Goal: Task Accomplishment & Management: Manage account settings

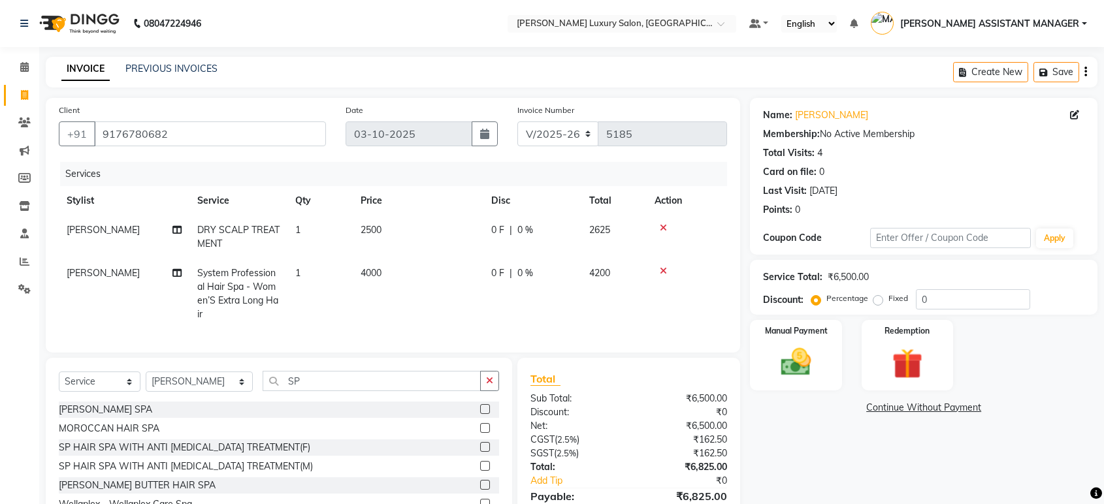
select select "4712"
select select "service"
select select "35956"
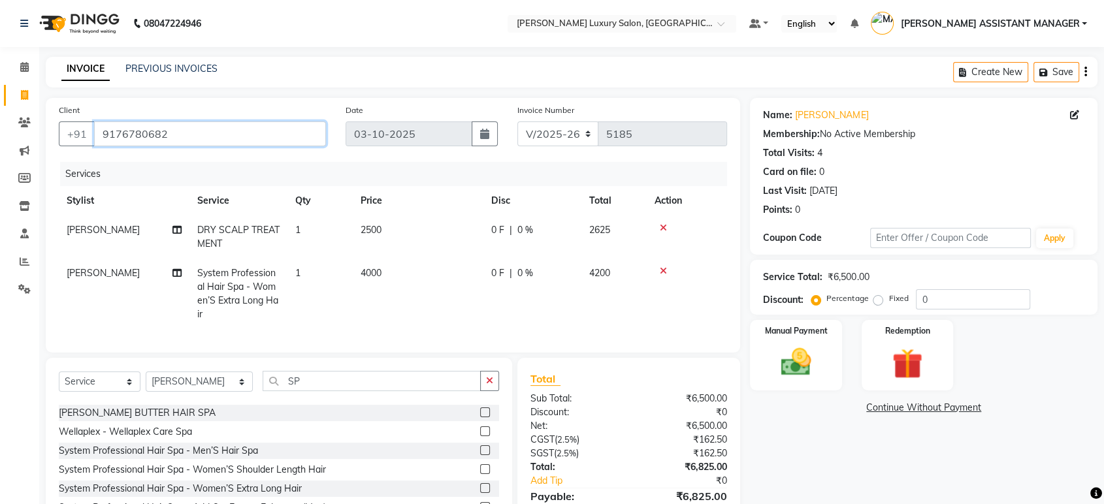
click at [267, 134] on input "9176780682" at bounding box center [210, 134] width 232 height 25
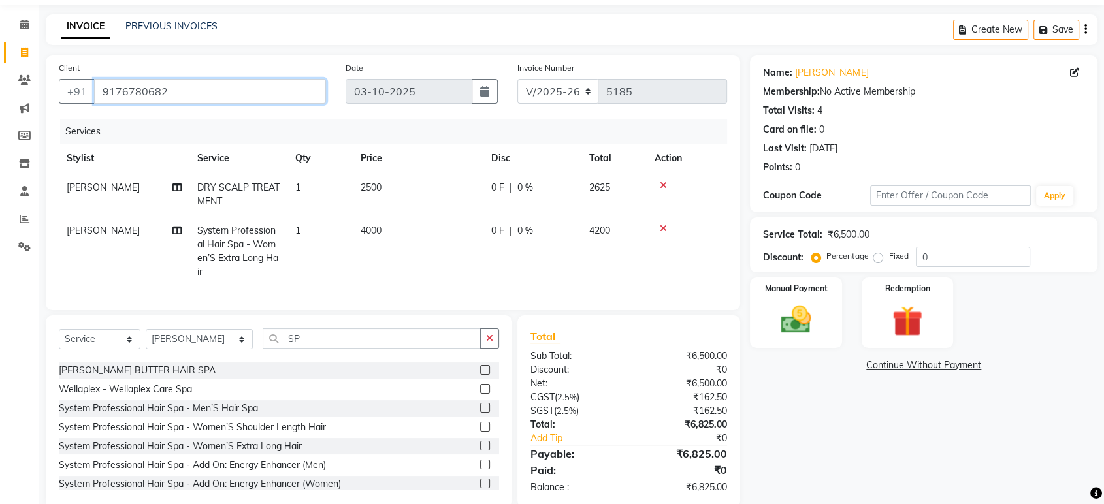
scroll to position [76, 0]
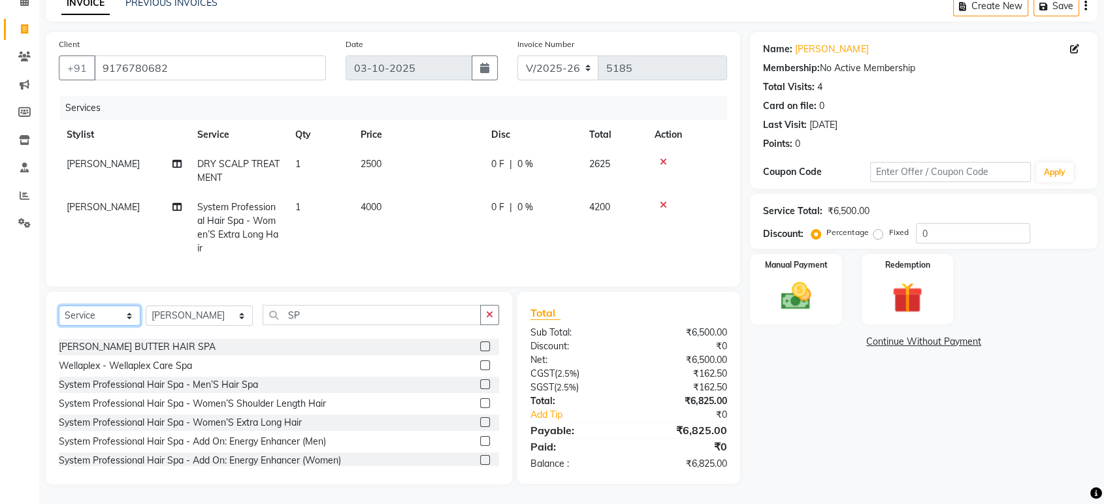
click at [106, 314] on select "Select Service Product Membership Package Voucher Prepaid Gift Card" at bounding box center [100, 316] width 82 height 20
select select "product"
click at [59, 306] on select "Select Service Product Membership Package Voucher Prepaid Gift Card" at bounding box center [100, 316] width 82 height 20
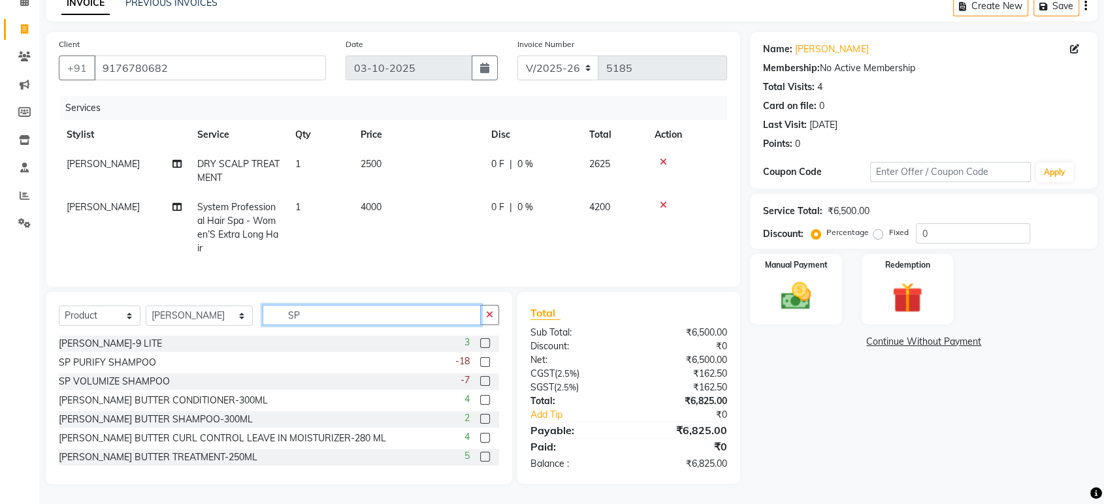
click at [448, 320] on input "SP" at bounding box center [372, 315] width 218 height 20
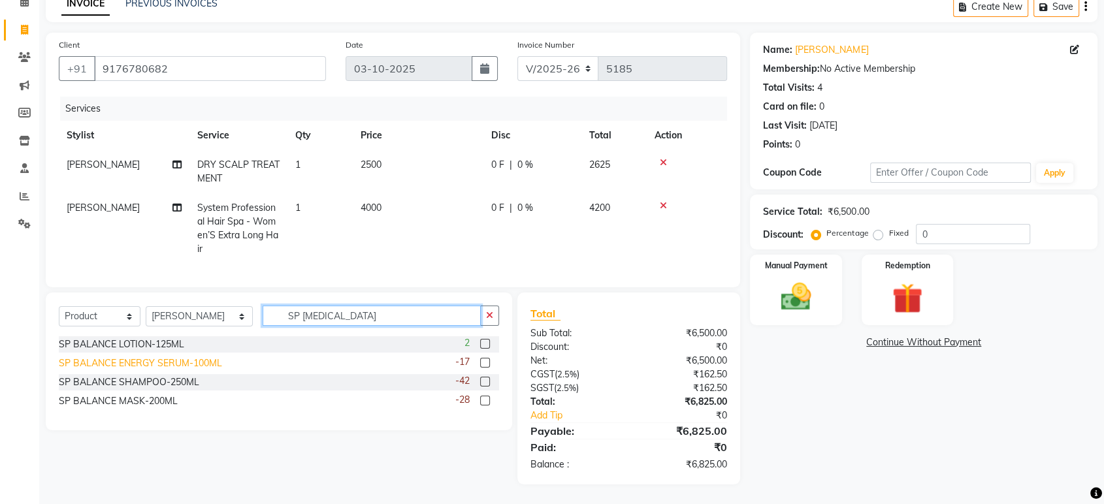
type input "SP BAL"
click at [210, 366] on div "SP BALANCE ENERGY SERUM-100ML" at bounding box center [140, 364] width 163 height 14
checkbox input "false"
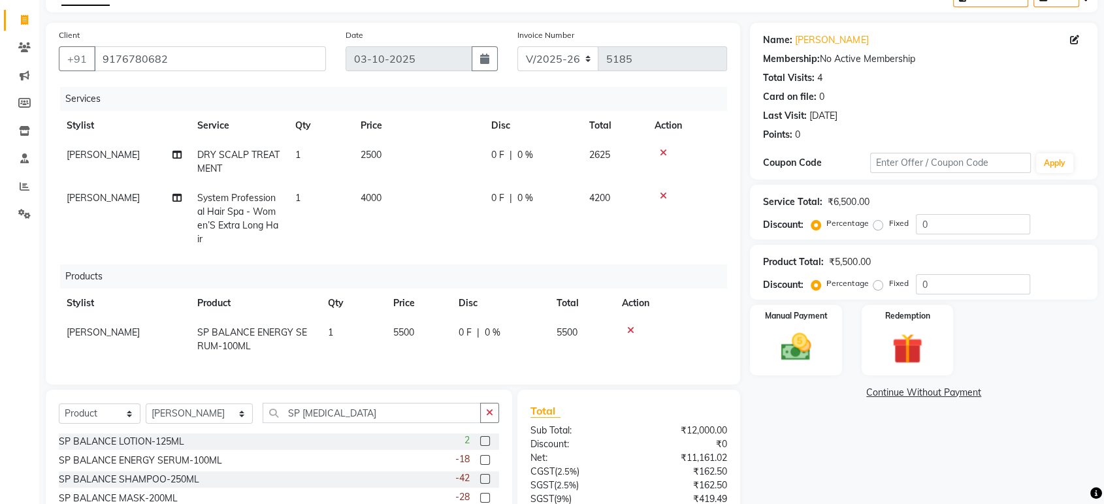
click at [418, 327] on td "5500" at bounding box center [417, 339] width 65 height 43
select select "35956"
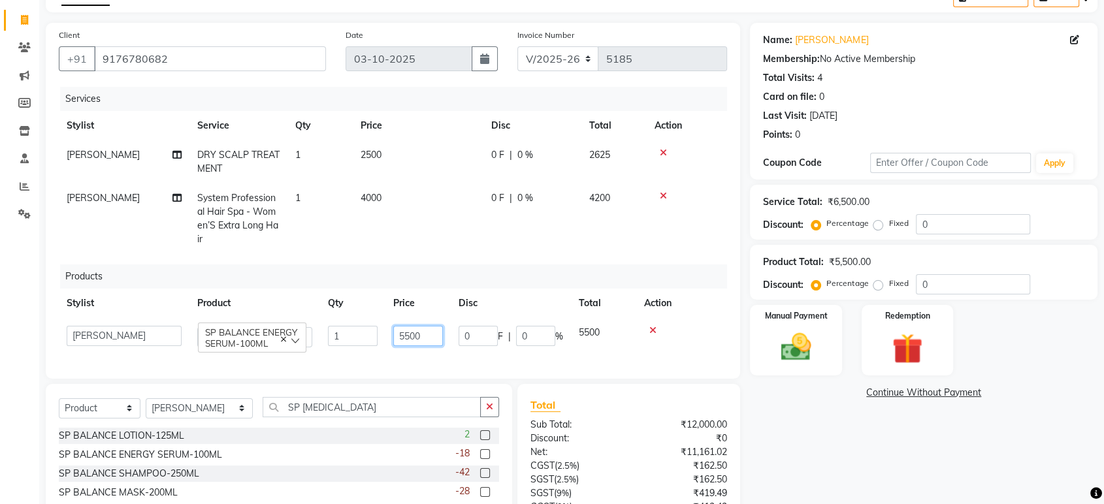
click at [418, 327] on input "5500" at bounding box center [418, 336] width 50 height 20
type input "5650"
click at [517, 263] on div "Services Stylist Service Qty Price Disc Total Action ARIF DRY SCALP TREATMENT 1…" at bounding box center [393, 226] width 668 height 279
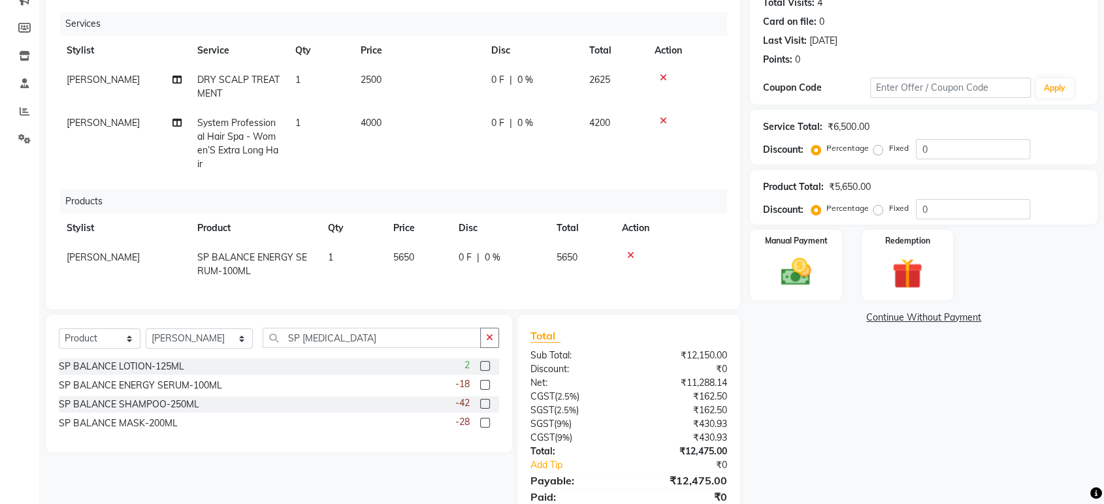
scroll to position [210, 0]
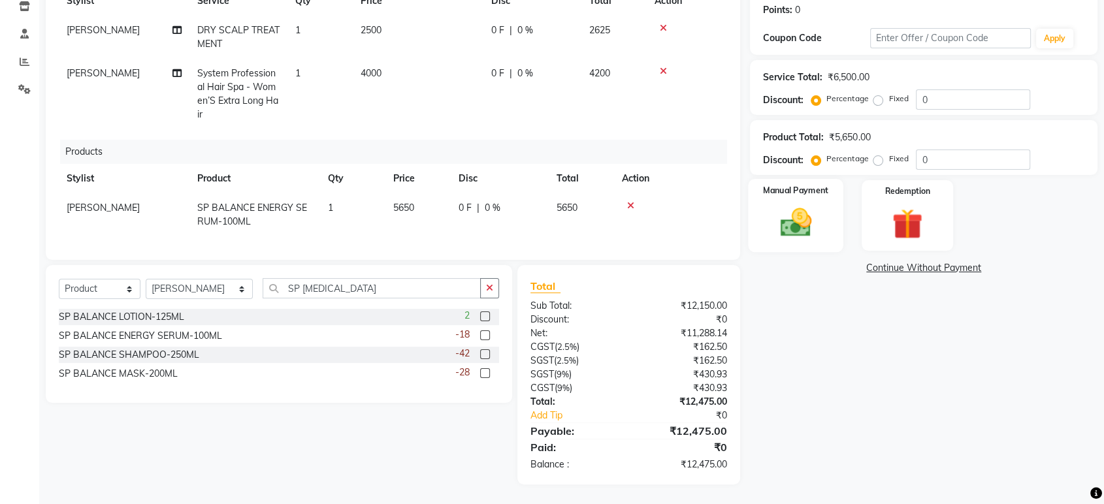
click at [828, 201] on div "Manual Payment" at bounding box center [796, 215] width 95 height 73
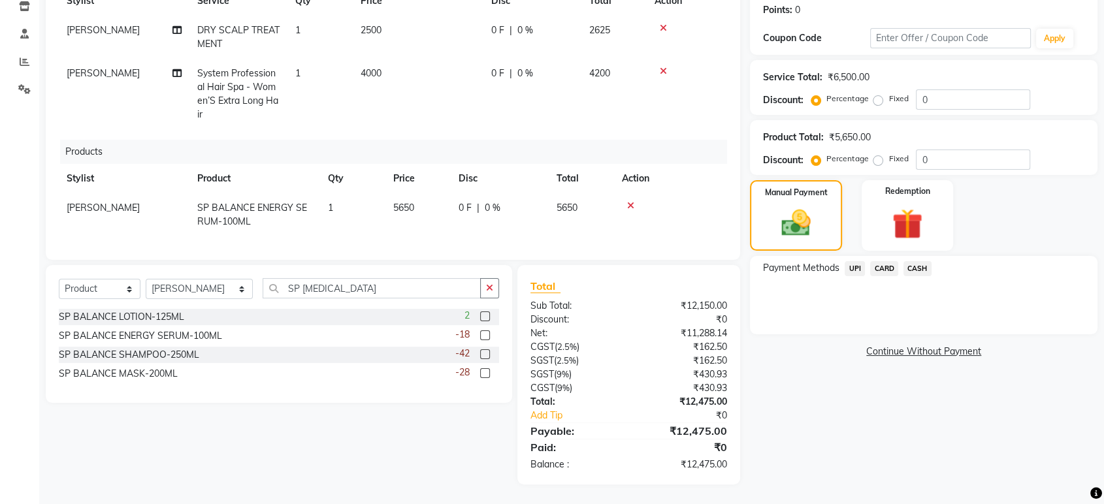
click at [859, 261] on span "UPI" at bounding box center [855, 268] width 20 height 15
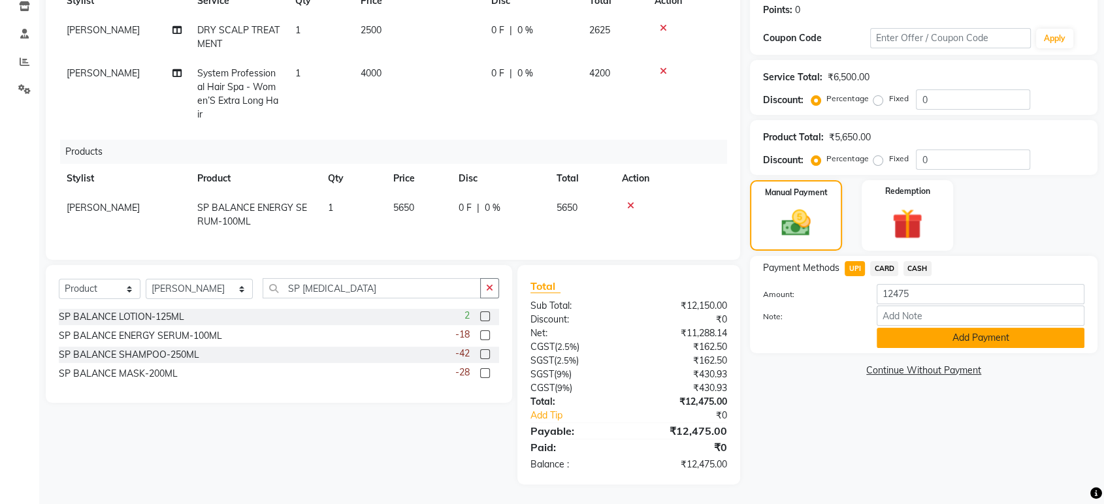
click at [931, 328] on button "Add Payment" at bounding box center [981, 338] width 208 height 20
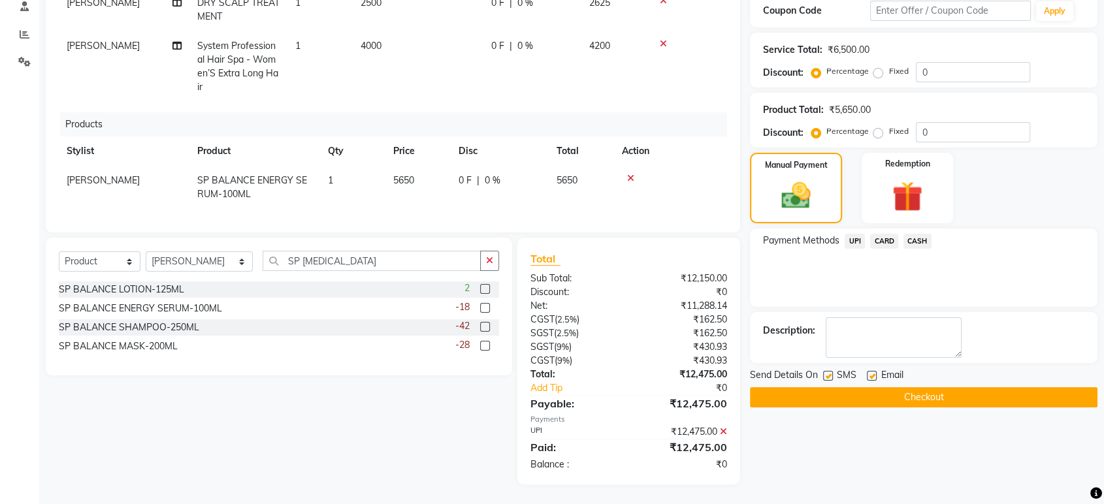
scroll to position [237, 0]
click at [910, 387] on button "Checkout" at bounding box center [924, 397] width 348 height 20
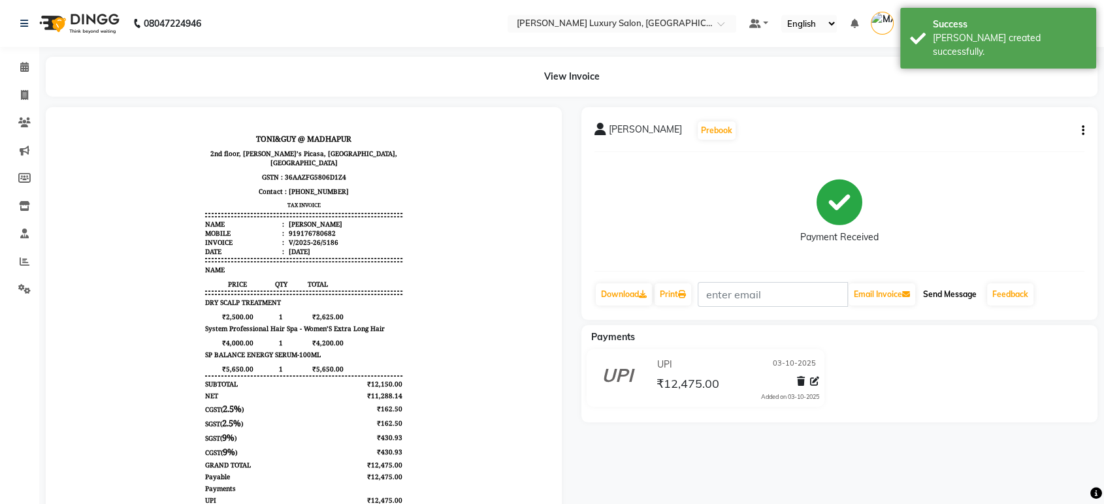
click at [960, 291] on button "Send Message" at bounding box center [950, 295] width 64 height 22
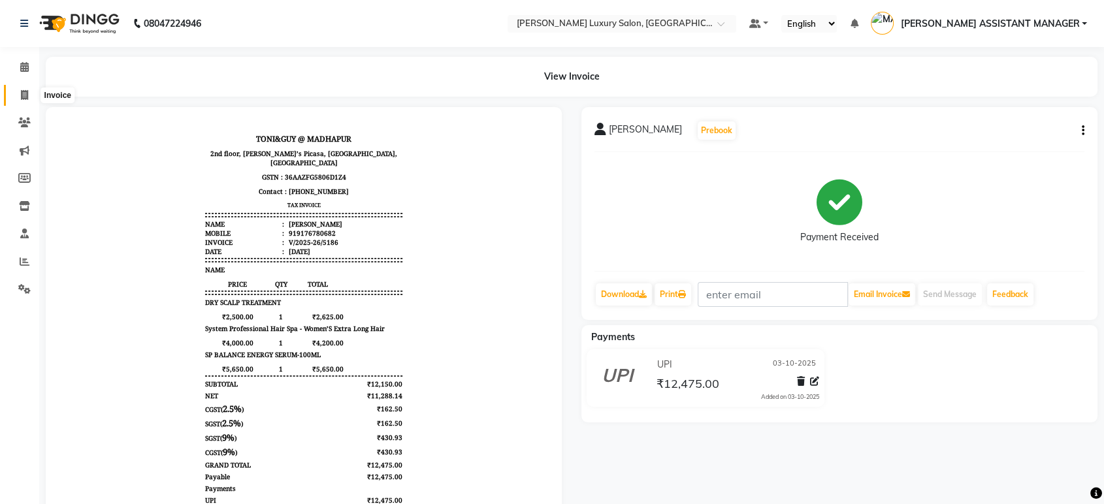
click at [16, 99] on span at bounding box center [24, 95] width 23 height 15
select select "service"
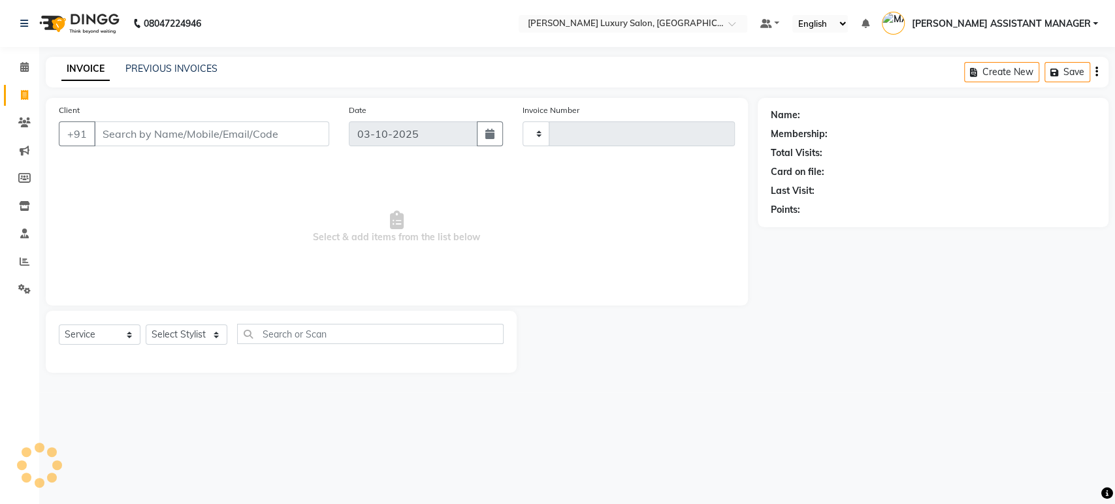
type input "5187"
select select "4712"
click at [193, 66] on link "PREVIOUS INVOICES" at bounding box center [171, 69] width 92 height 12
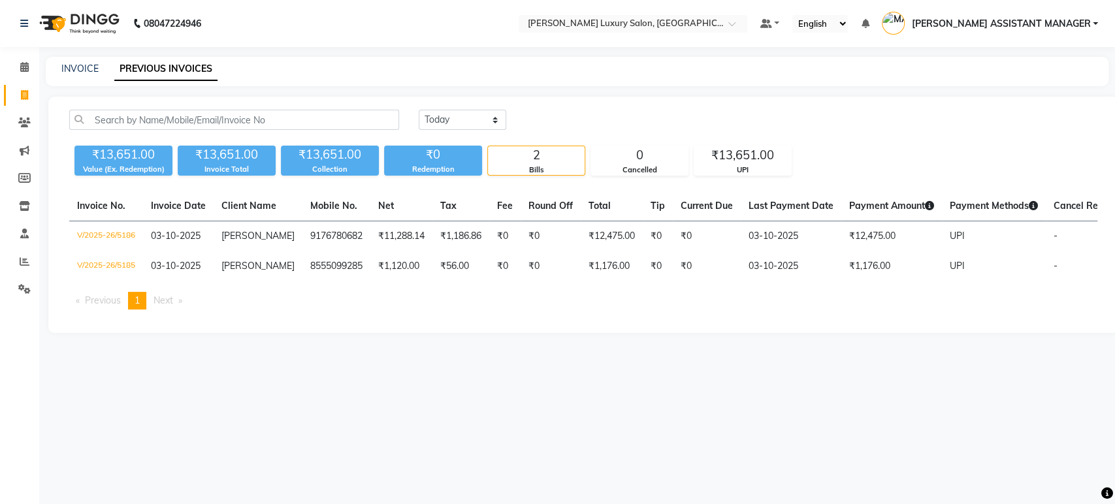
click at [27, 86] on link "Invoice" at bounding box center [19, 96] width 31 height 22
select select "service"
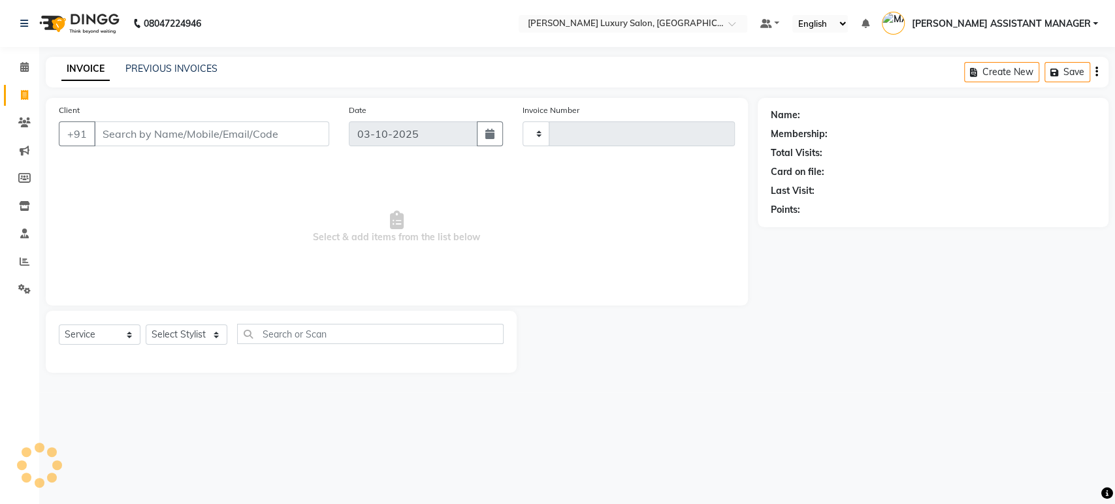
type input "5187"
select select "4712"
click at [176, 321] on div "Select Service Product Membership Package Voucher Prepaid Gift Card Select Styl…" at bounding box center [281, 342] width 471 height 62
drag, startPoint x: 178, startPoint y: 336, endPoint x: 289, endPoint y: 395, distance: 125.4
click at [178, 336] on select "Select Stylist" at bounding box center [187, 335] width 82 height 20
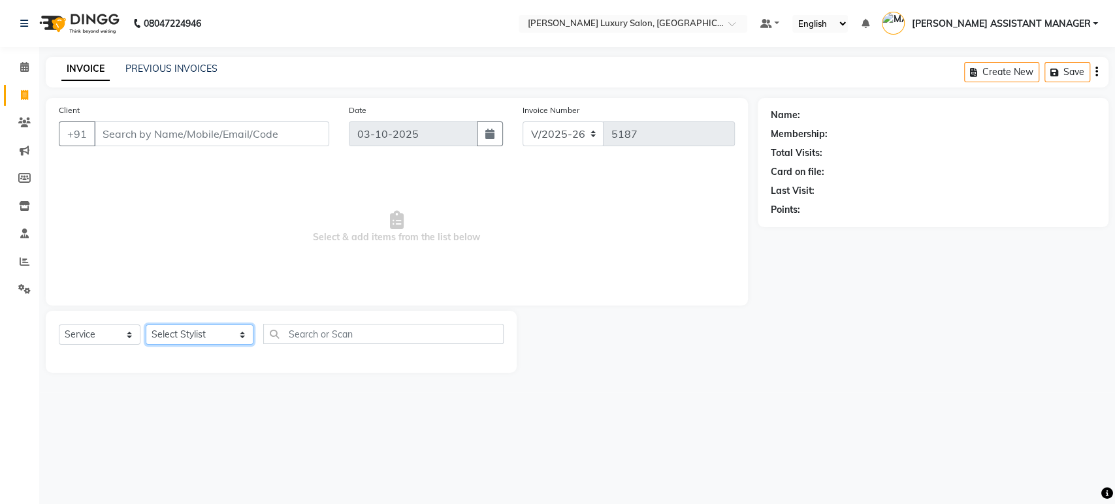
select select "90116"
click at [146, 325] on select "Select Stylist ABHI ADIL ADITI ADITYA AFREEN AHON AHSAN ALI ALIYA ANKITH ARAVIN…" at bounding box center [200, 335] width 108 height 20
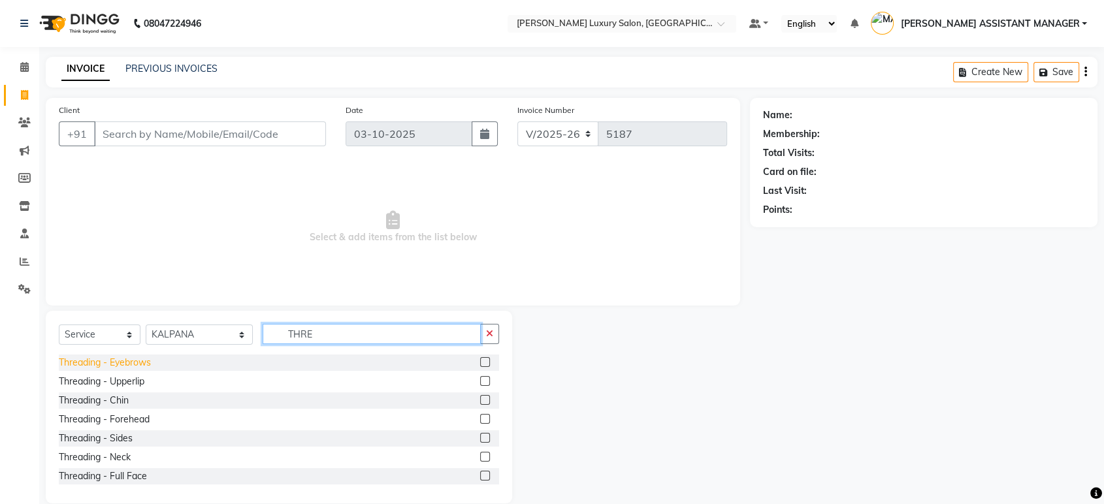
type input "THRE"
click at [146, 359] on div "Threading - Eyebrows" at bounding box center [105, 363] width 92 height 14
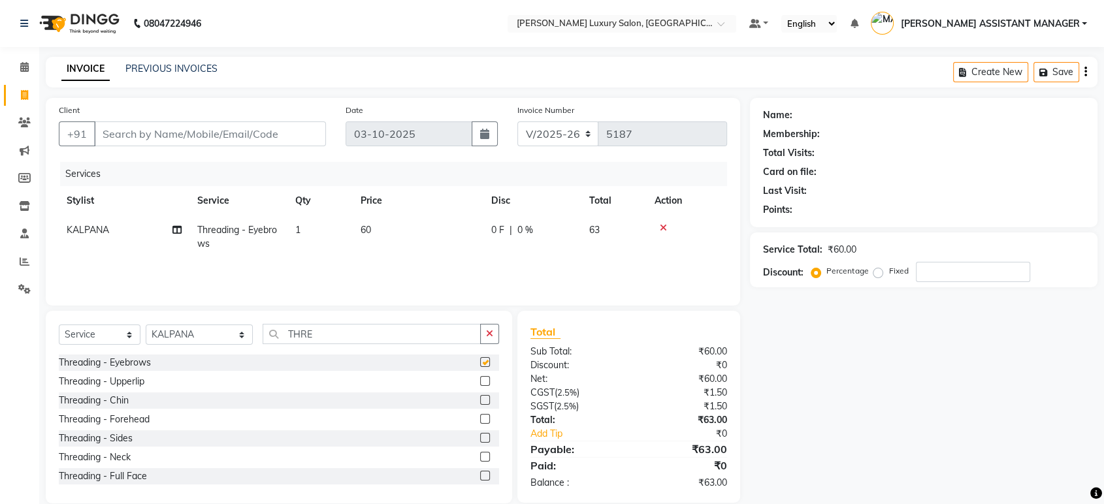
checkbox input "false"
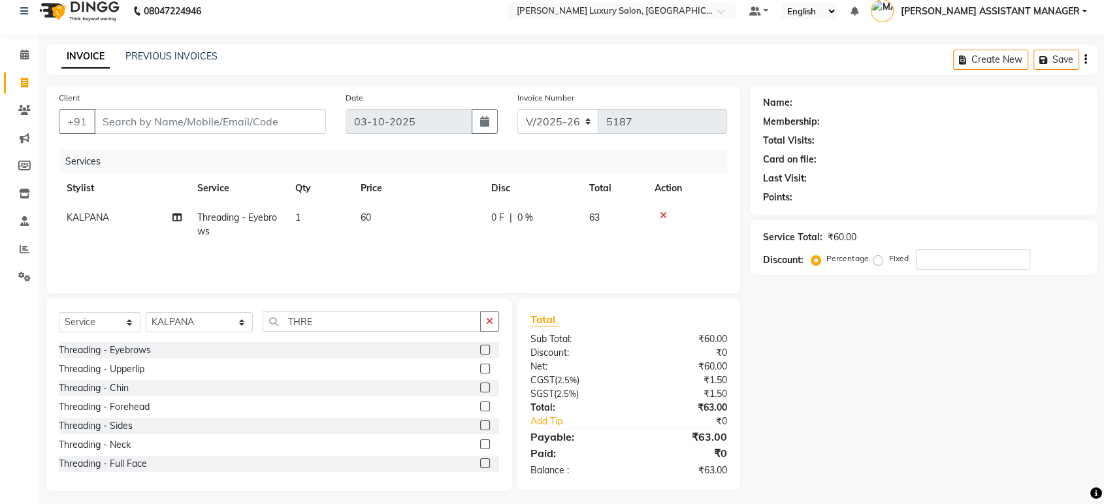
scroll to position [18, 0]
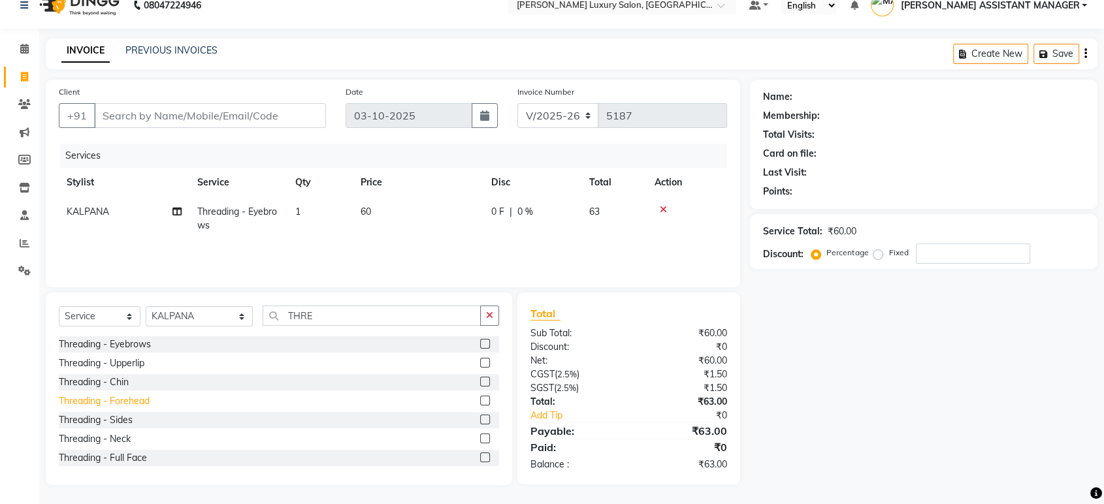
click at [95, 402] on div "Threading - Forehead" at bounding box center [104, 402] width 91 height 14
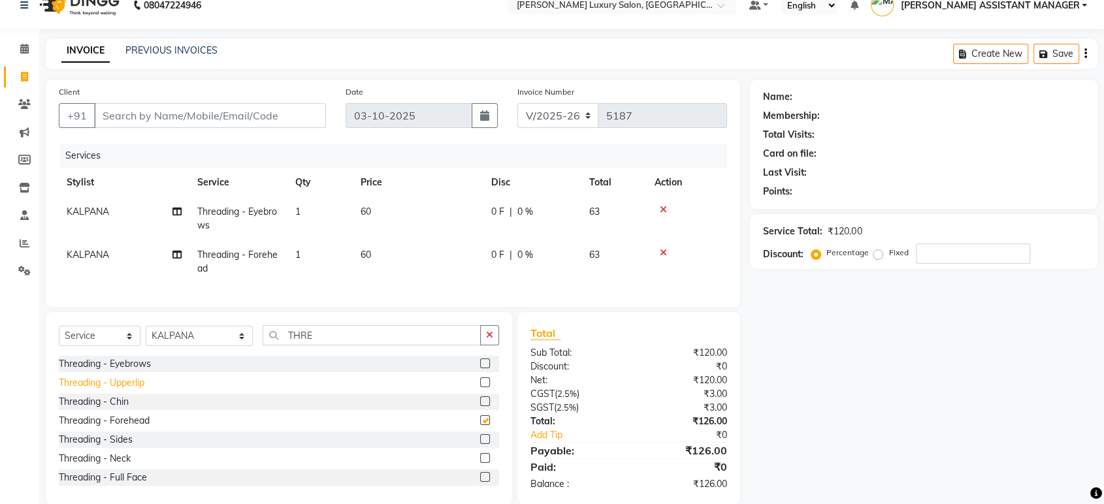
checkbox input "false"
click at [116, 390] on div "Threading - Upperlip" at bounding box center [102, 383] width 86 height 14
checkbox input "false"
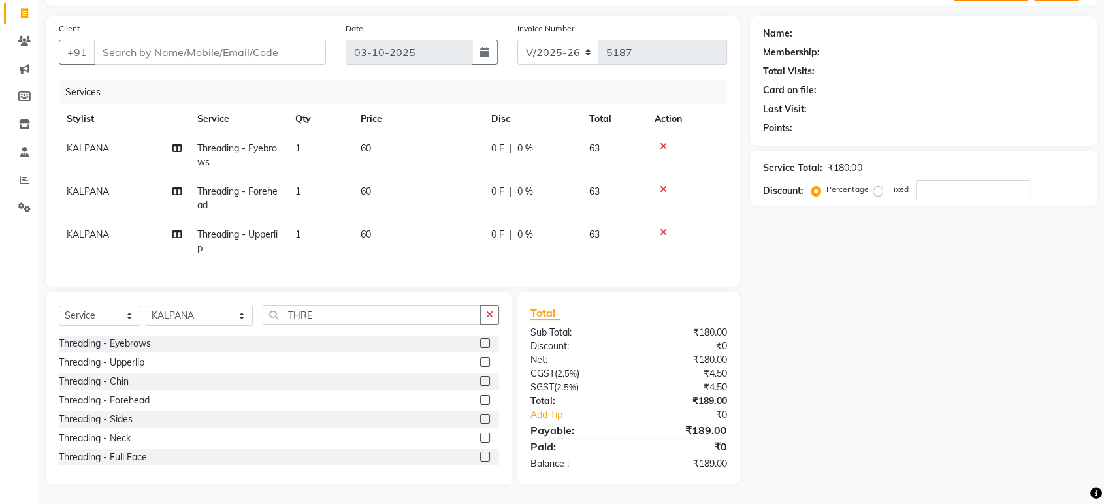
scroll to position [92, 0]
click at [119, 377] on div "Threading - Chin" at bounding box center [94, 382] width 70 height 14
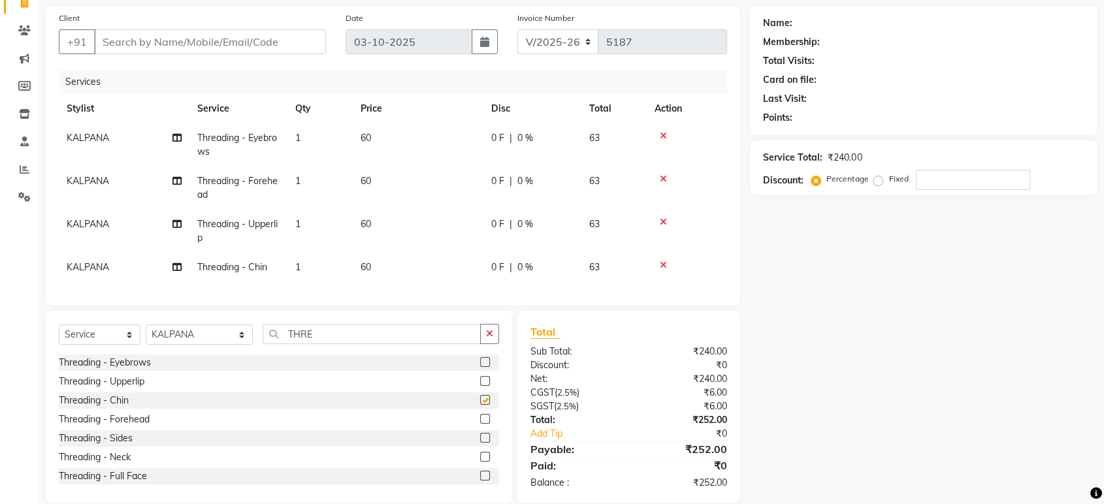
checkbox input "false"
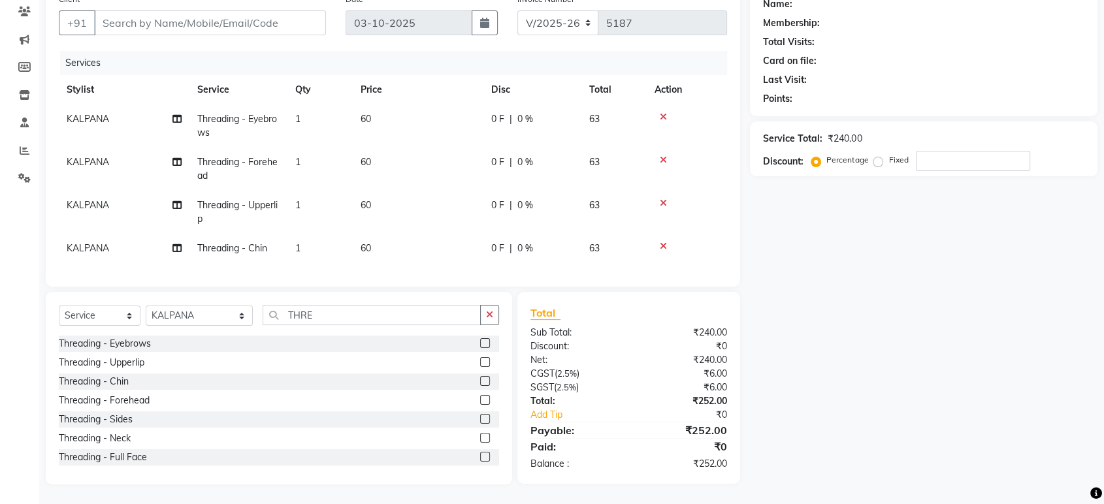
scroll to position [121, 0]
click at [889, 154] on label "Fixed" at bounding box center [899, 160] width 20 height 12
click at [876, 156] on input "Fixed" at bounding box center [880, 160] width 9 height 9
radio input "true"
click at [949, 151] on input "number" at bounding box center [973, 161] width 114 height 20
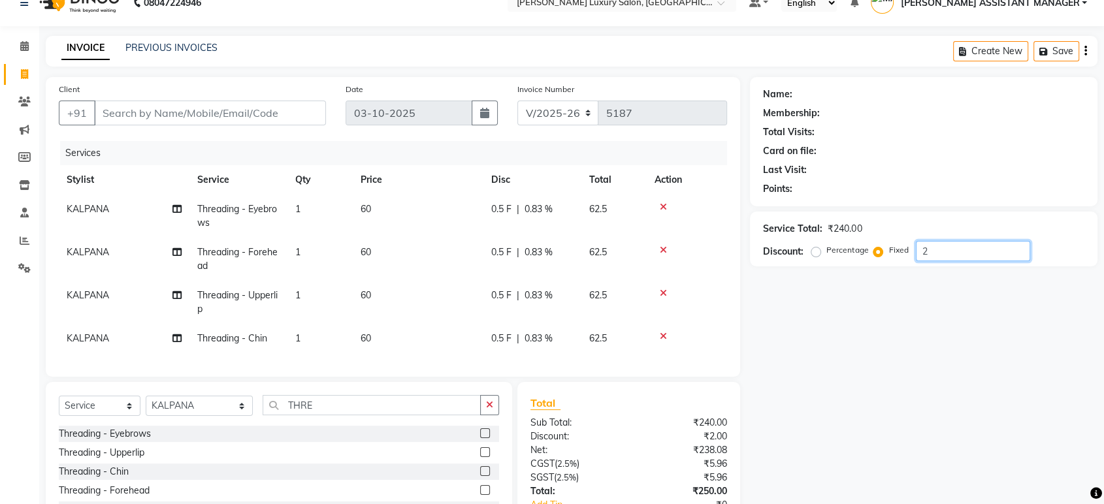
scroll to position [0, 0]
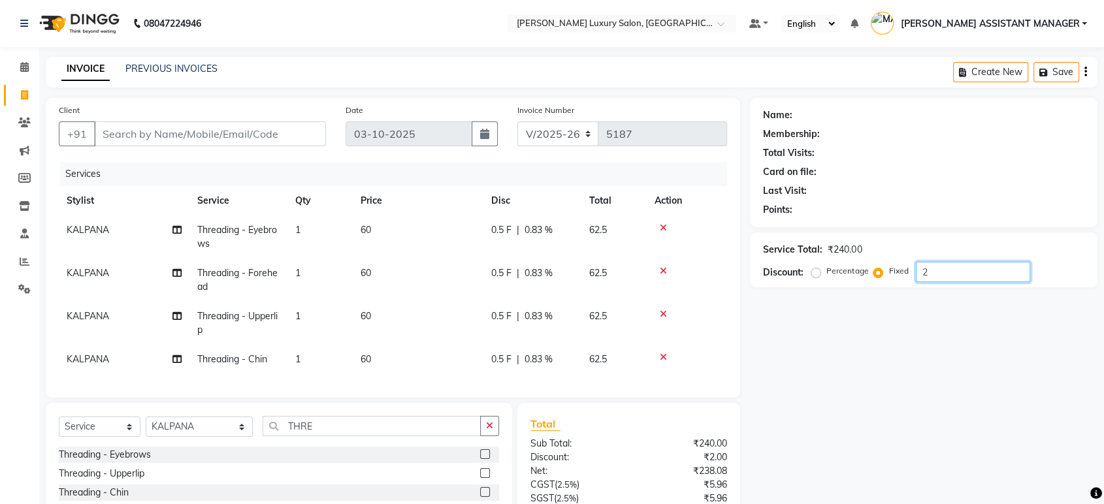
type input "2"
click at [295, 140] on input "Client" at bounding box center [210, 134] width 232 height 25
type input "9"
radio input "true"
type input "0"
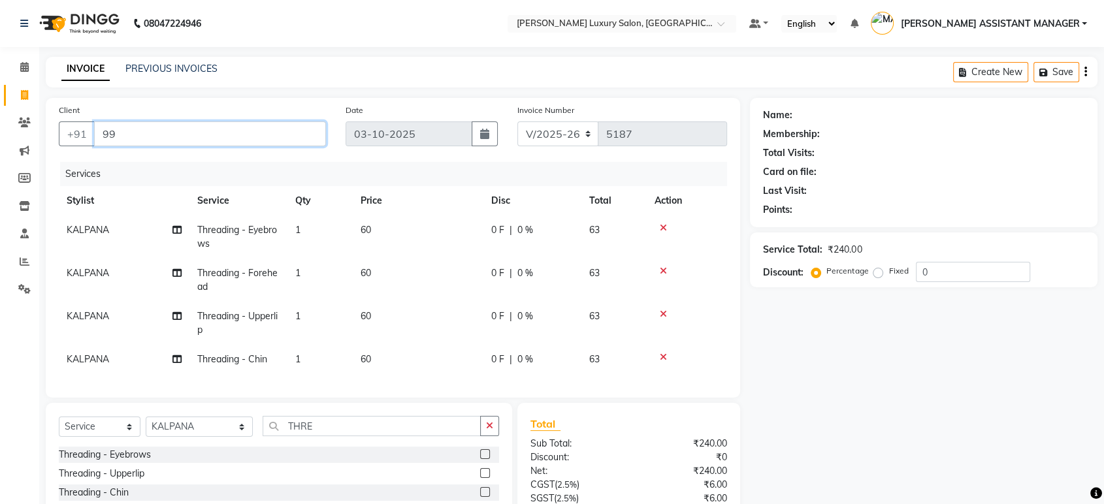
type input "9"
type input "9533446666"
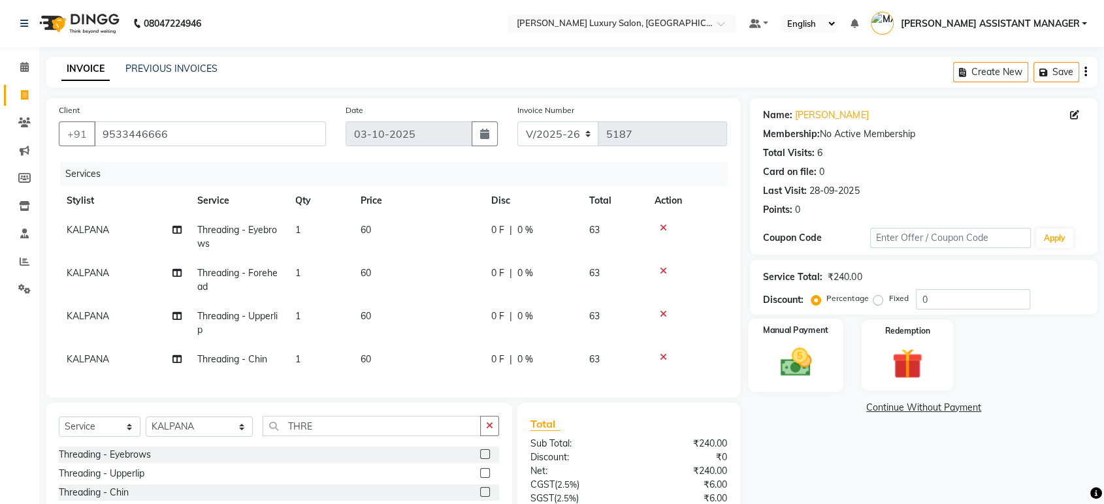
click at [790, 372] on img at bounding box center [795, 362] width 51 height 37
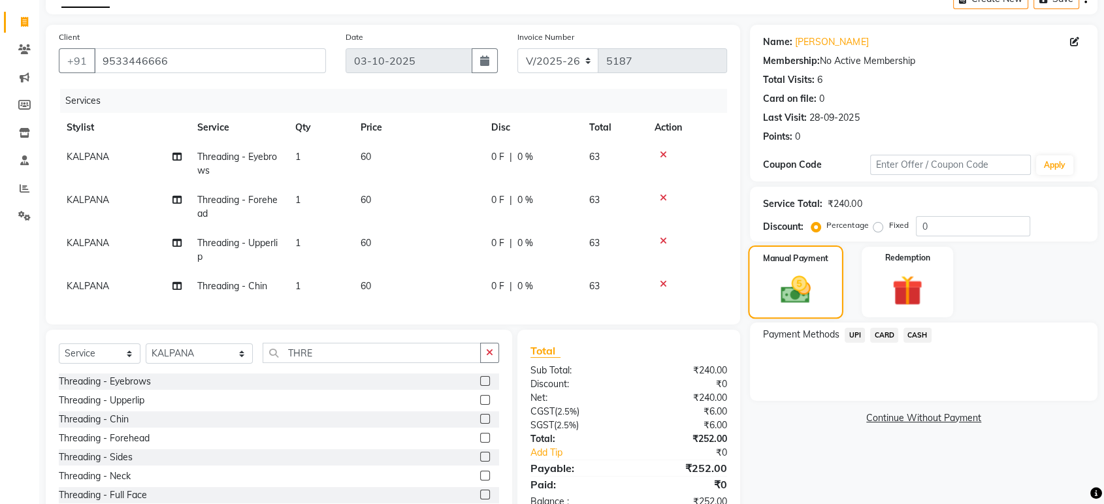
scroll to position [121, 0]
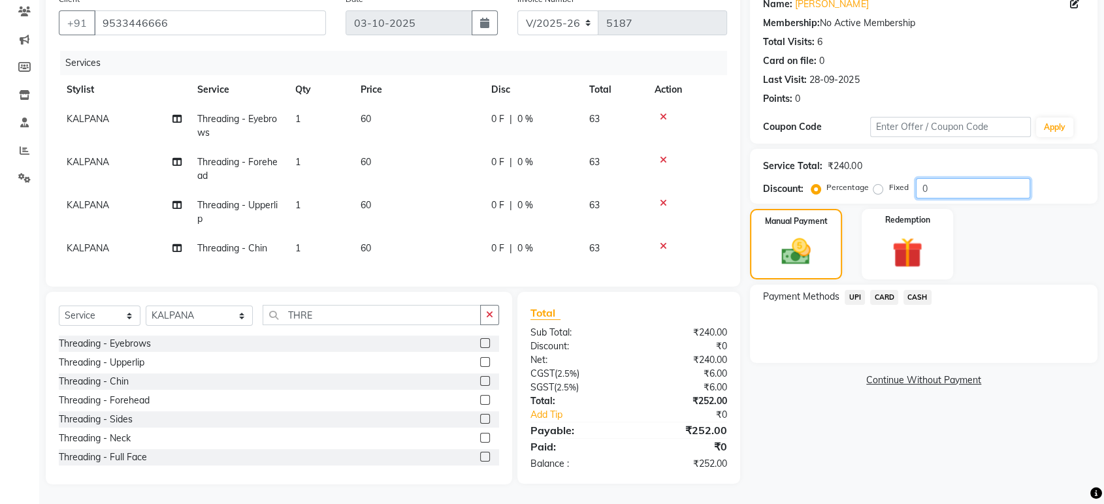
click at [964, 178] on input "0" at bounding box center [973, 188] width 114 height 20
type input "2"
click at [889, 182] on label "Fixed" at bounding box center [899, 188] width 20 height 12
click at [879, 183] on input "Fixed" at bounding box center [880, 187] width 9 height 9
radio input "true"
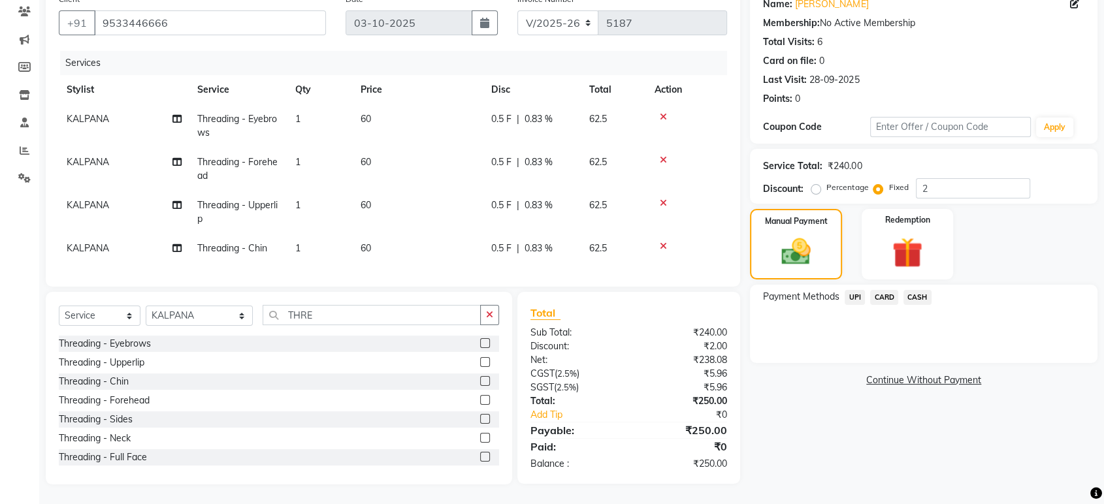
click at [924, 290] on span "CASH" at bounding box center [918, 297] width 28 height 15
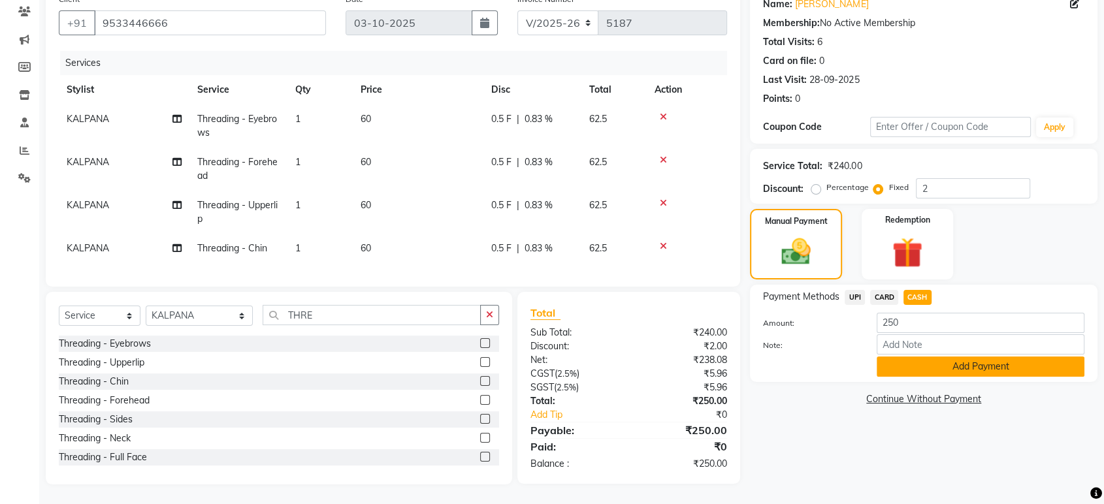
click at [968, 357] on button "Add Payment" at bounding box center [981, 367] width 208 height 20
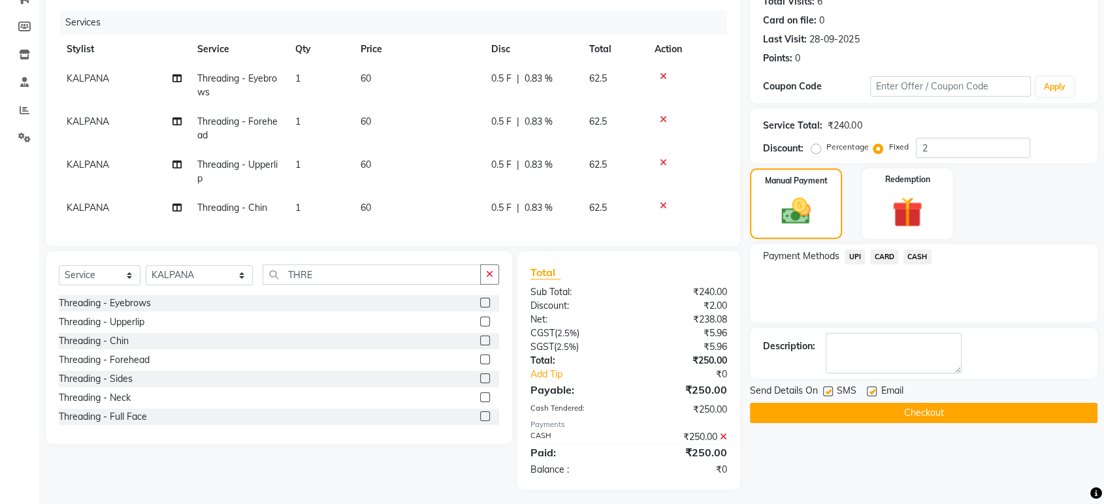
scroll to position [167, 0]
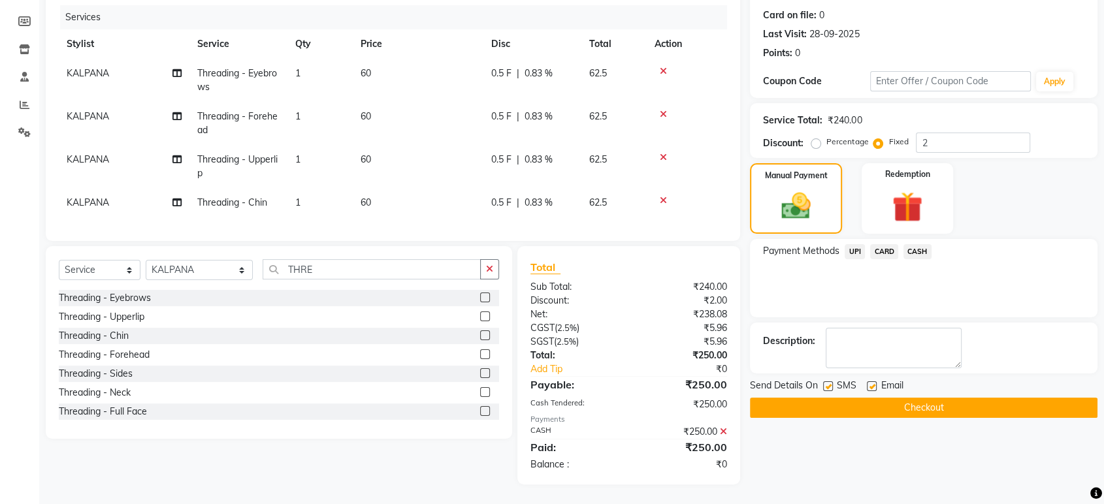
click at [921, 398] on button "Checkout" at bounding box center [924, 408] width 348 height 20
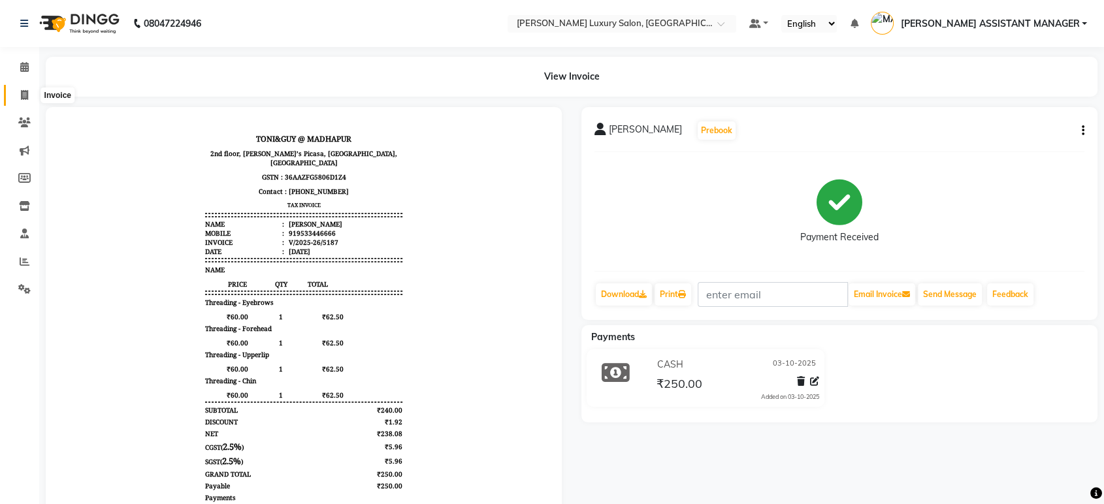
click at [14, 88] on span at bounding box center [24, 95] width 23 height 15
select select "4712"
select select "service"
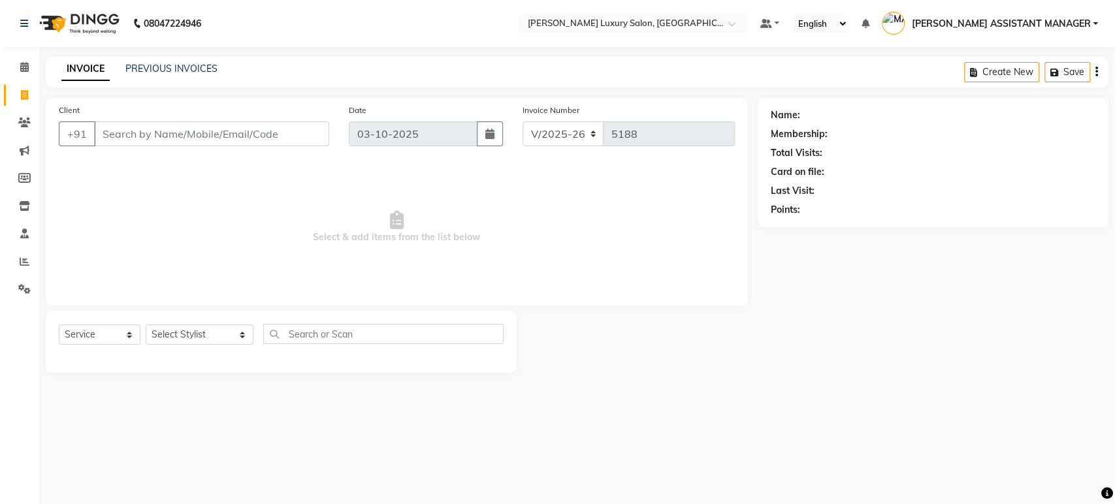
click at [52, 350] on div "Select Service Product Membership Package Voucher Prepaid Gift Card Select Styl…" at bounding box center [281, 342] width 471 height 62
click at [55, 354] on div "Select Service Product Membership Package Voucher Prepaid Gift Card Select Styl…" at bounding box center [281, 342] width 471 height 62
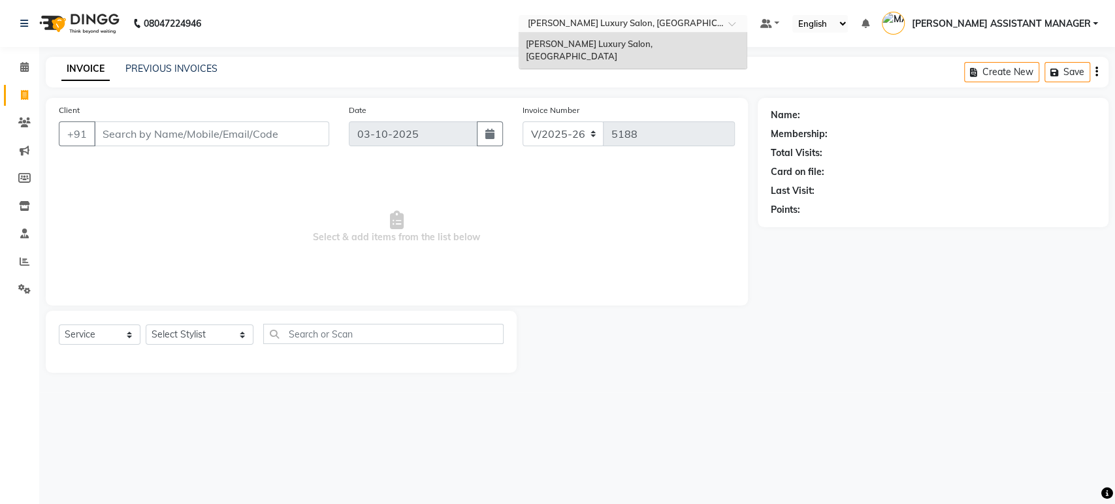
click at [737, 16] on div "Select Location × Toni&guy Luxury Salon, Madhapur" at bounding box center [633, 24] width 229 height 18
click at [195, 65] on link "PREVIOUS INVOICES" at bounding box center [171, 69] width 92 height 12
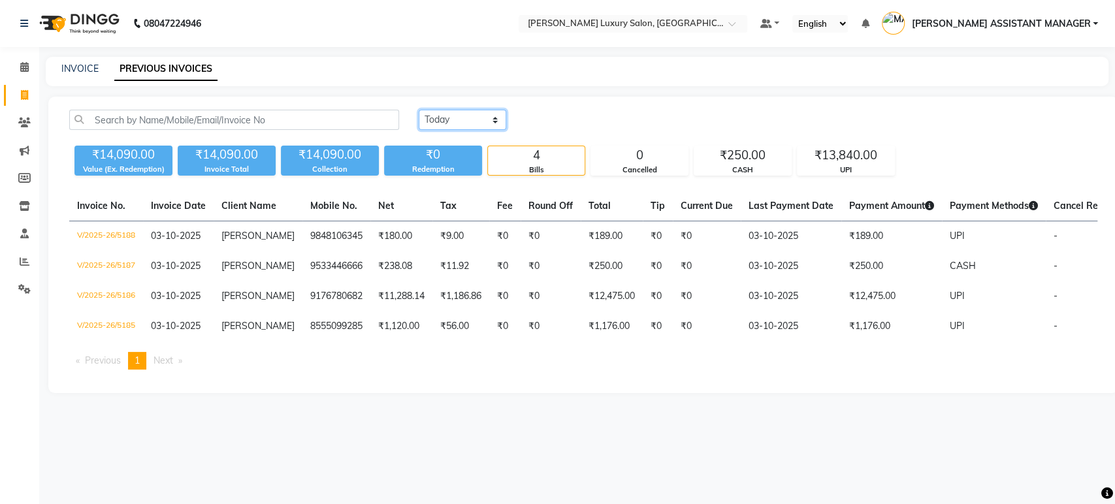
click at [457, 121] on select "Today Yesterday Custom Range" at bounding box center [463, 120] width 88 height 20
select select "yesterday"
click at [419, 110] on select "Today Yesterday Custom Range" at bounding box center [463, 120] width 88 height 20
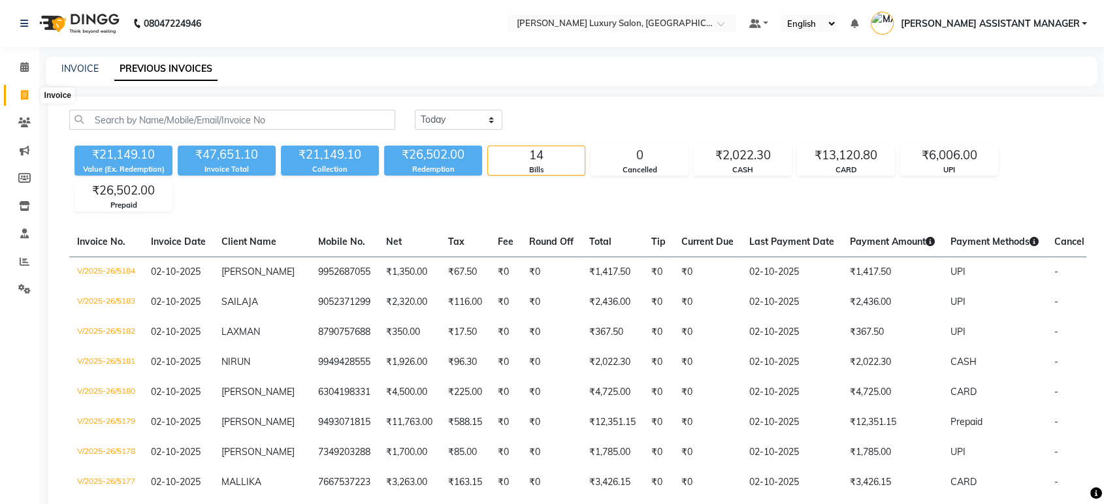
click at [23, 95] on icon at bounding box center [24, 95] width 7 height 10
select select "4712"
select select "service"
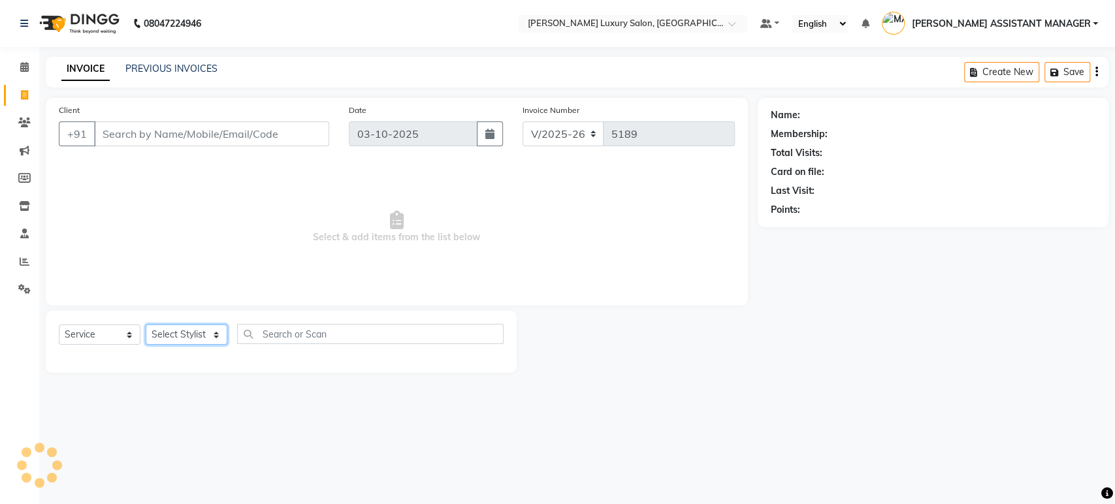
click at [159, 341] on select "Select Stylist" at bounding box center [187, 335] width 82 height 20
select select "68861"
click at [146, 325] on select "Select Stylist ABHI ADIL ADITI ADITYA AFREEN AHON AHSAN ALI ALIYA ANKITH ARAVIN…" at bounding box center [200, 335] width 108 height 20
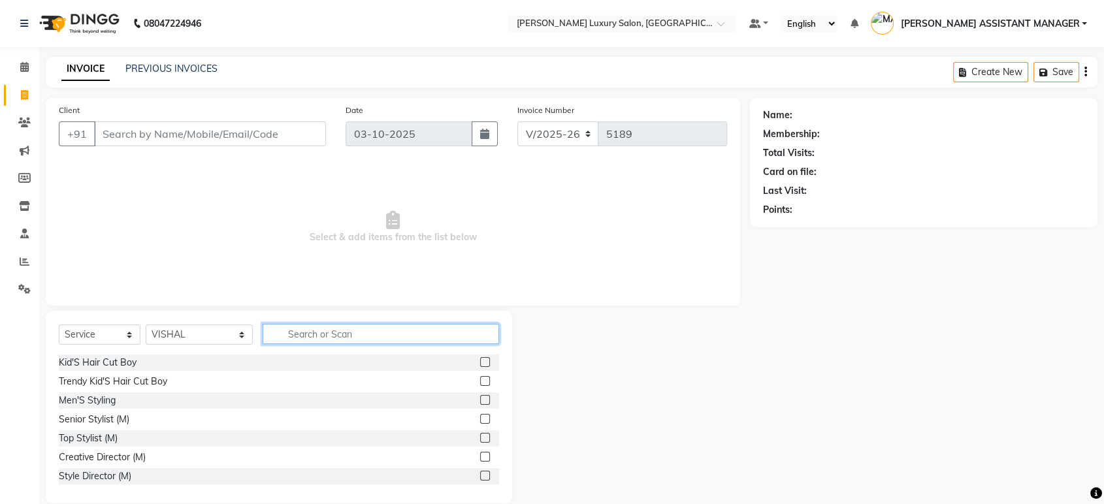
click at [361, 338] on input "text" at bounding box center [381, 334] width 237 height 20
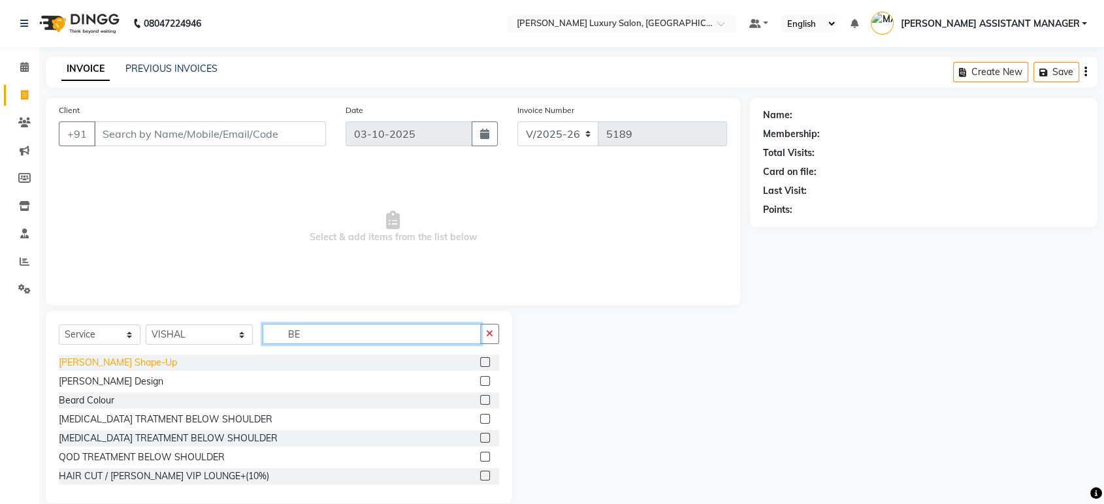
type input "BE"
click at [103, 360] on div "Beard Shape-Up" at bounding box center [118, 363] width 118 height 14
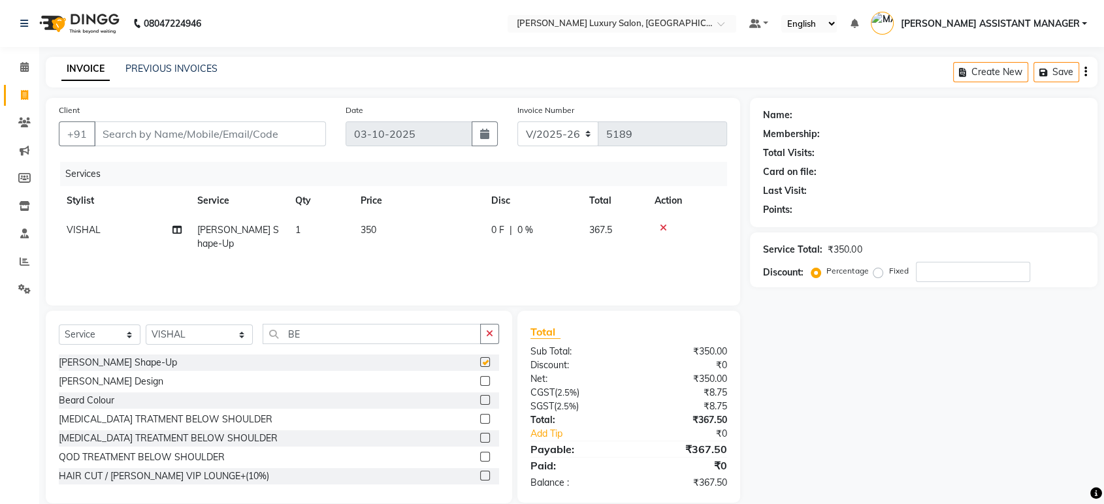
checkbox input "false"
click at [486, 333] on icon "button" at bounding box center [489, 333] width 7 height 9
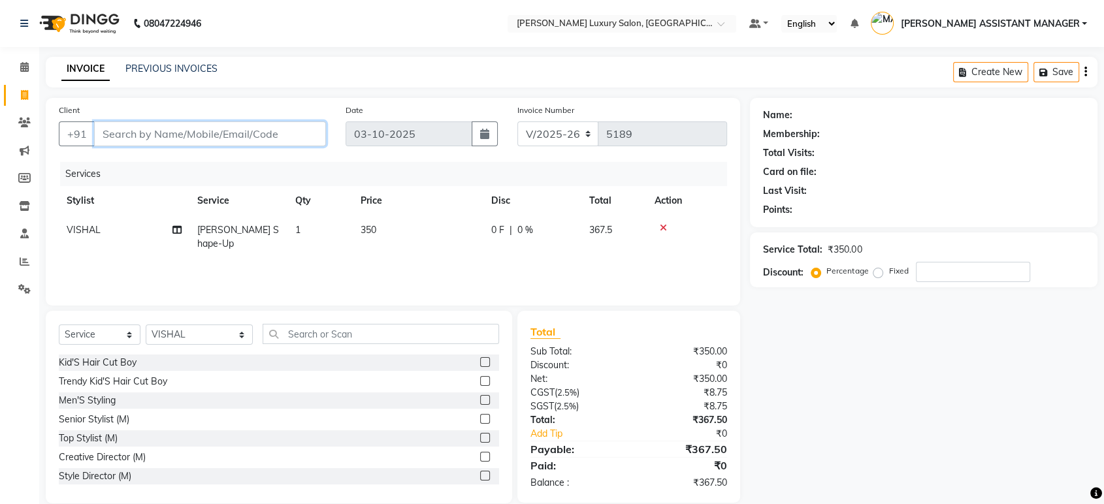
click at [263, 144] on input "Client" at bounding box center [210, 134] width 232 height 25
type input "8"
type input "0"
type input "8688497982"
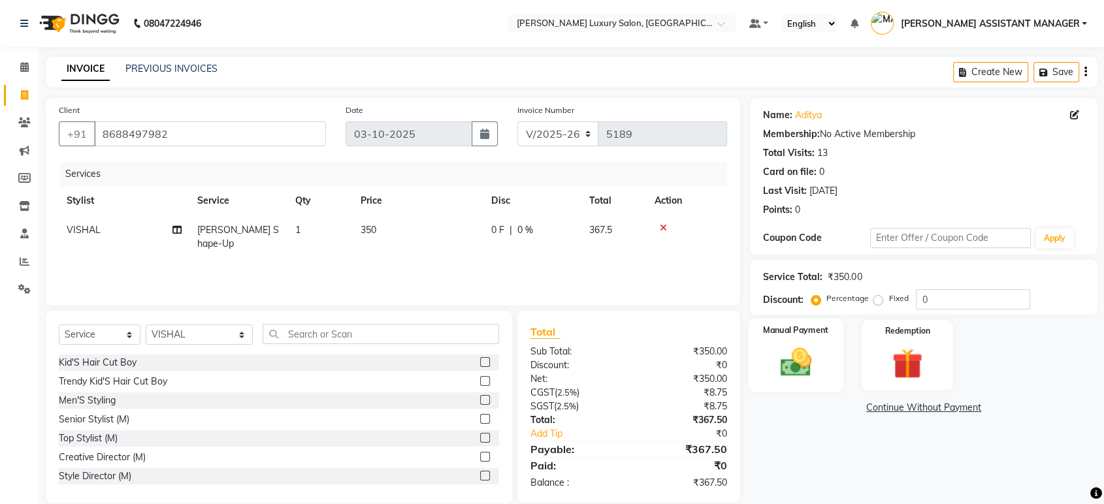
click at [801, 357] on img at bounding box center [795, 362] width 51 height 37
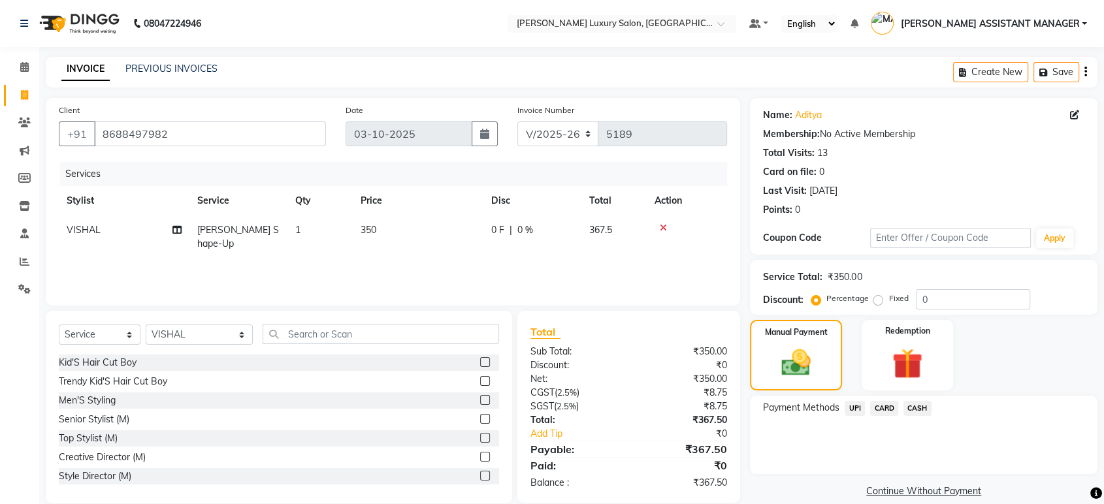
click at [847, 406] on span "UPI" at bounding box center [855, 408] width 20 height 15
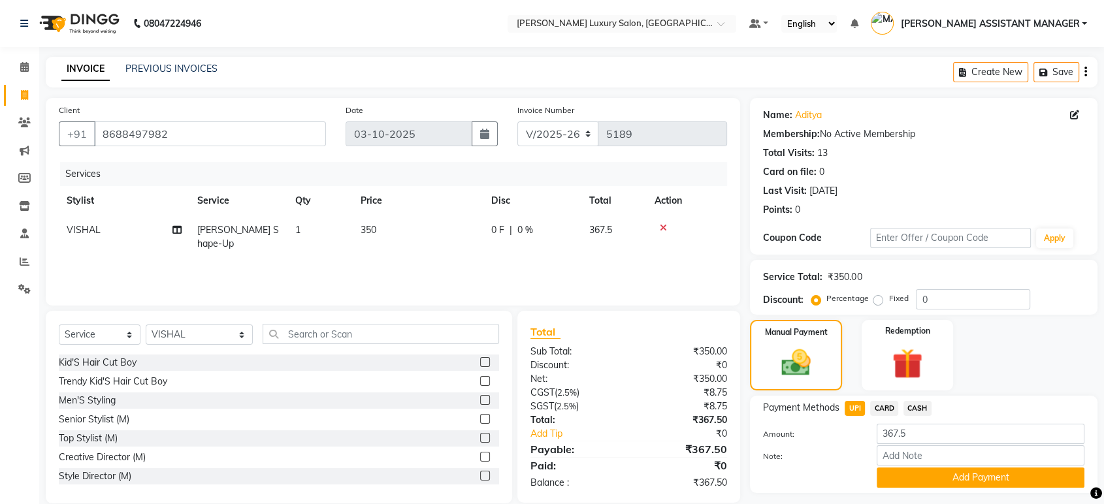
drag, startPoint x: 864, startPoint y: 416, endPoint x: 966, endPoint y: 471, distance: 115.8
click at [959, 471] on button "Add Payment" at bounding box center [981, 478] width 208 height 20
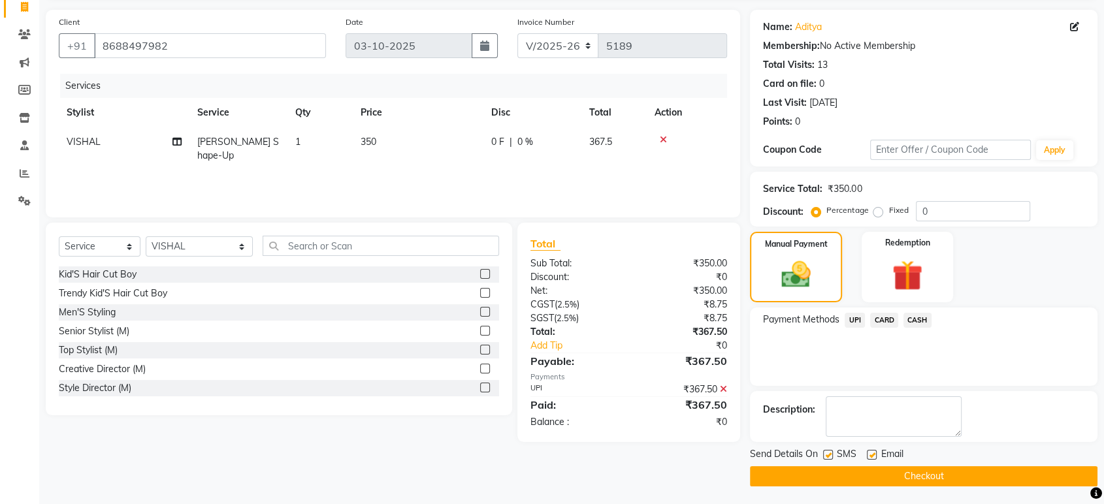
scroll to position [89, 0]
click at [978, 477] on button "Checkout" at bounding box center [924, 476] width 348 height 20
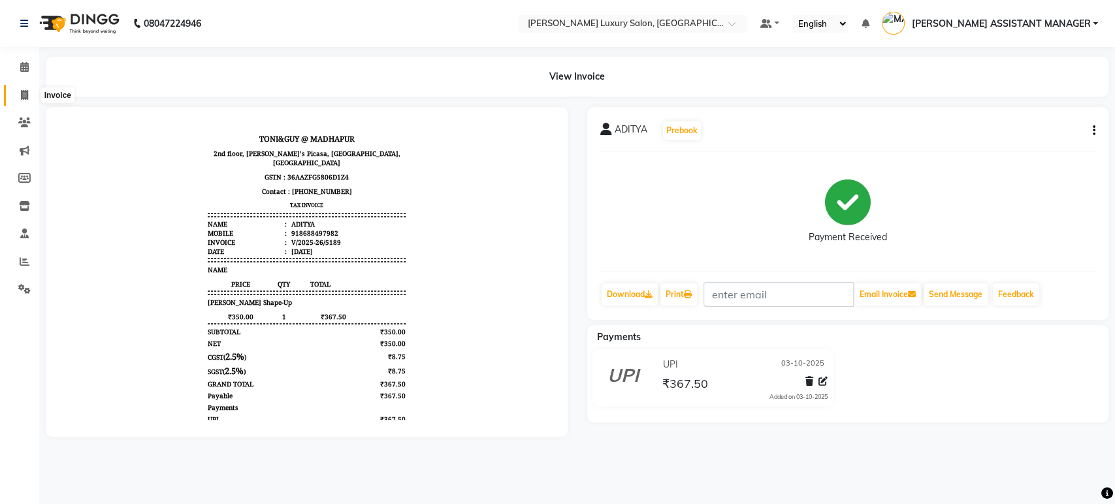
click at [21, 92] on icon at bounding box center [24, 95] width 7 height 10
select select "service"
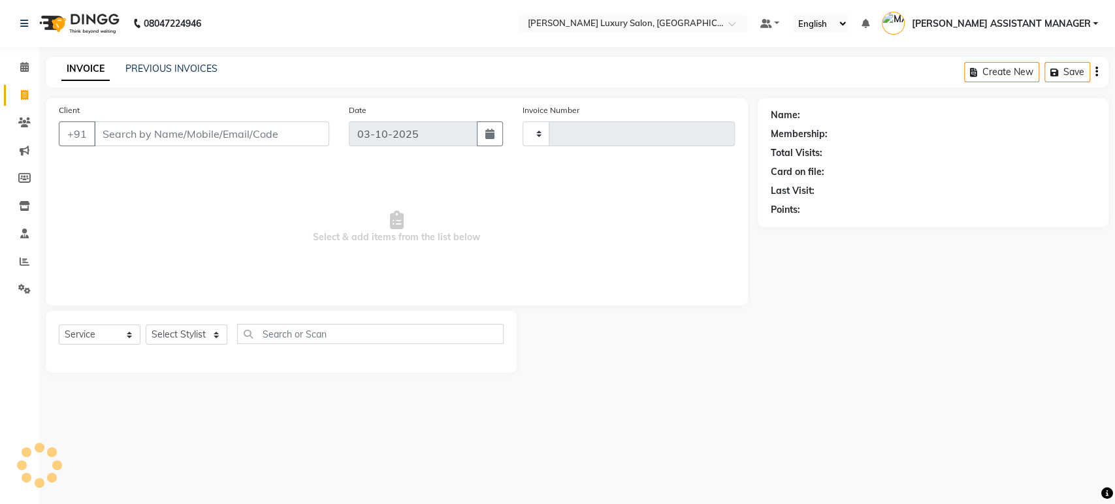
click at [189, 80] on div "INVOICE PREVIOUS INVOICES Create New Save" at bounding box center [577, 72] width 1063 height 31
click at [188, 67] on link "PREVIOUS INVOICES" at bounding box center [171, 69] width 92 height 12
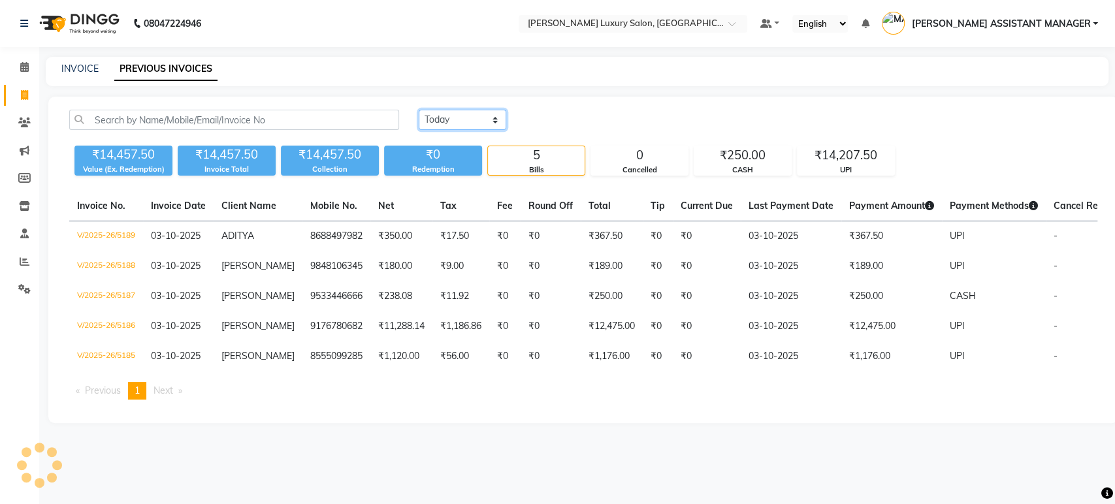
click at [452, 116] on select "Today Yesterday Custom Range" at bounding box center [463, 120] width 88 height 20
select select "range"
click at [419, 110] on select "Today Yesterday Custom Range" at bounding box center [463, 120] width 88 height 20
click at [583, 118] on input "03-10-2025" at bounding box center [568, 120] width 91 height 18
select select "10"
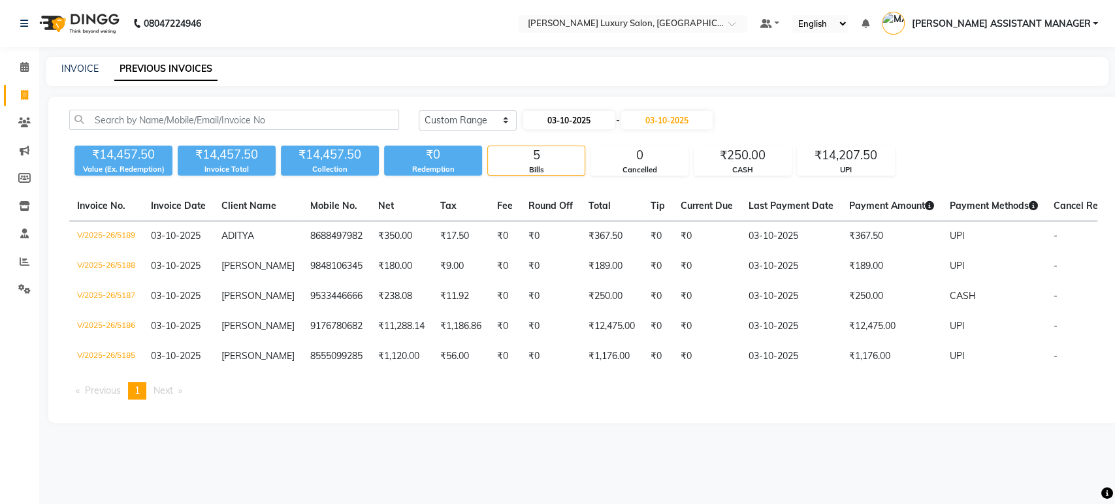
select select "2025"
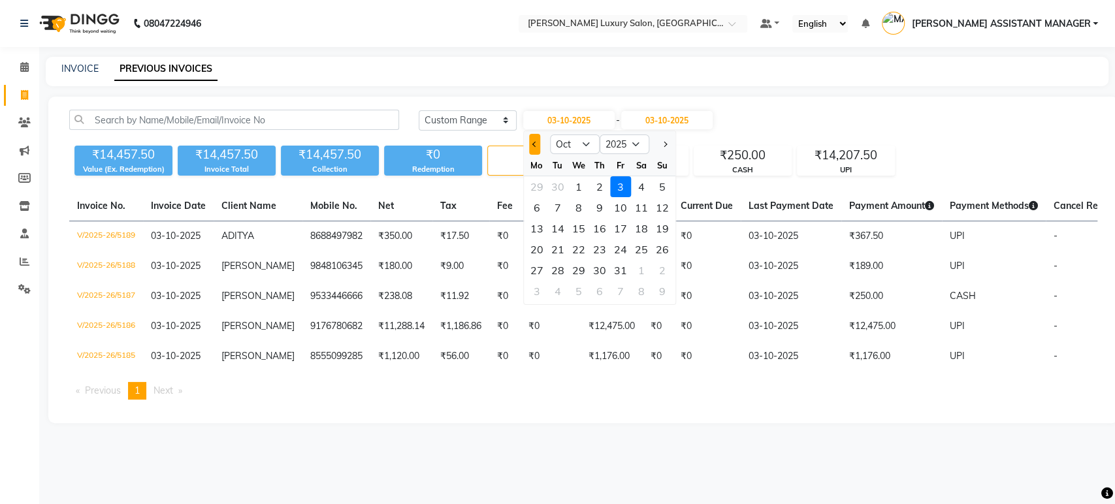
click at [536, 145] on button "Previous month" at bounding box center [534, 144] width 11 height 21
select select "9"
click at [661, 250] on div "28" at bounding box center [662, 249] width 21 height 21
type input "28-09-2025"
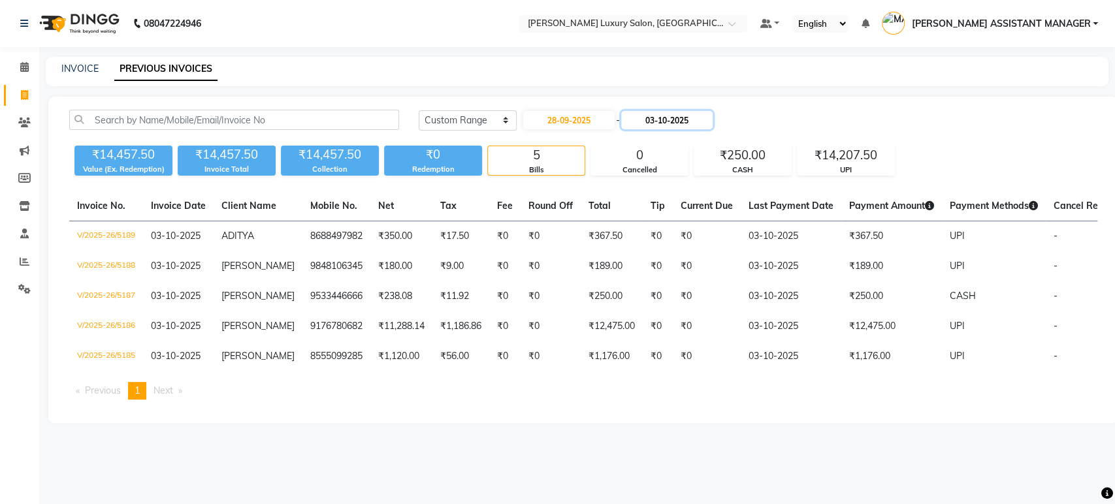
click at [652, 114] on input "03-10-2025" at bounding box center [666, 120] width 91 height 18
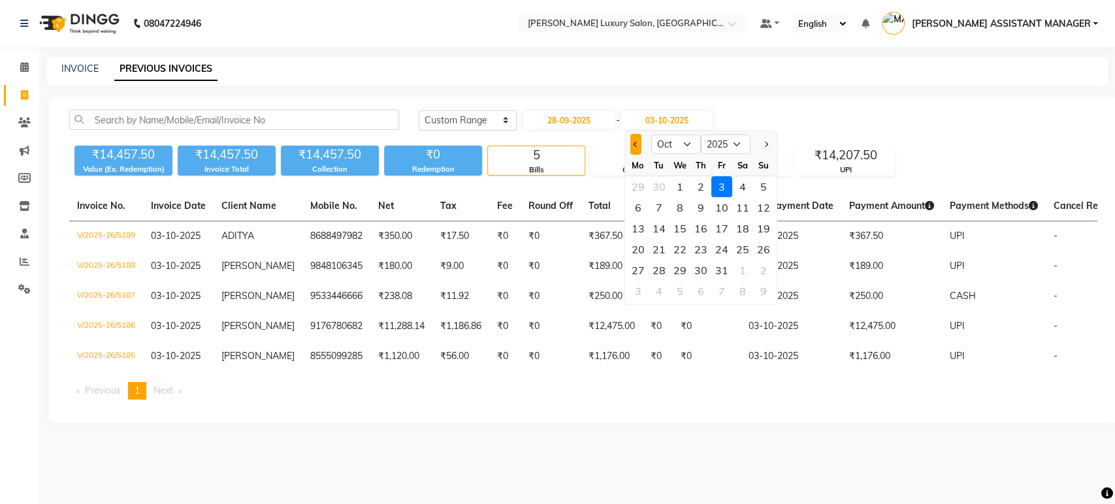
click at [634, 152] on button "Previous month" at bounding box center [635, 144] width 11 height 21
select select "9"
click at [750, 248] on div "22 23 24 25 26 27 28" at bounding box center [701, 249] width 152 height 21
click at [758, 249] on div "28" at bounding box center [763, 249] width 21 height 21
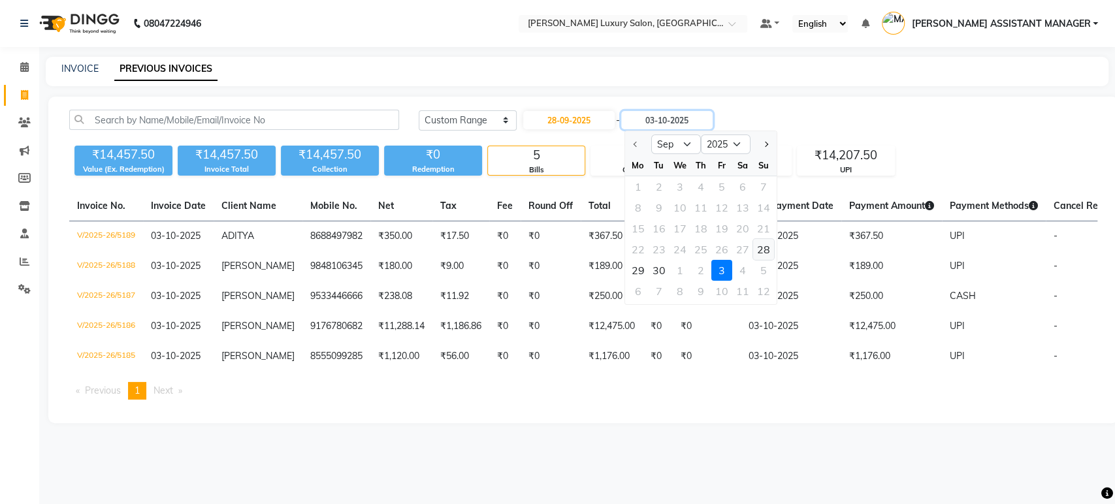
type input "28-09-2025"
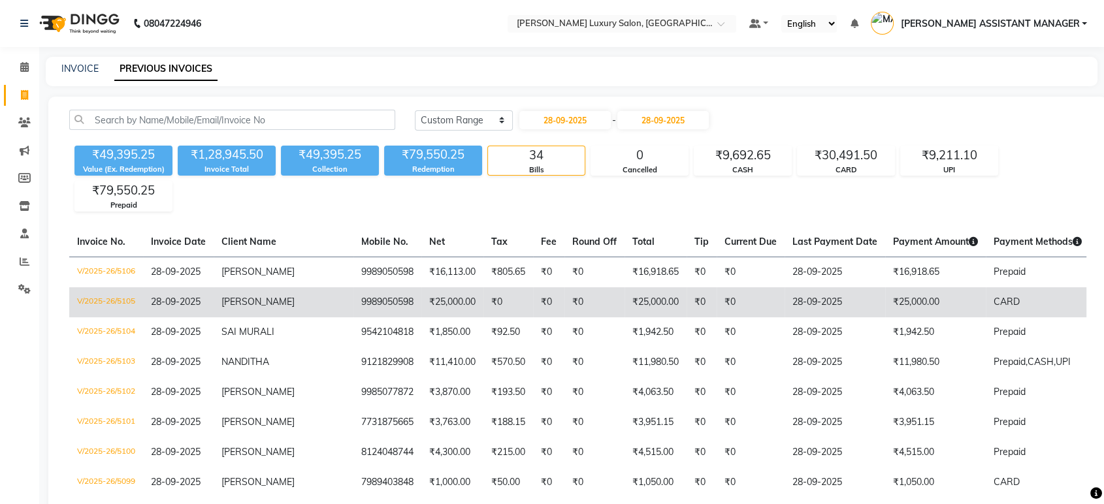
click at [687, 301] on td "₹0" at bounding box center [702, 302] width 30 height 30
click at [252, 309] on td "[PERSON_NAME]" at bounding box center [284, 302] width 140 height 30
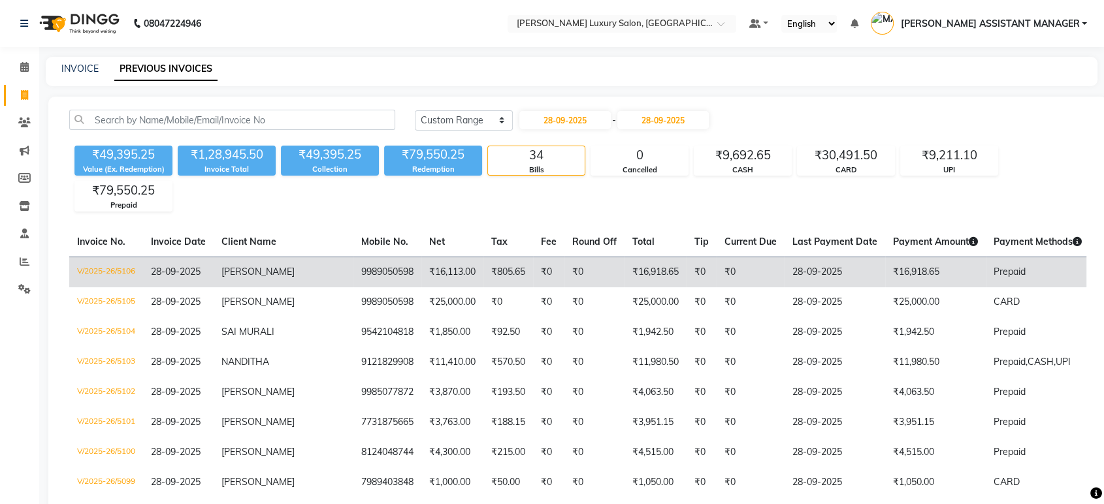
scroll to position [73, 0]
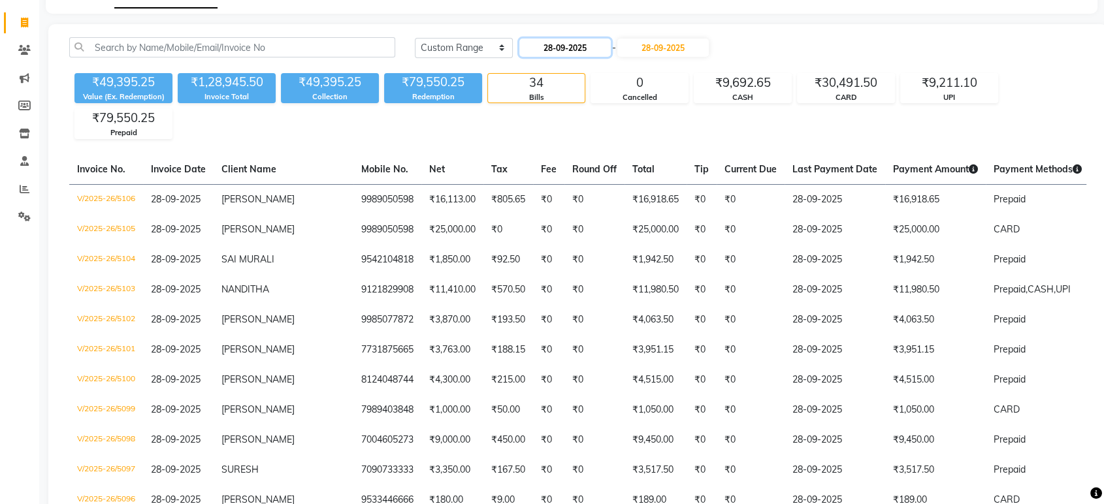
click at [575, 39] on input "28-09-2025" at bounding box center [564, 48] width 91 height 18
select select "9"
select select "2025"
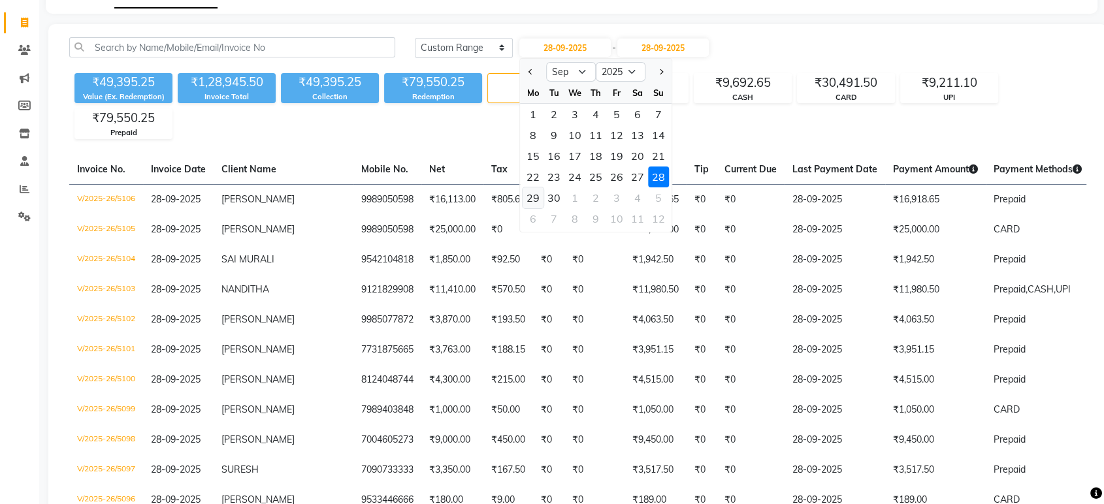
click at [539, 193] on div "29" at bounding box center [533, 198] width 21 height 21
type input "29-09-2025"
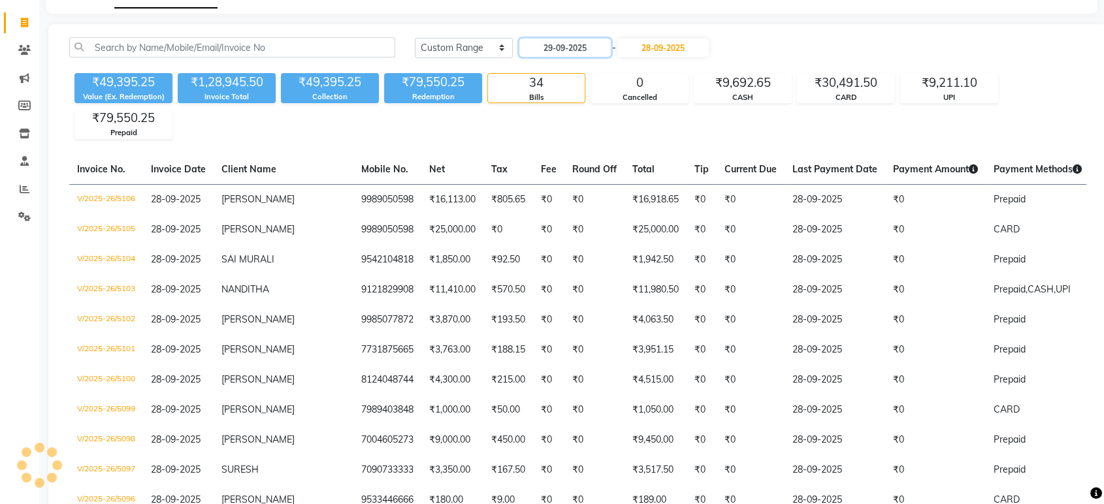
scroll to position [0, 0]
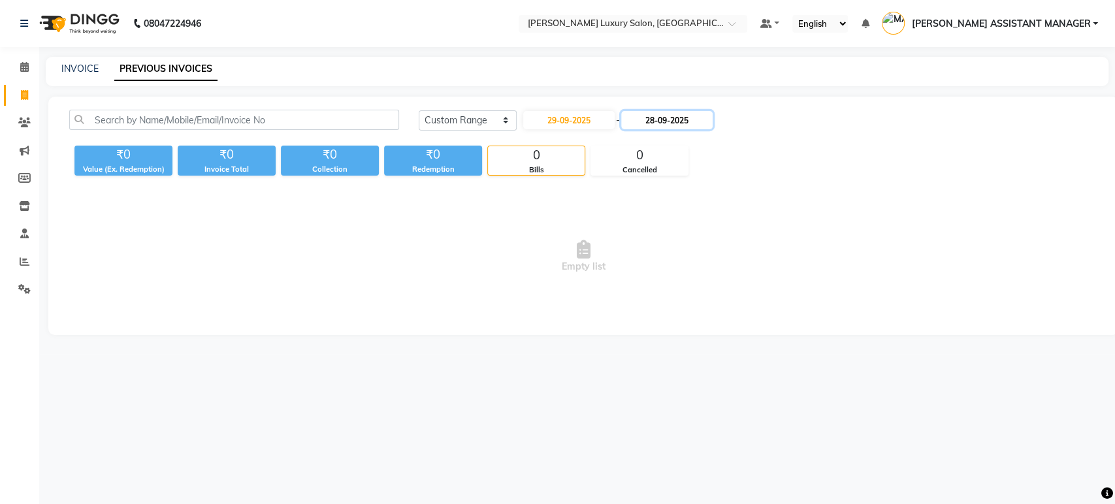
click at [657, 121] on input "28-09-2025" at bounding box center [666, 120] width 91 height 18
click at [641, 269] on div "29" at bounding box center [637, 270] width 21 height 21
type input "29-09-2025"
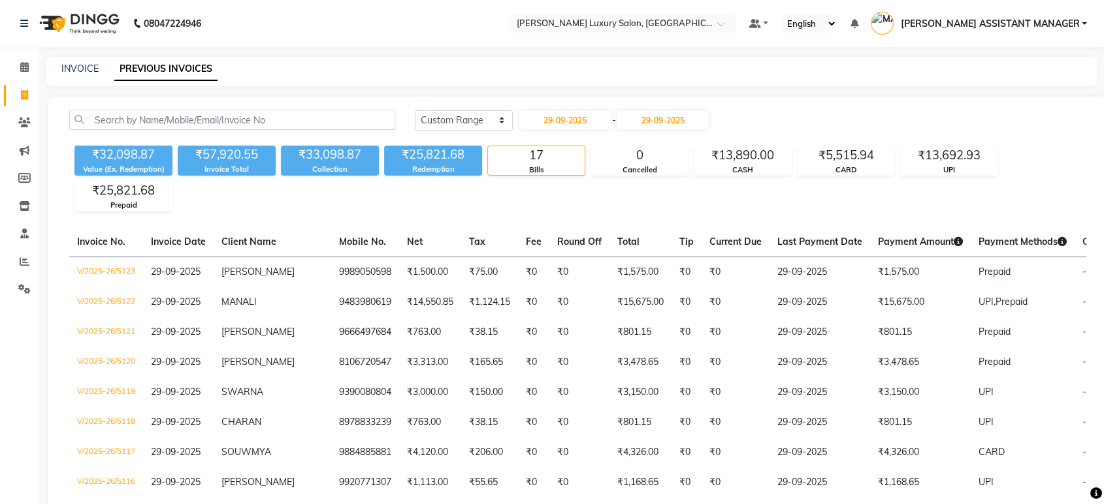
click at [576, 135] on div "Today Yesterday Custom Range 29-09-2025 - 29-09-2025" at bounding box center [750, 125] width 691 height 31
click at [591, 122] on input "29-09-2025" at bounding box center [564, 120] width 91 height 18
select select "9"
select select "2025"
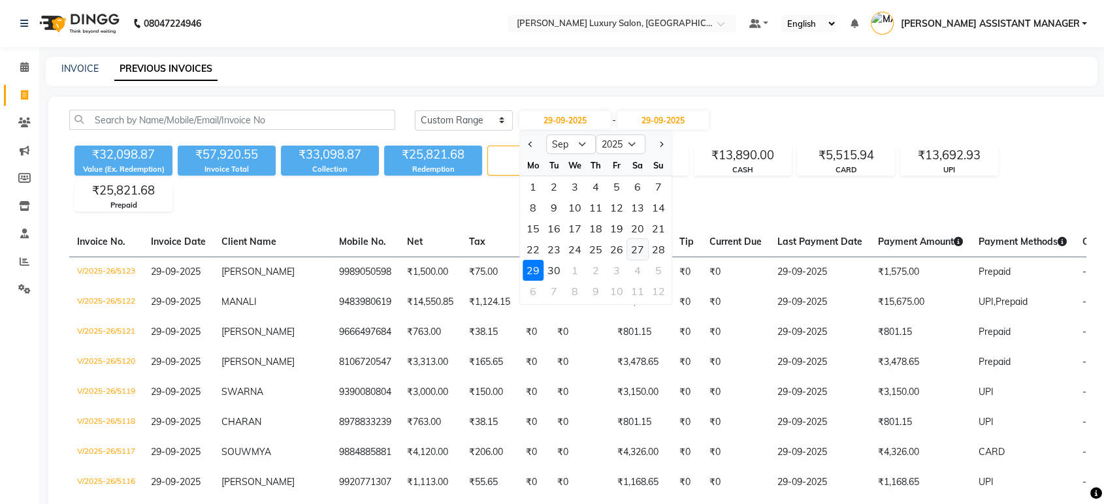
click at [644, 255] on div "27" at bounding box center [637, 249] width 21 height 21
type input "27-09-2025"
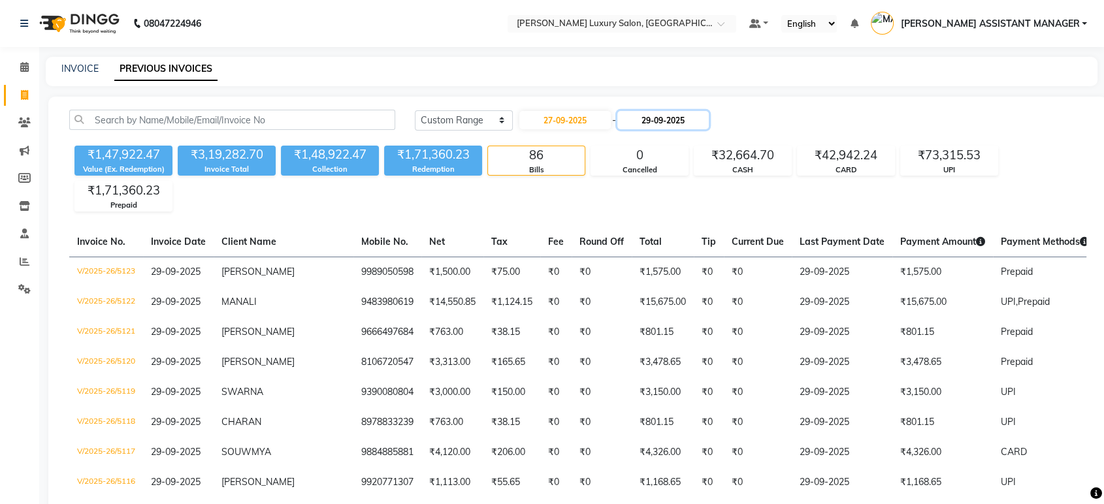
click at [634, 115] on input "29-09-2025" at bounding box center [662, 120] width 91 height 18
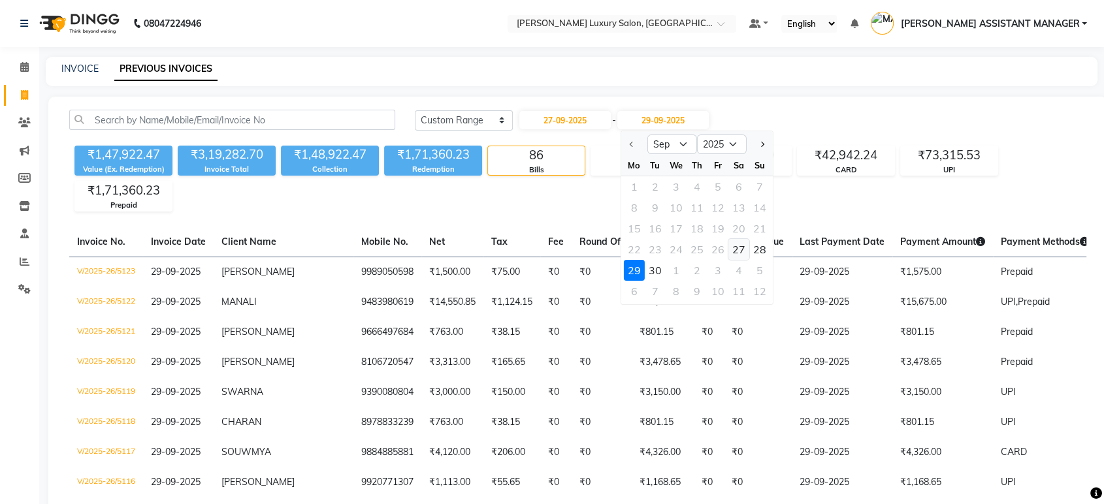
click at [739, 248] on div "27" at bounding box center [739, 249] width 21 height 21
type input "27-09-2025"
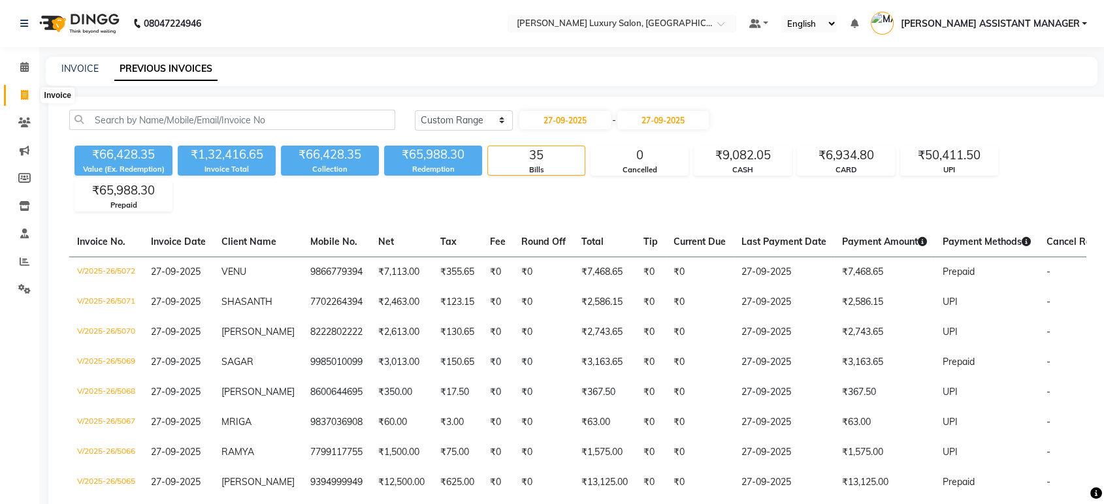
click at [15, 97] on span at bounding box center [24, 95] width 23 height 15
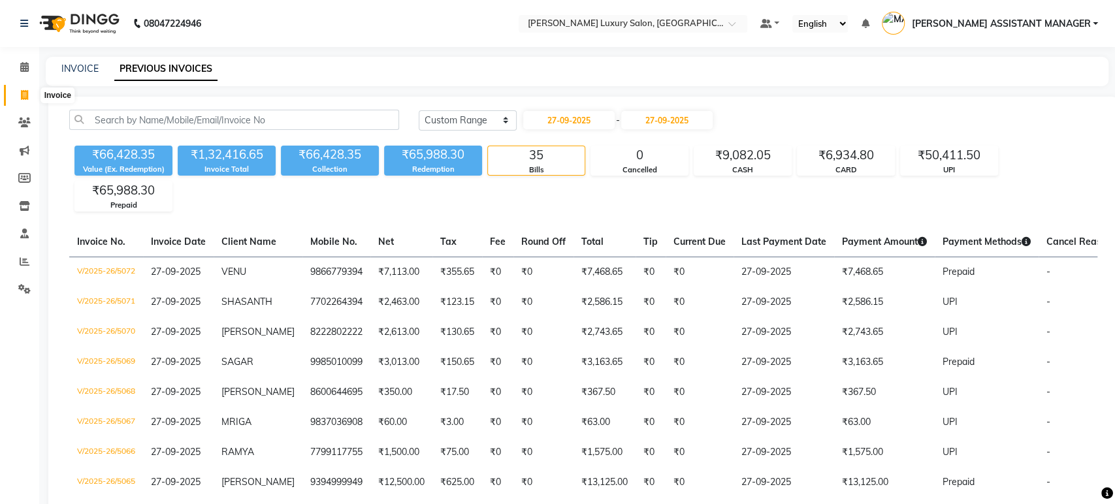
select select "service"
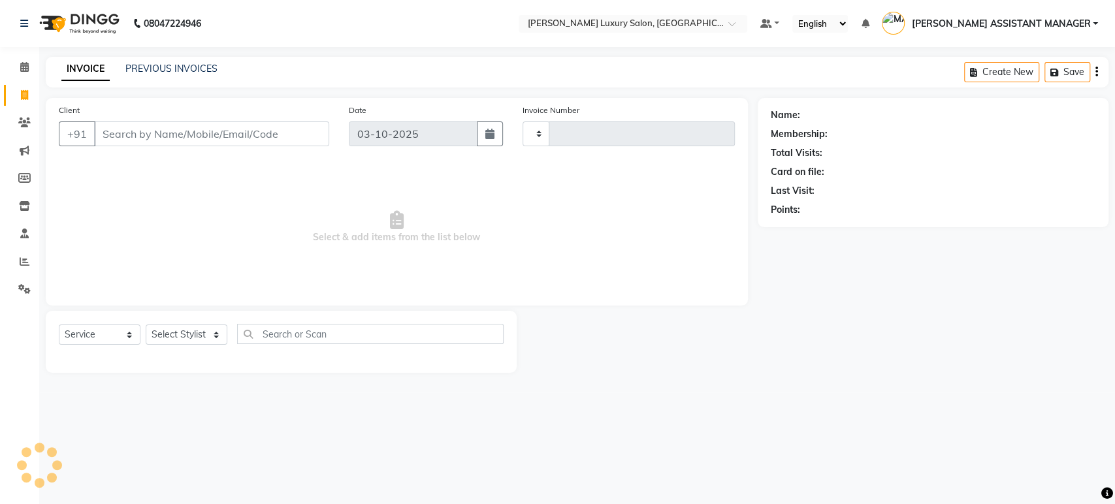
type input "5190"
select select "4712"
click at [201, 65] on link "PREVIOUS INVOICES" at bounding box center [171, 69] width 92 height 12
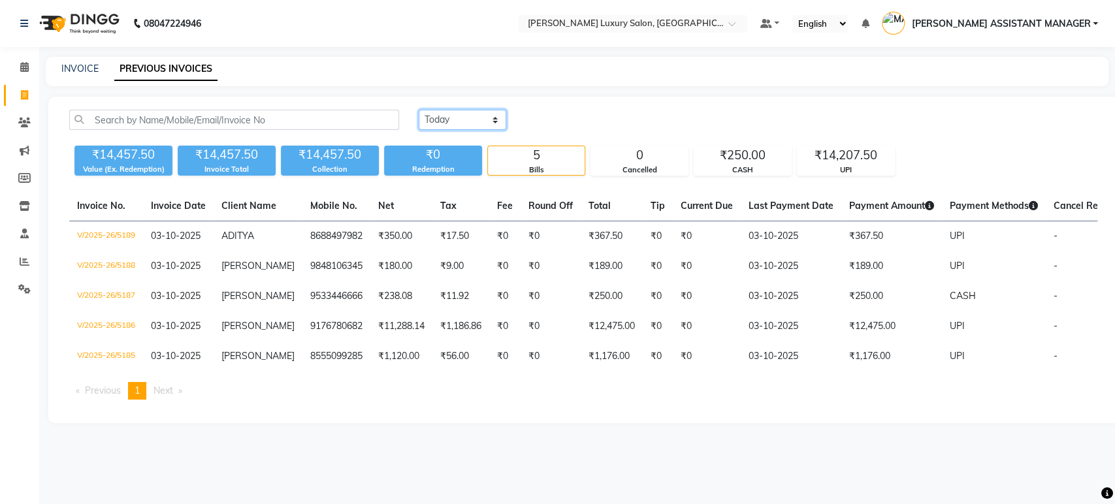
drag, startPoint x: 493, startPoint y: 119, endPoint x: 491, endPoint y: 128, distance: 9.4
click at [493, 119] on select "Today Yesterday Custom Range" at bounding box center [463, 120] width 88 height 20
select select "range"
click at [419, 110] on select "Today Yesterday Custom Range" at bounding box center [463, 120] width 88 height 20
click at [574, 116] on input "03-10-2025" at bounding box center [568, 120] width 91 height 18
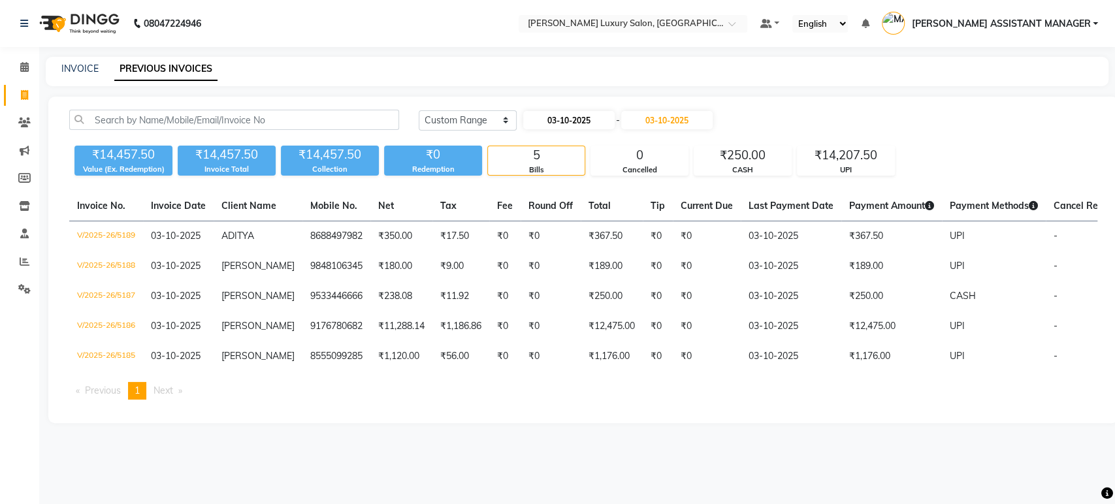
select select "10"
select select "2025"
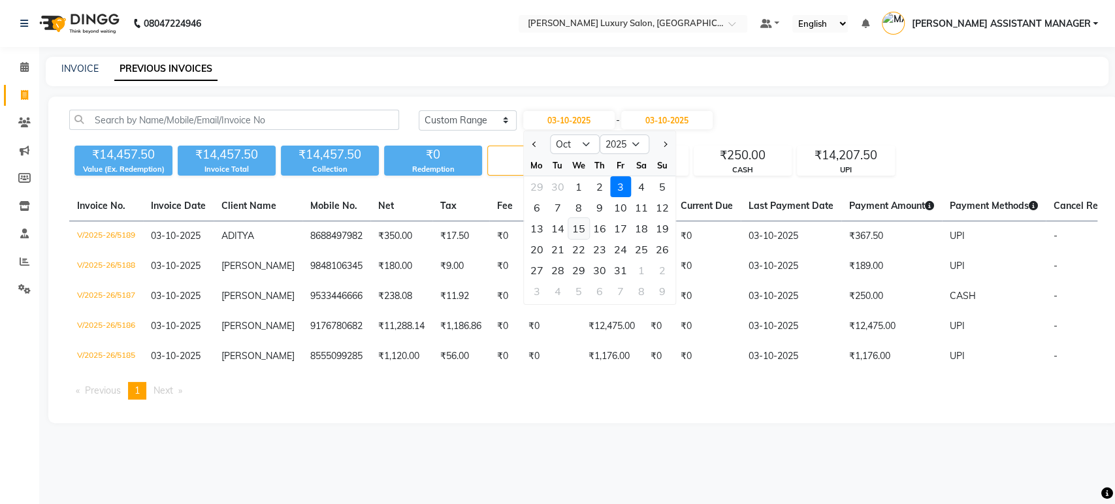
click at [585, 230] on div "15" at bounding box center [578, 228] width 21 height 21
type input "15-10-2025"
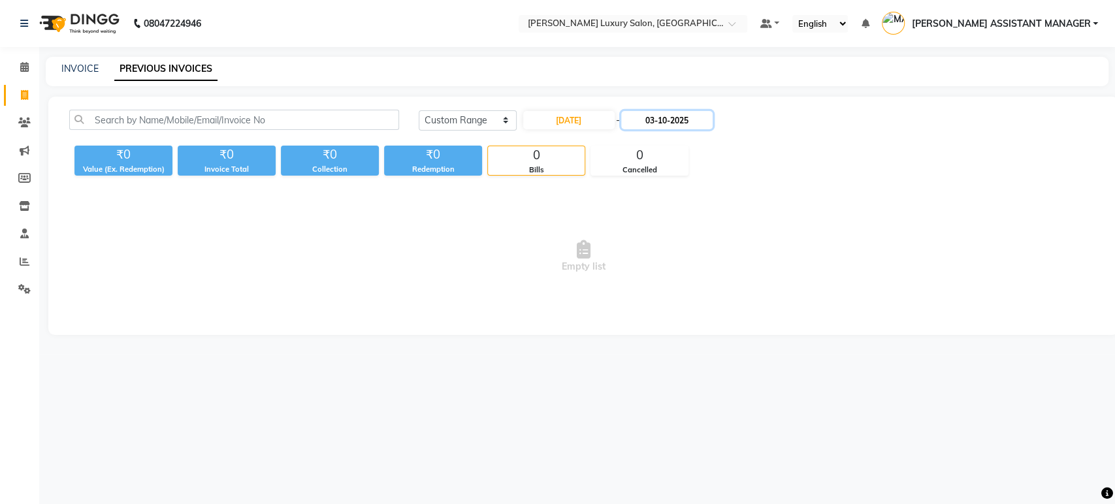
click at [651, 126] on input "03-10-2025" at bounding box center [666, 120] width 91 height 18
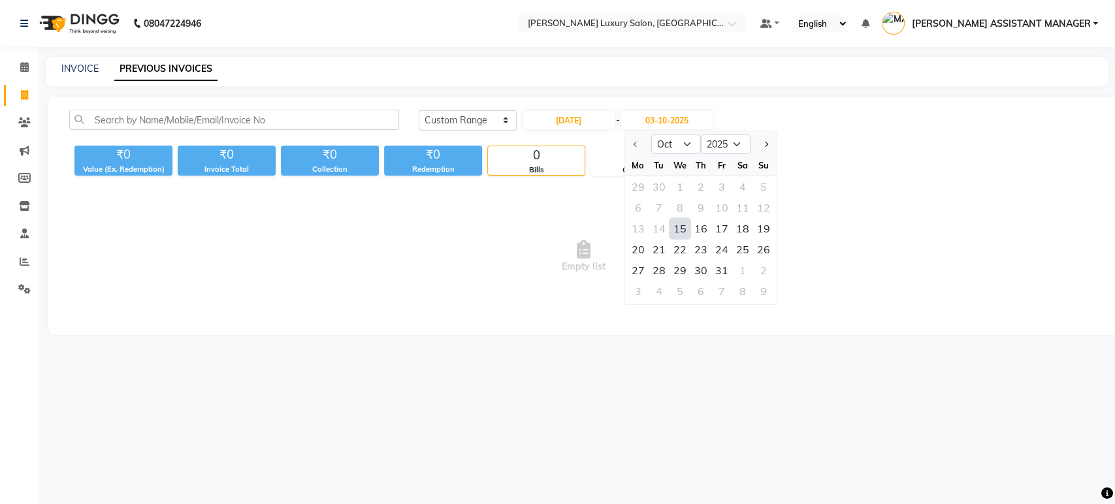
click at [680, 231] on div "15" at bounding box center [679, 228] width 21 height 21
type input "15-10-2025"
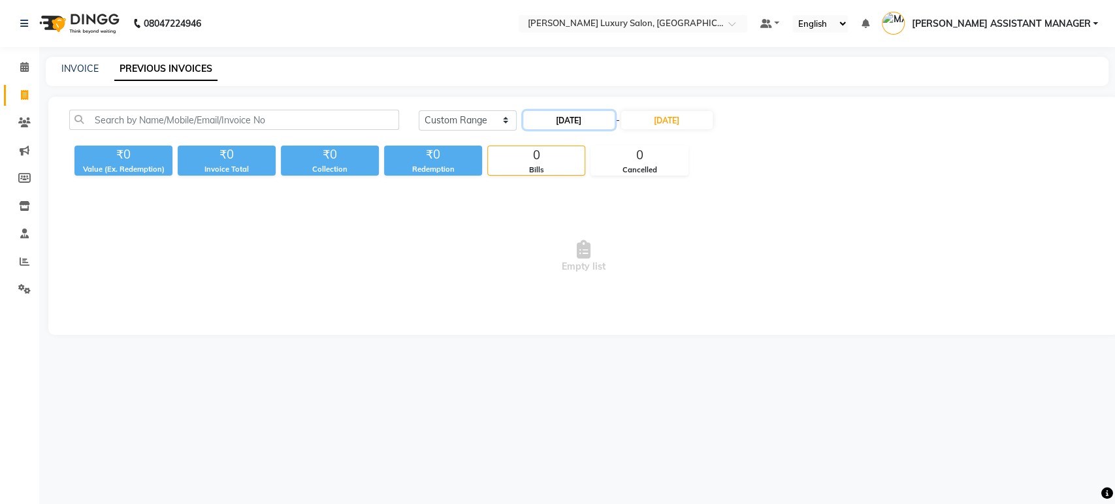
click at [565, 116] on input "15-10-2025" at bounding box center [568, 120] width 91 height 18
select select "10"
select select "2025"
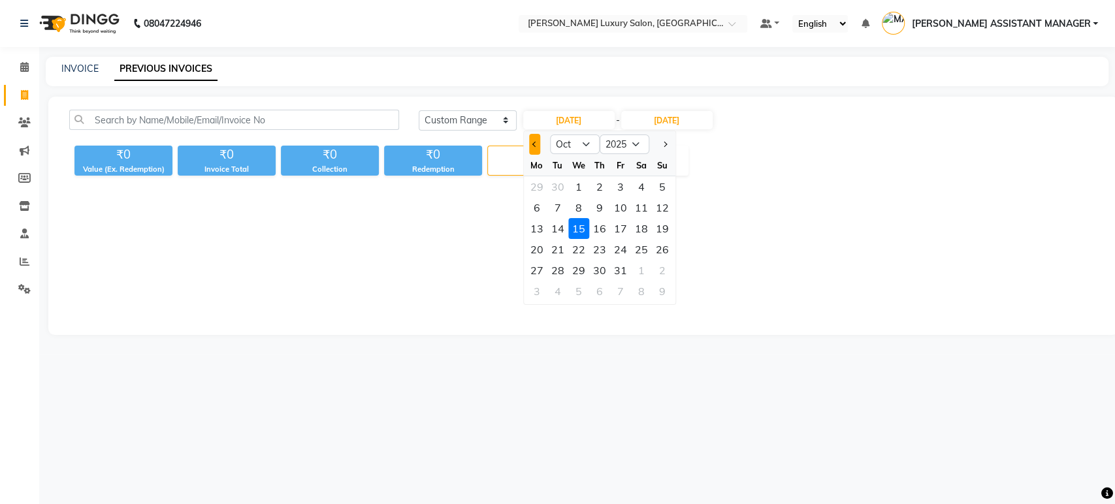
click at [534, 149] on button "Previous month" at bounding box center [534, 144] width 11 height 21
select select "9"
click at [537, 231] on div "15" at bounding box center [537, 228] width 21 height 21
type input "15-09-2025"
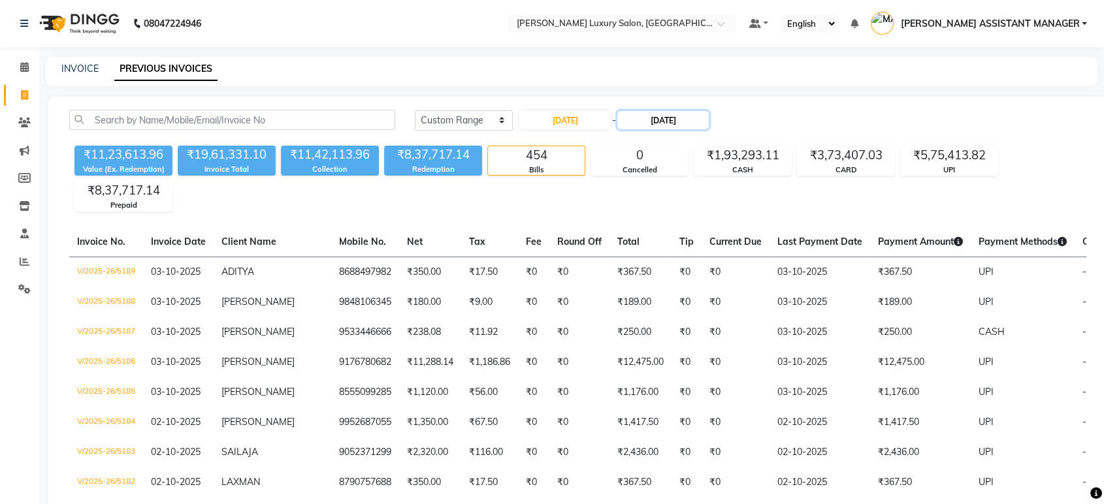
click at [659, 119] on input "15-10-2025" at bounding box center [662, 120] width 91 height 18
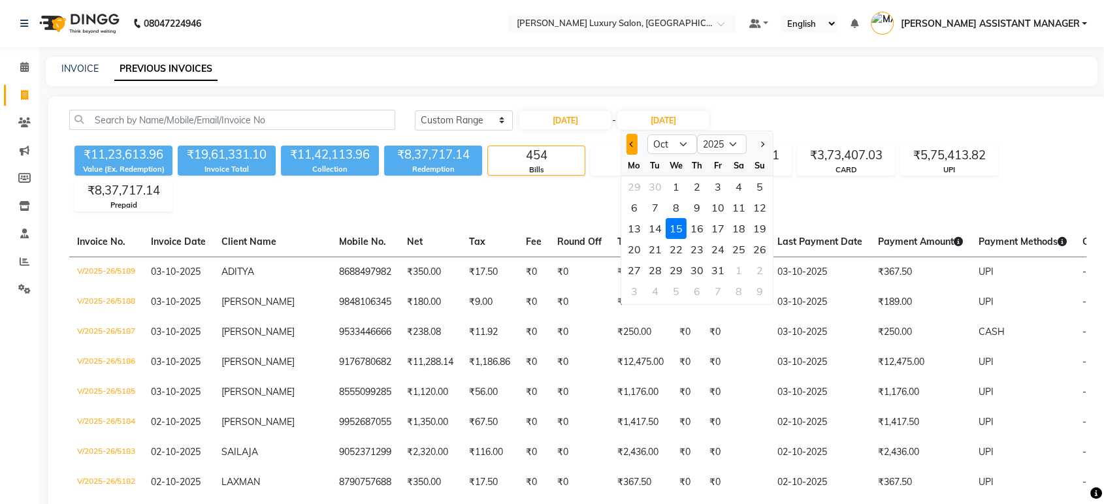
click at [628, 146] on button "Previous month" at bounding box center [632, 144] width 11 height 21
select select "9"
click at [638, 227] on div "15" at bounding box center [634, 228] width 21 height 21
type input "15-09-2025"
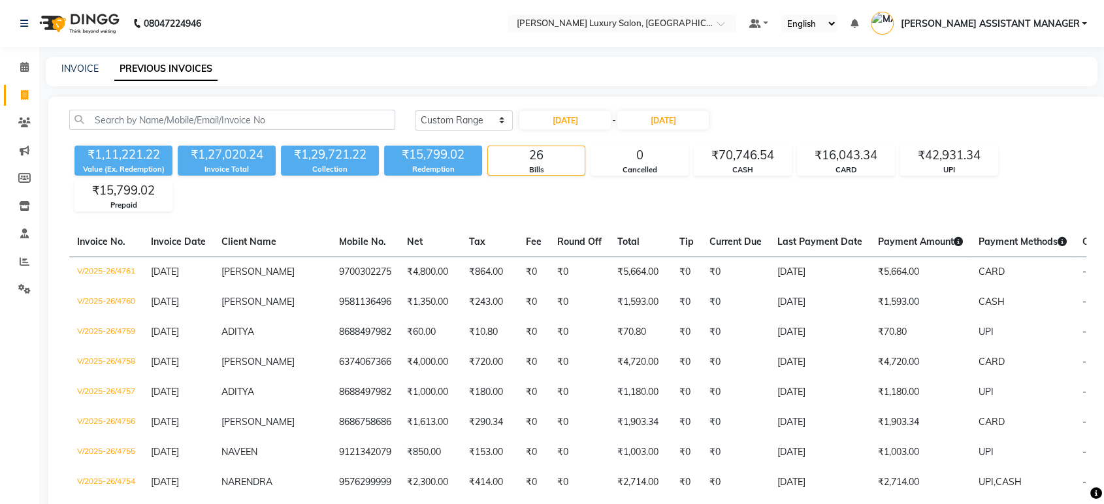
drag, startPoint x: 298, startPoint y: 157, endPoint x: 401, endPoint y: 156, distance: 102.6
click at [401, 156] on div "₹1,11,221.22 Value (Ex. Redemption) ₹1,27,020.24 Invoice Total ₹1,29,721.22 Col…" at bounding box center [577, 175] width 1017 height 71
click at [408, 193] on div "₹1,11,221.22 Value (Ex. Redemption) ₹1,27,020.24 Invoice Total ₹1,29,721.22 Col…" at bounding box center [577, 175] width 1017 height 71
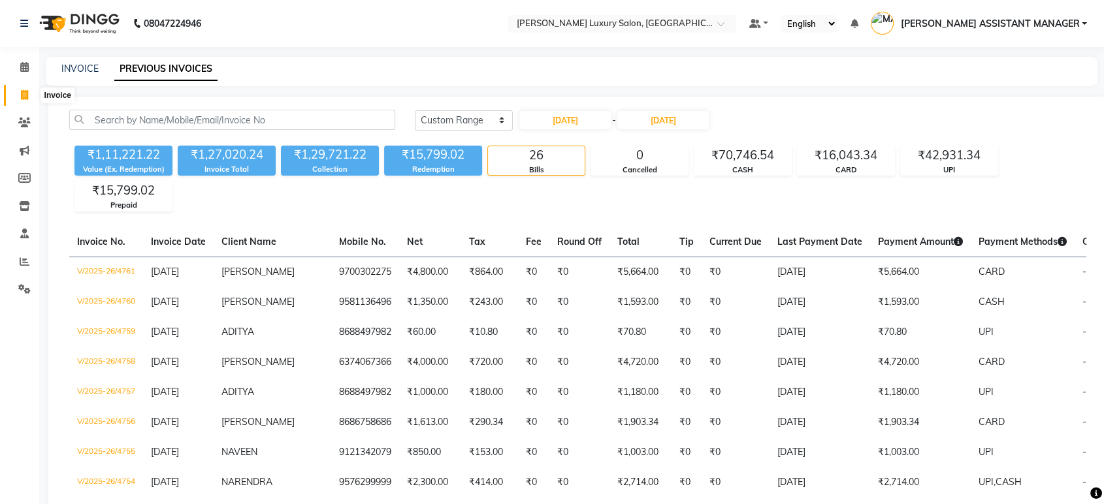
drag, startPoint x: 22, startPoint y: 97, endPoint x: 39, endPoint y: 95, distance: 17.1
click at [22, 97] on icon at bounding box center [24, 95] width 7 height 10
select select "service"
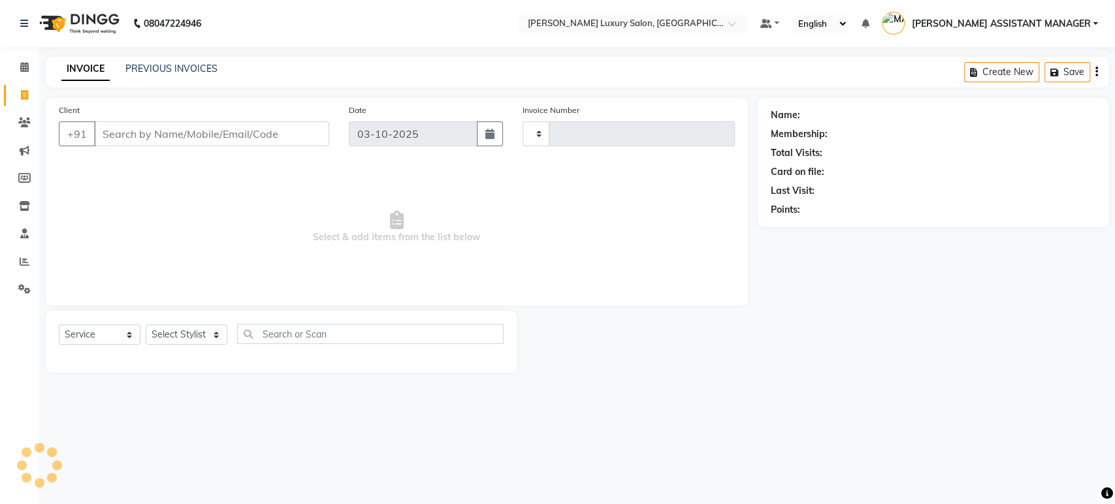
type input "5190"
select select "4712"
click at [596, 25] on input "text" at bounding box center [619, 24] width 189 height 13
select select "4712"
select select "service"
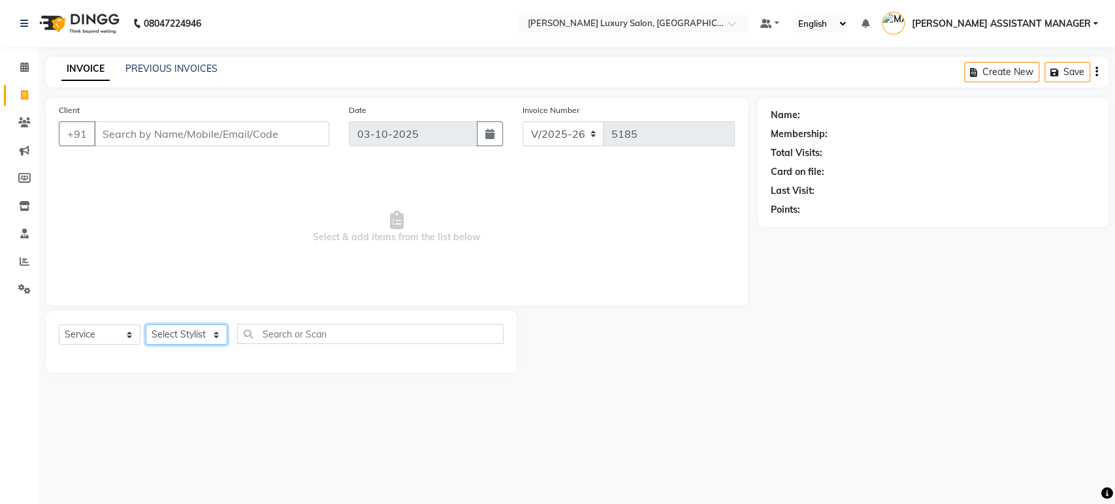
click at [180, 329] on select "Select Stylist" at bounding box center [187, 335] width 82 height 20
select select "63351"
click at [146, 325] on select "Select Stylist ABHI ADIL ADITI ADITYA AFREEN AHON AHSAN ALI ALIYA ANKITH ARAVIN…" at bounding box center [200, 335] width 108 height 20
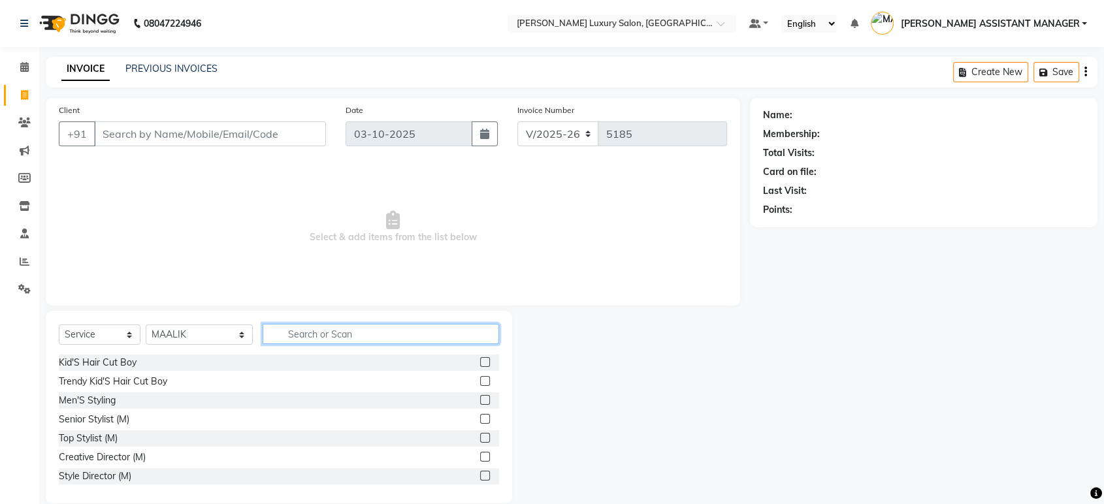
click at [292, 342] on input "text" at bounding box center [381, 334] width 237 height 20
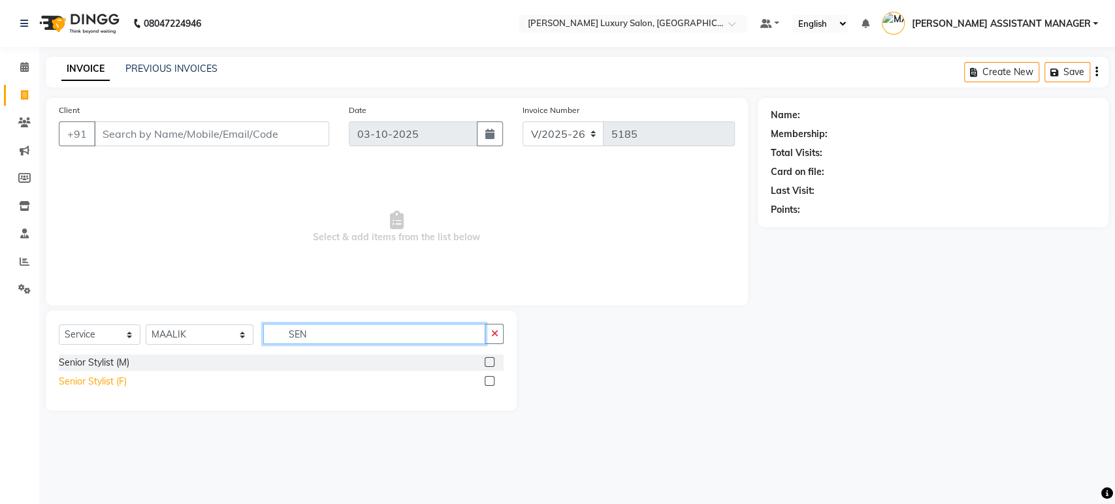
type input "SEN"
click at [112, 386] on div "Senior Stylist (F)" at bounding box center [93, 382] width 68 height 14
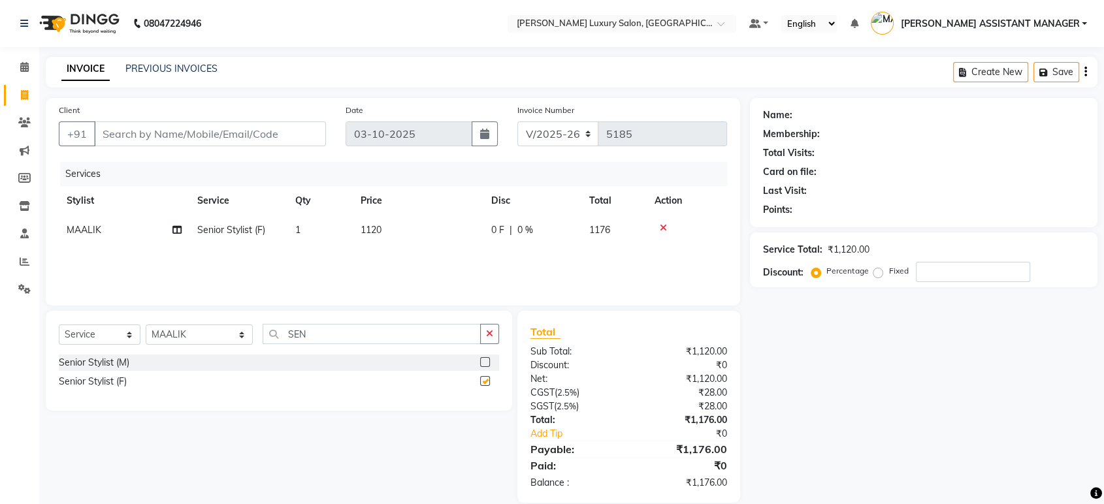
checkbox input "false"
click at [497, 332] on button "button" at bounding box center [489, 334] width 19 height 20
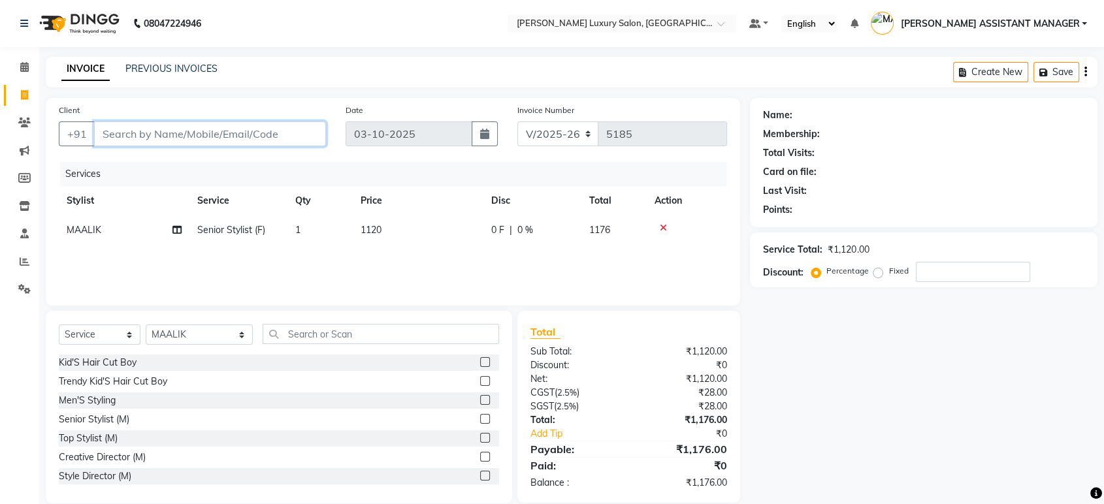
click at [274, 123] on input "Client" at bounding box center [210, 134] width 232 height 25
type input "8"
type input "0"
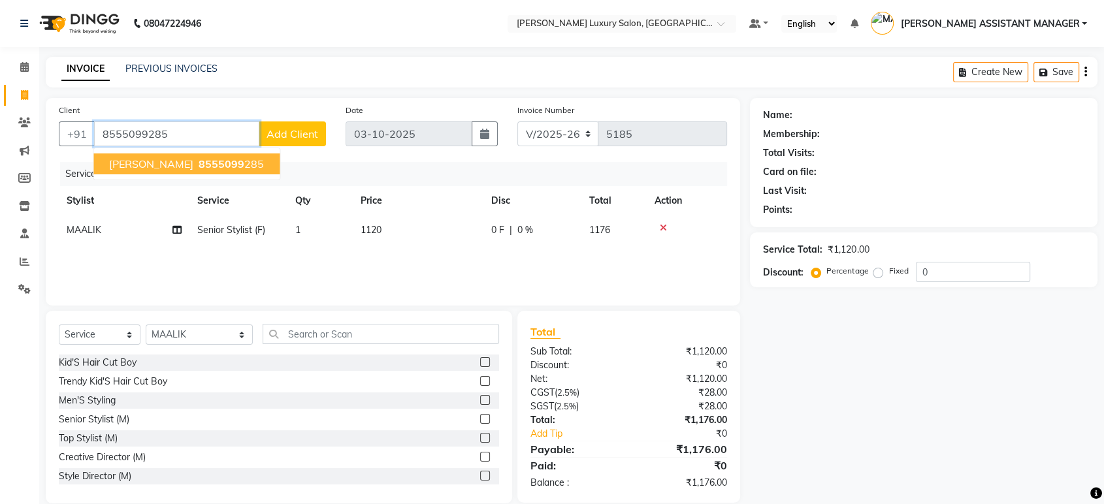
type input "8555099285"
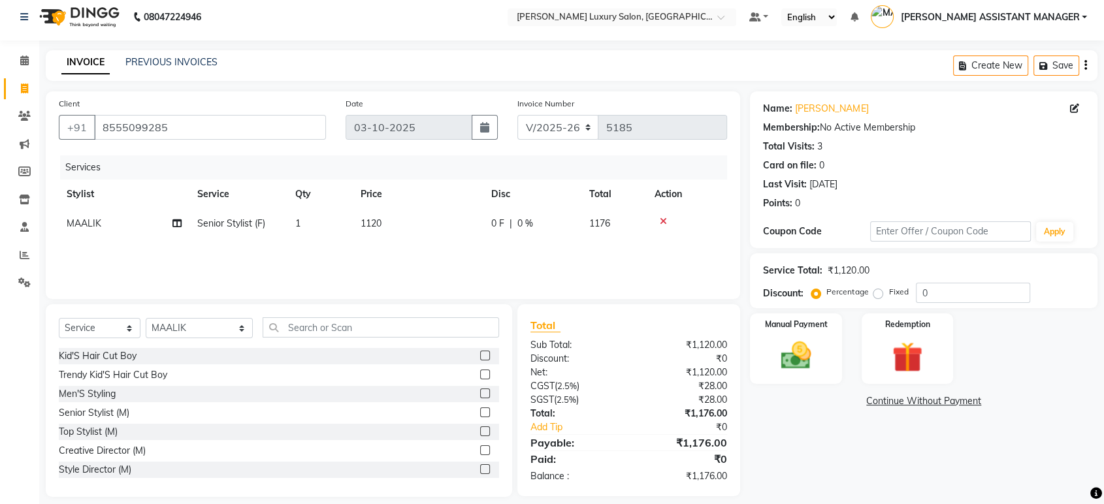
scroll to position [18, 0]
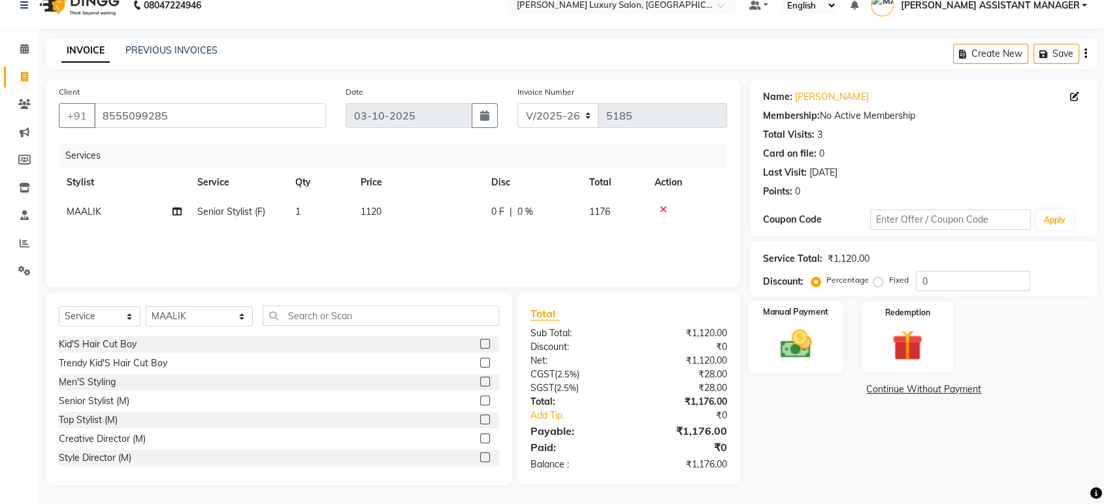
click at [779, 359] on img at bounding box center [795, 344] width 51 height 37
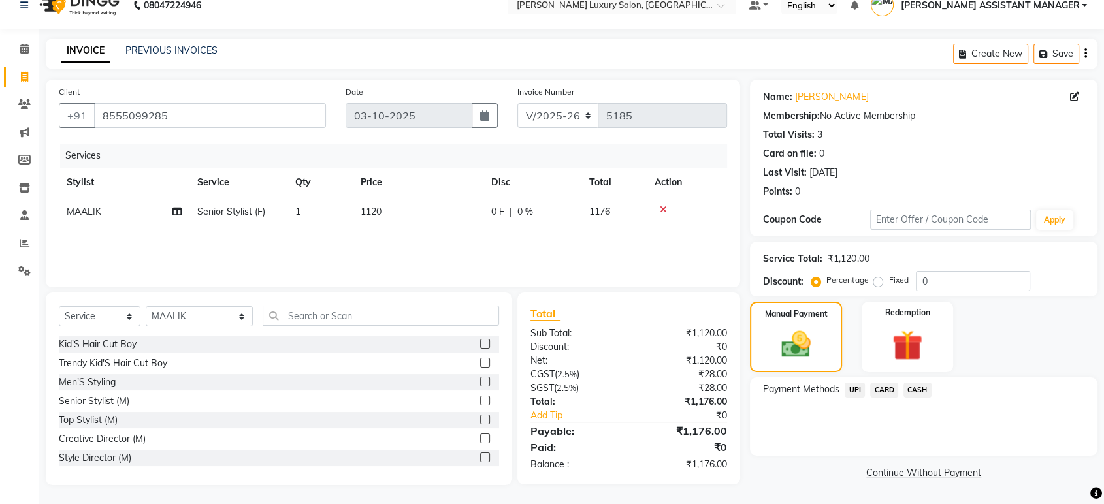
click at [857, 397] on div "UPI" at bounding box center [852, 392] width 25 height 18
click at [861, 391] on span "UPI" at bounding box center [855, 390] width 20 height 15
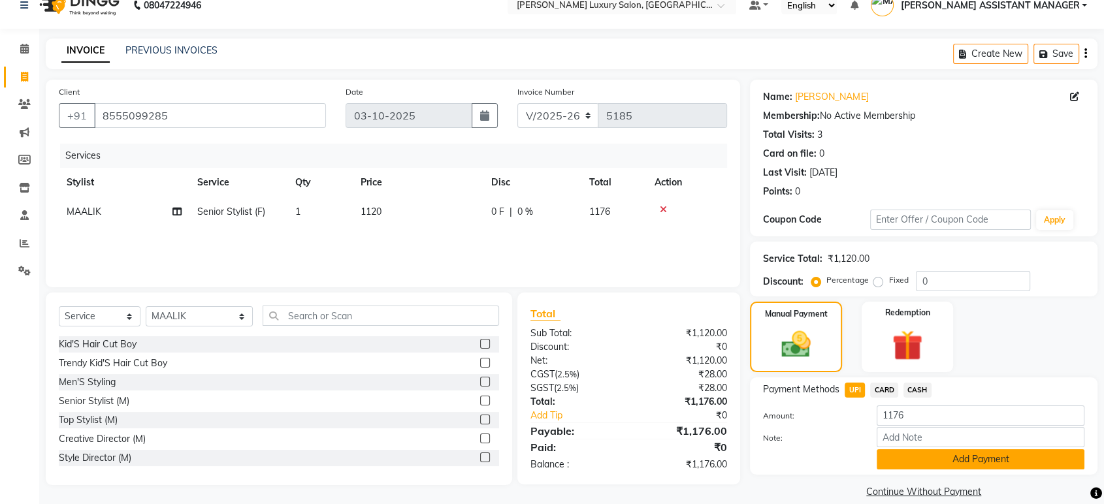
click at [989, 455] on button "Add Payment" at bounding box center [981, 460] width 208 height 20
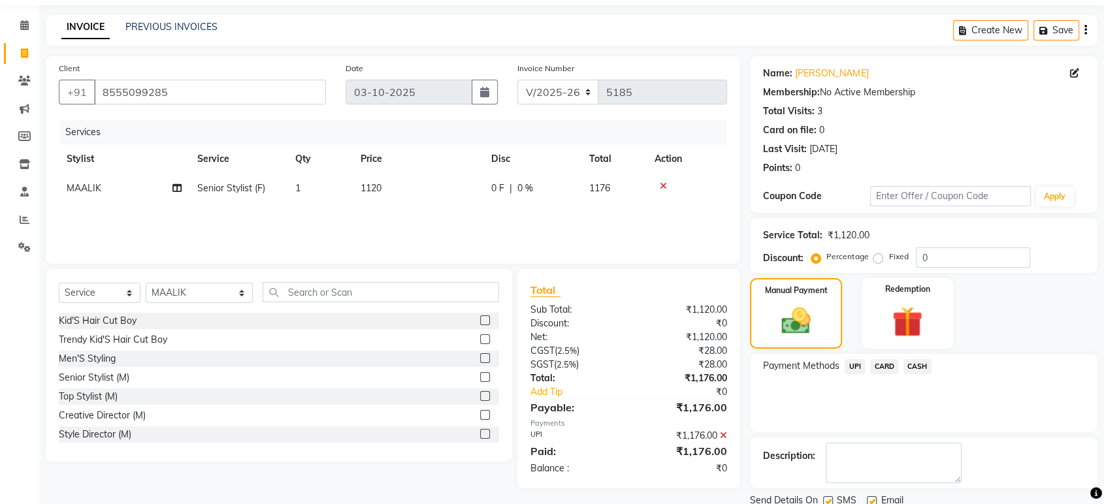
scroll to position [89, 0]
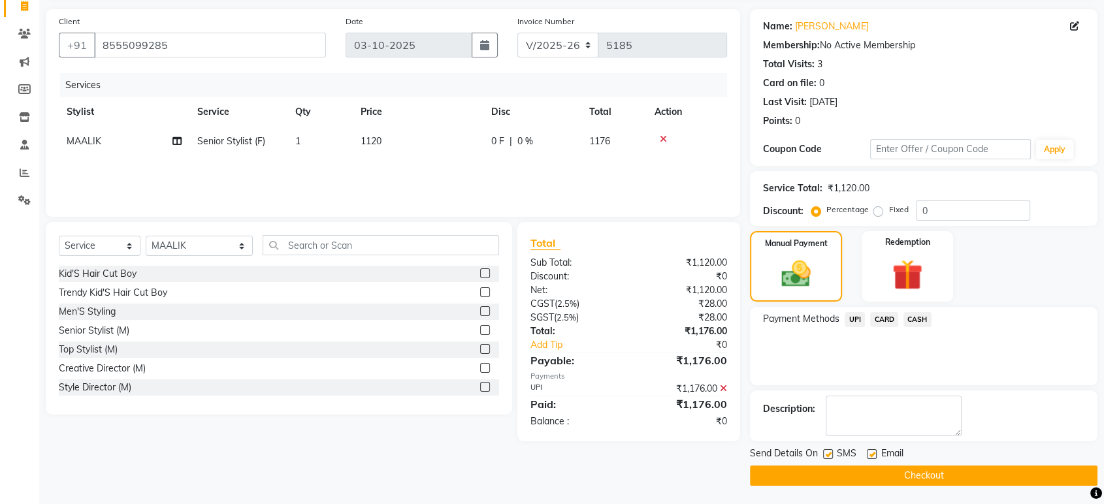
click at [975, 485] on main "INVOICE PREVIOUS INVOICES Create New Save Client +91 8555099285 Date 03-10-2025…" at bounding box center [571, 237] width 1065 height 538
click at [967, 463] on div "Send Details On SMS Email Checkout" at bounding box center [924, 466] width 348 height 39
click at [965, 471] on button "Checkout" at bounding box center [924, 476] width 348 height 20
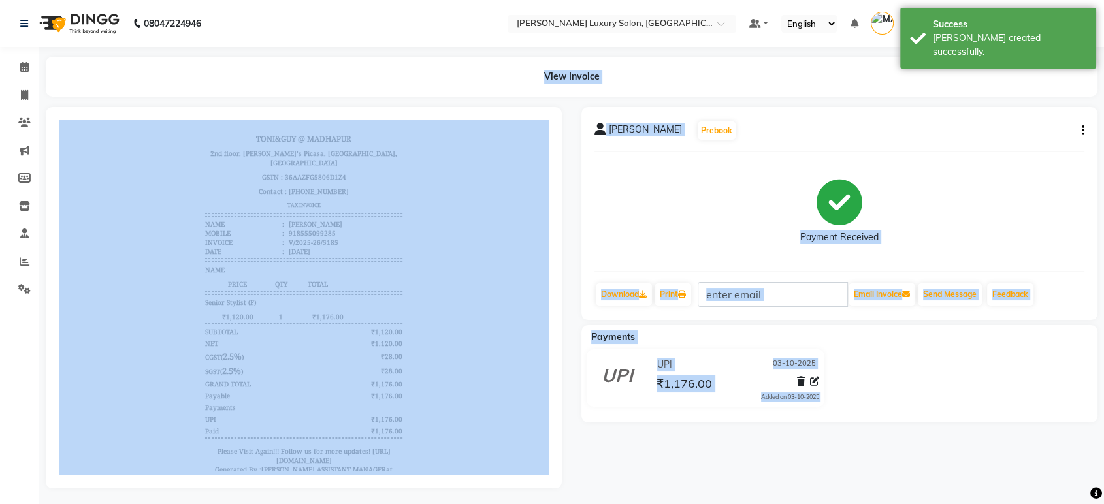
click at [450, 98] on main "View Invoice CHANDRAKANTH Prebook Payment Received Download Print Email Invoice…" at bounding box center [571, 282] width 1065 height 451
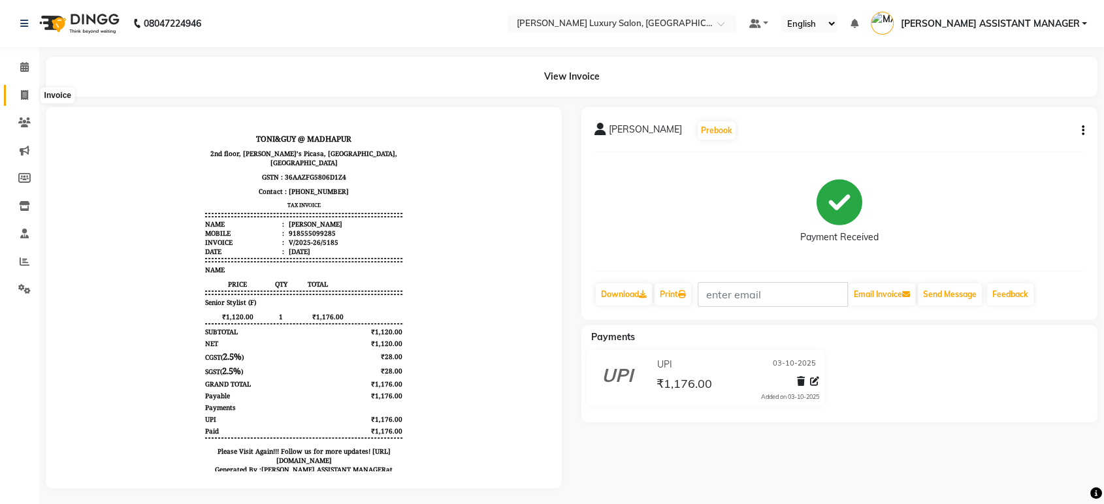
drag, startPoint x: 20, startPoint y: 93, endPoint x: 139, endPoint y: 19, distance: 140.0
click at [21, 93] on icon at bounding box center [24, 95] width 7 height 10
select select "service"
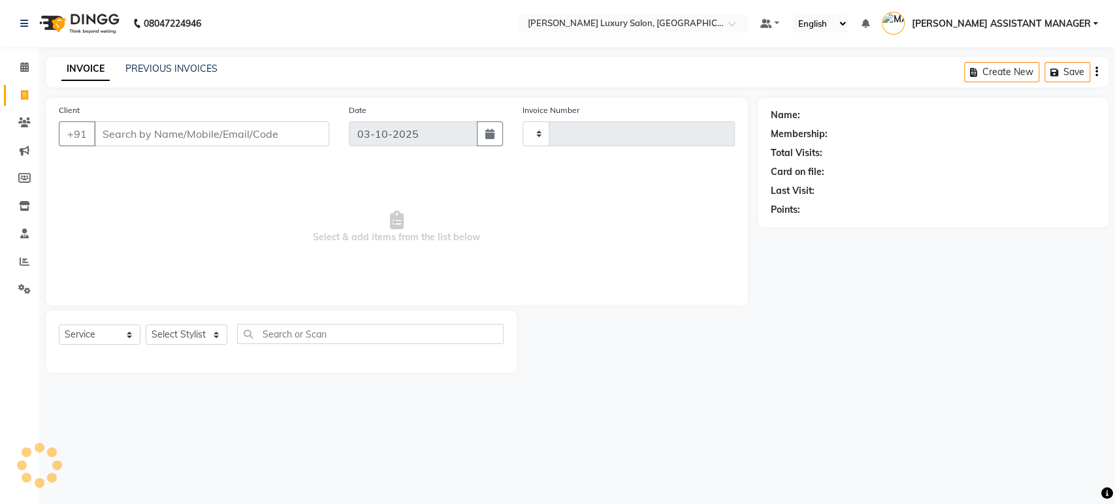
type input "5186"
select select "4712"
select select "service"
select select "4712"
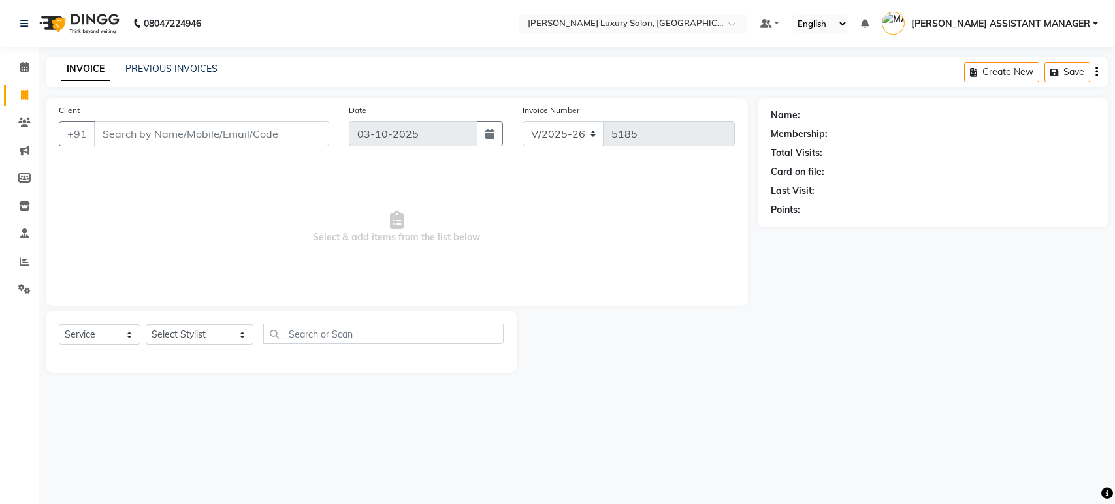
select select "service"
select select "4712"
select select "service"
click at [180, 337] on select "Select Stylist ABHI ADIL ADITI ADITYA AFREEN AHON AHSAN ALI ALIYA ANKITH ARAVIN…" at bounding box center [200, 335] width 108 height 20
select select "58266"
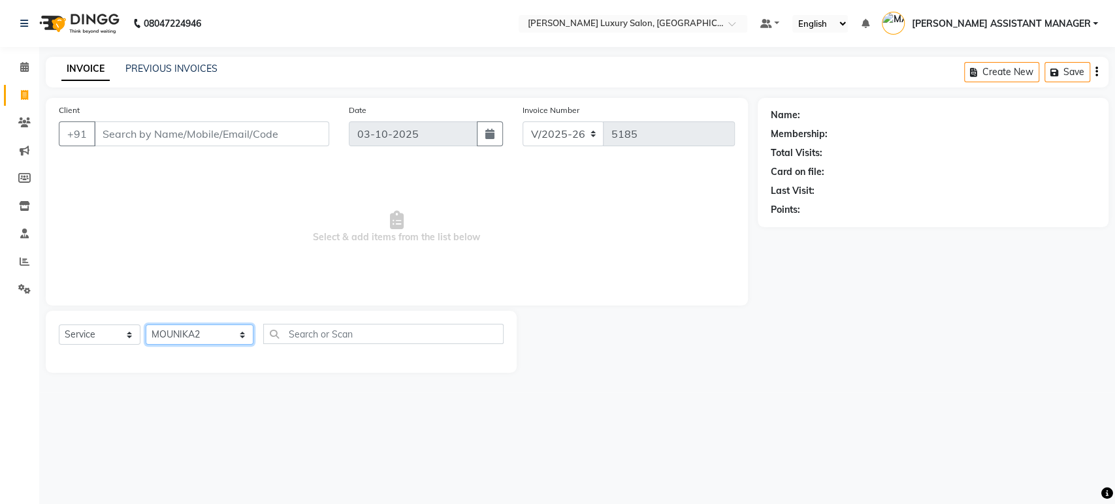
click at [146, 325] on select "Select Stylist ABHI ADIL ADITI ADITYA AFREEN AHON AHSAN ALI ALIYA ANKITH ARAVIN…" at bounding box center [200, 335] width 108 height 20
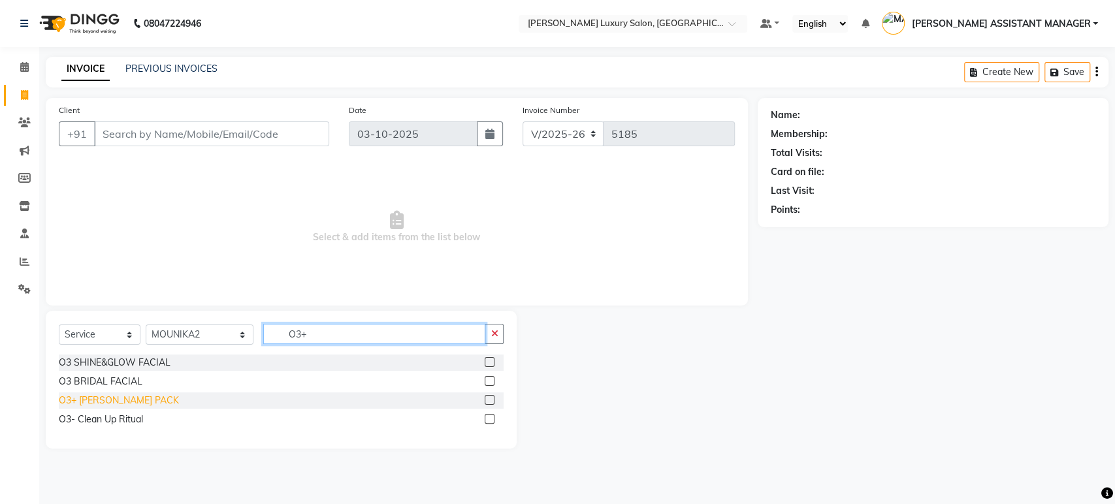
type input "O3+"
click at [117, 399] on div "O3+ DE-TAN PACK" at bounding box center [119, 401] width 120 height 14
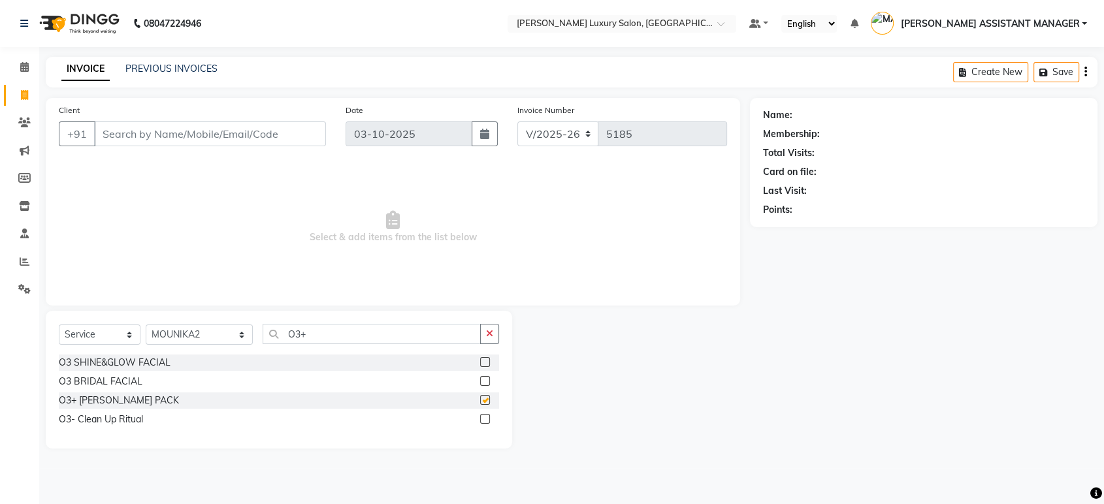
checkbox input "false"
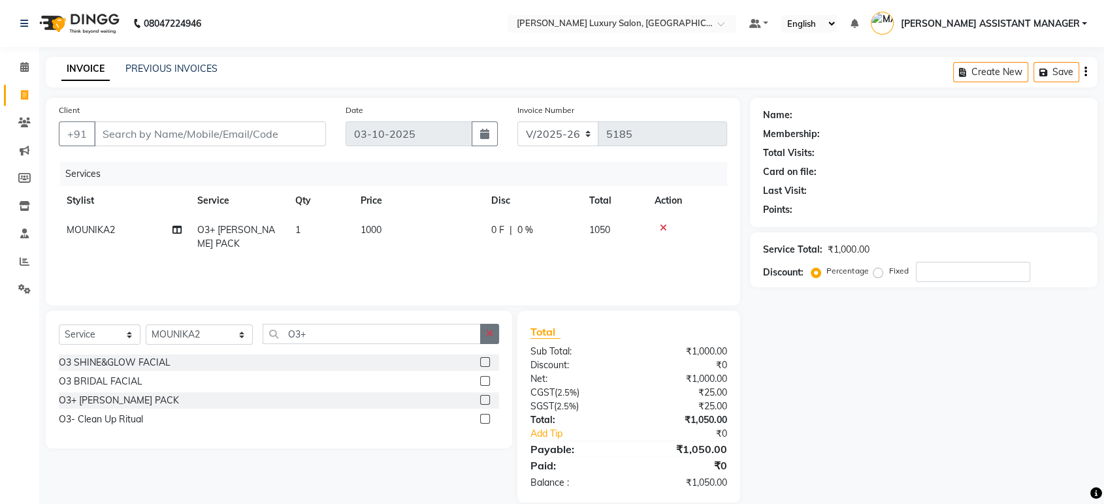
click at [488, 325] on button "button" at bounding box center [489, 334] width 19 height 20
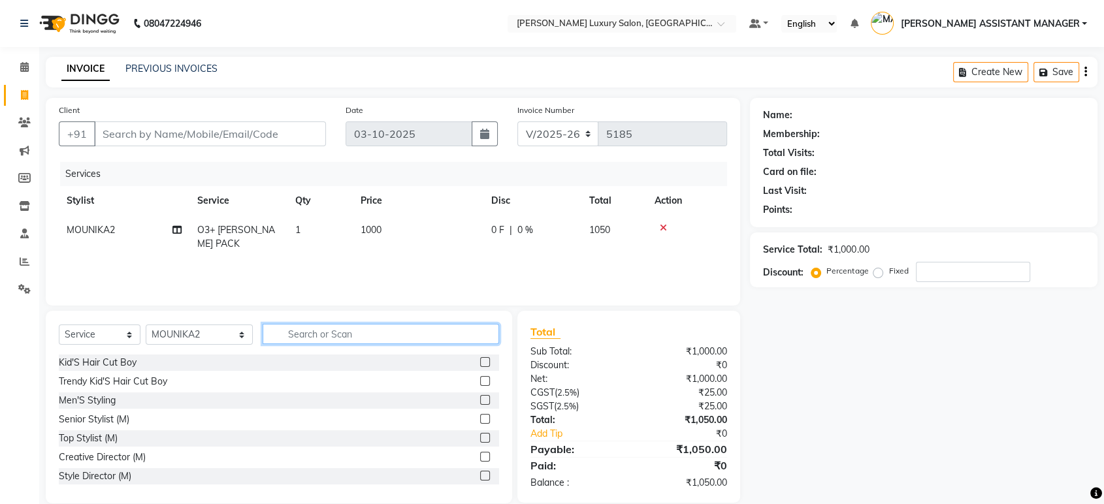
click at [471, 328] on input "text" at bounding box center [381, 334] width 237 height 20
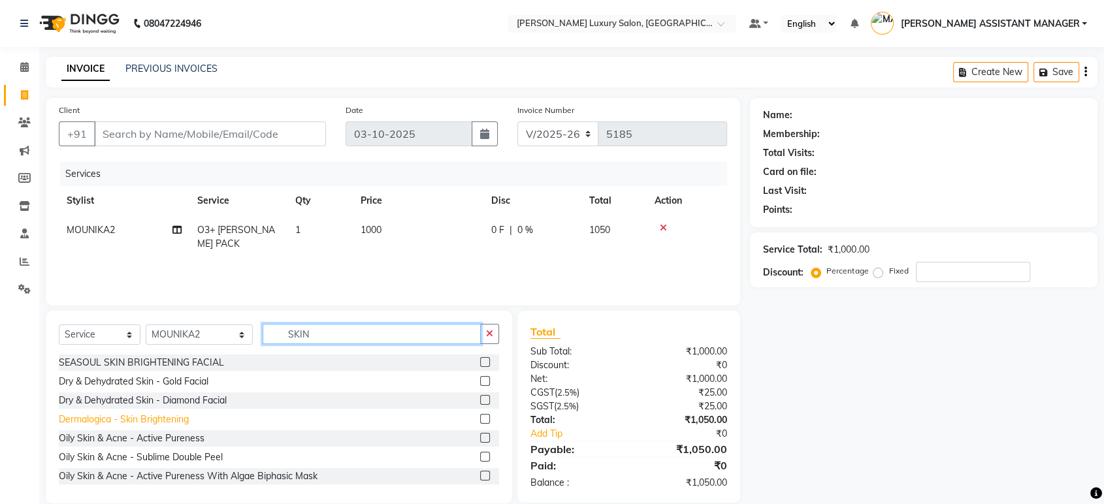
type input "SKIN"
click at [172, 422] on div "Dermalogica - Skin Brightening" at bounding box center [124, 420] width 130 height 14
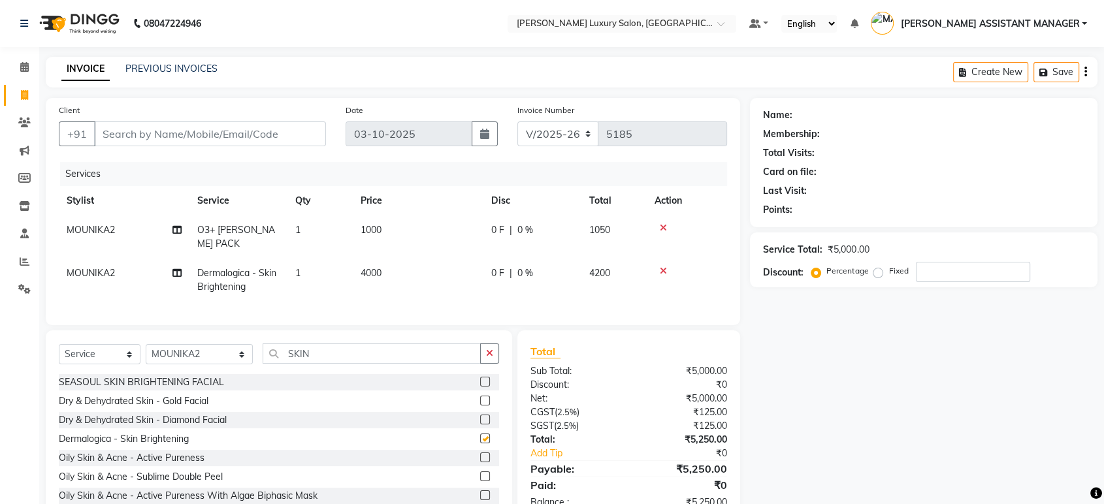
checkbox input "false"
click at [490, 344] on button "button" at bounding box center [489, 354] width 19 height 20
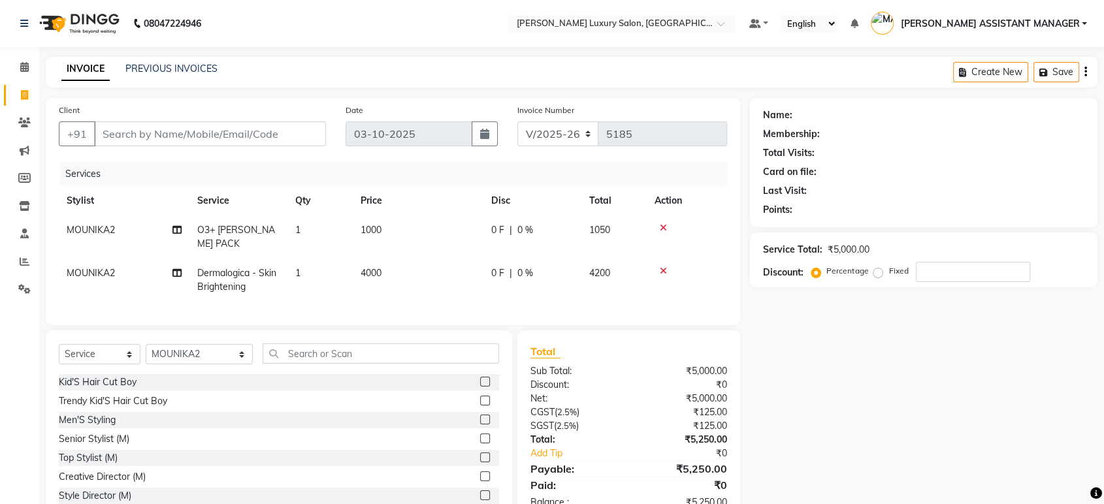
click at [491, 325] on div "Client +91 Date 03-10-2025 Invoice Number V/2025 V/2025-26 5185 Services Stylis…" at bounding box center [393, 310] width 714 height 425
click at [222, 370] on div "Select Service Product Membership Package Voucher Prepaid Gift Card Select Styl…" at bounding box center [279, 359] width 440 height 31
click at [235, 348] on select "Select Stylist ABHI ADIL ADITI ADITYA AFREEN AHON AHSAN ALI ALIYA ANKITH ARAVIN…" at bounding box center [199, 354] width 107 height 20
select select "38537"
click at [146, 344] on select "Select Stylist ABHI ADIL ADITI ADITYA AFREEN AHON AHSAN ALI ALIYA ANKITH ARAVIN…" at bounding box center [199, 354] width 107 height 20
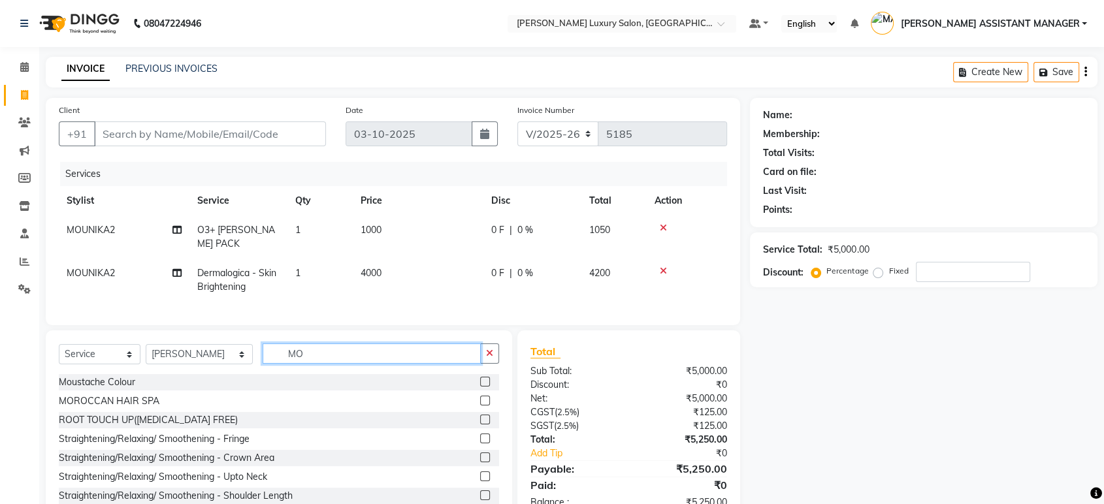
type input "M"
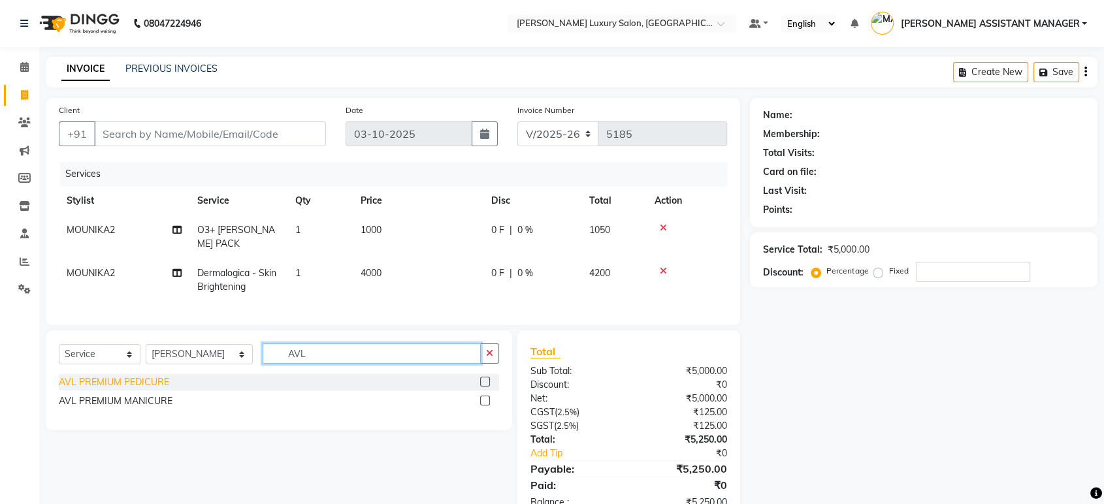
type input "AVL"
click at [167, 376] on div "AVL PREMIUM PEDICURE" at bounding box center [114, 383] width 110 height 14
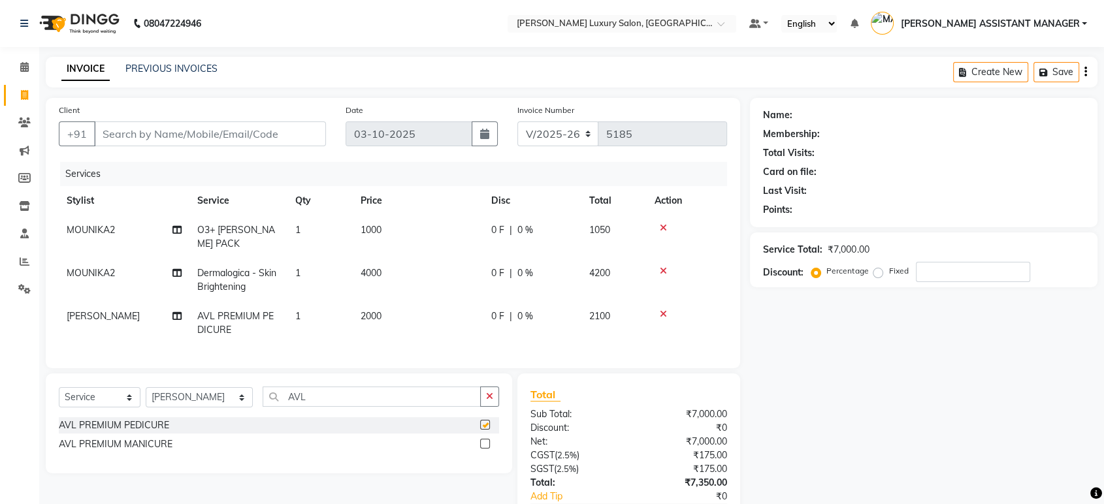
checkbox input "false"
click at [494, 396] on button "button" at bounding box center [489, 397] width 19 height 20
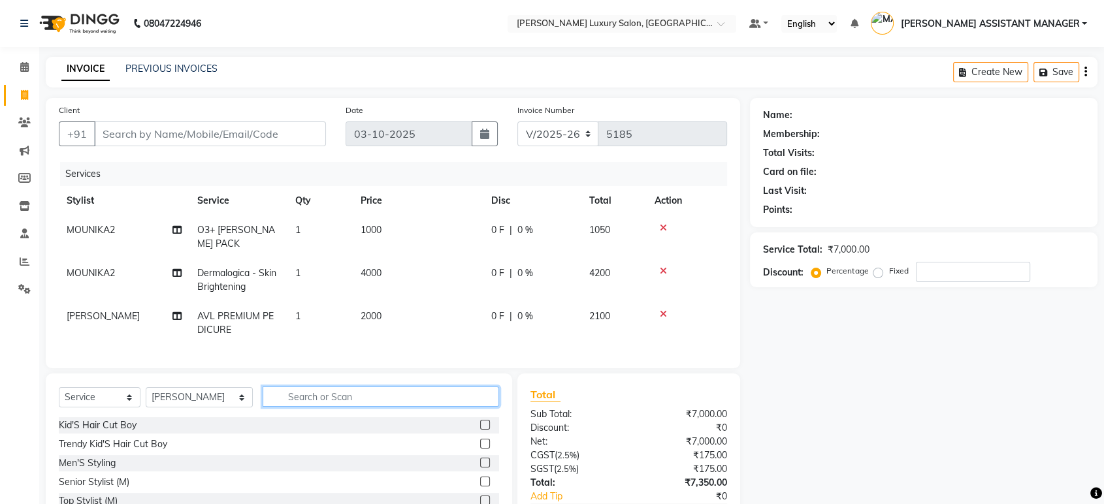
click at [453, 397] on input "text" at bounding box center [381, 397] width 237 height 20
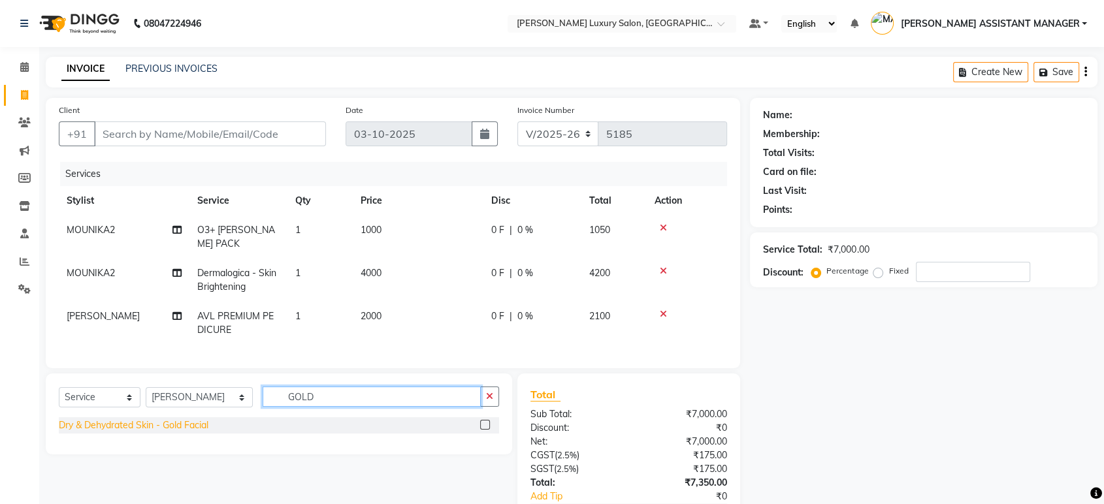
type input "GOLD"
click at [171, 423] on div "Dry & Dehydrated Skin - Gold Facial" at bounding box center [134, 426] width 150 height 14
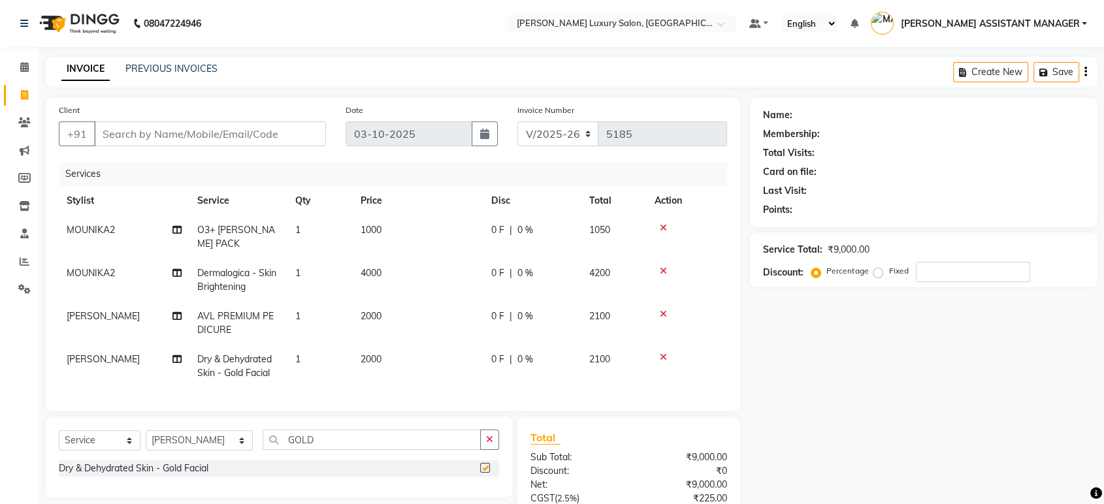
checkbox input "false"
click at [206, 431] on select "Select Stylist ABHI ADIL ADITI ADITYA AFREEN AHON AHSAN ALI ALIYA ANKITH ARAVIN…" at bounding box center [199, 441] width 107 height 20
select select "51764"
click at [146, 431] on select "Select Stylist ABHI ADIL ADITI ADITYA AFREEN AHON AHSAN ALI ALIYA ANKITH ARAVIN…" at bounding box center [199, 441] width 107 height 20
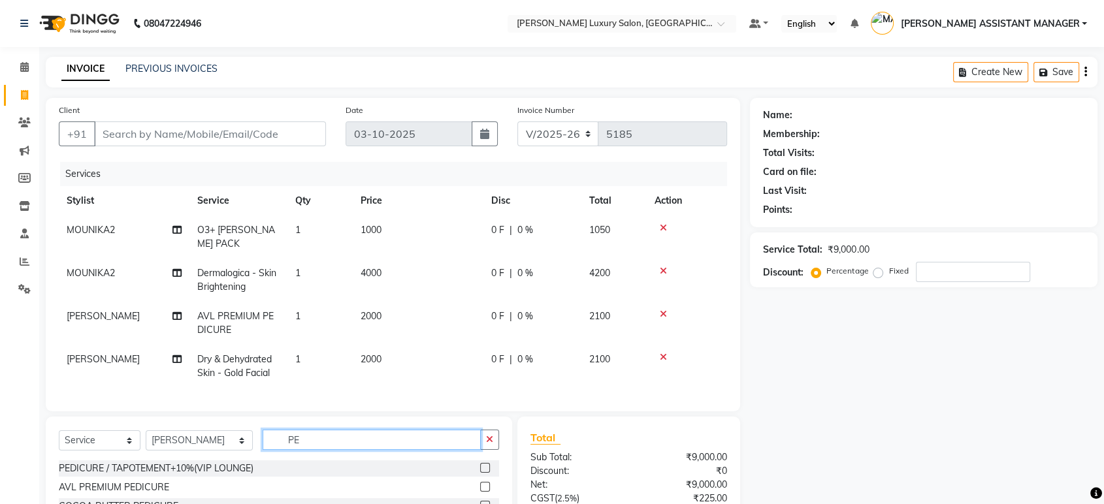
type input "P"
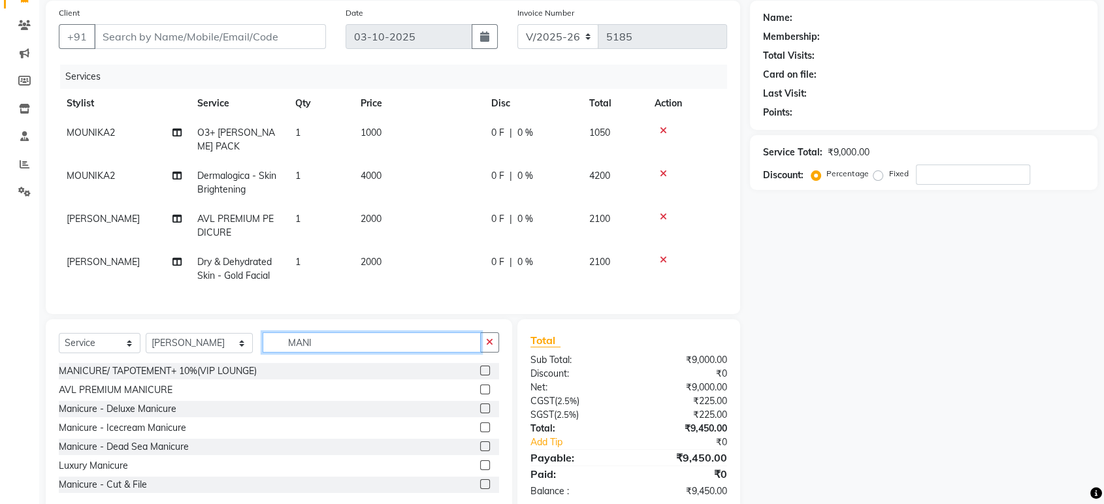
scroll to position [121, 0]
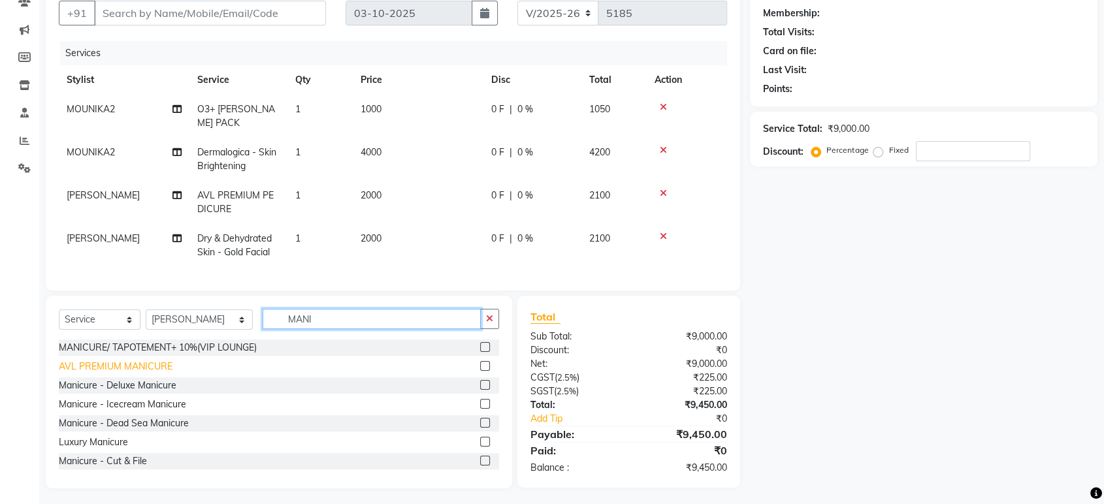
type input "MANI"
click at [133, 365] on div "AVL PREMIUM MANICURE" at bounding box center [116, 367] width 114 height 14
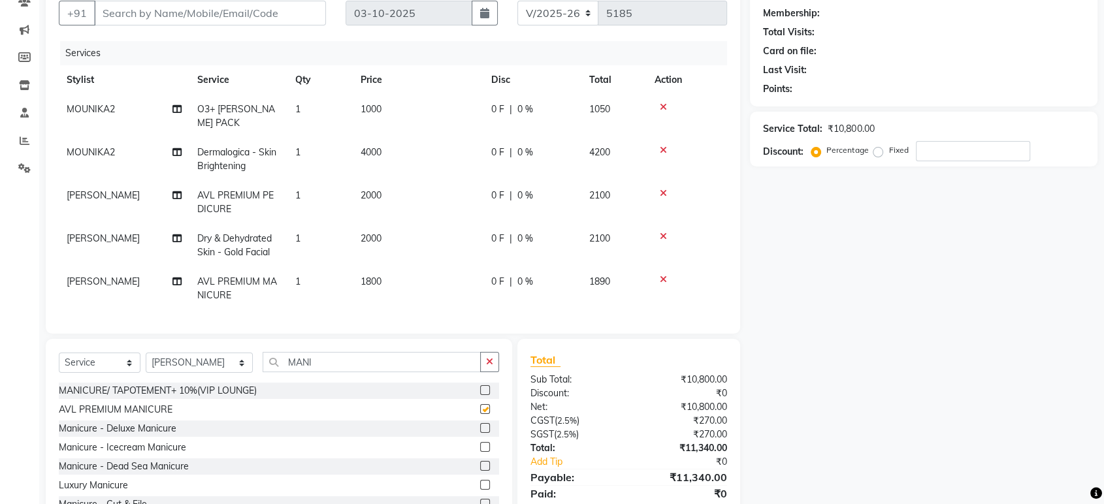
checkbox input "false"
click at [491, 361] on icon "button" at bounding box center [489, 361] width 7 height 9
click at [476, 344] on div "Select Service Product Membership Package Voucher Prepaid Gift Card Select Styl…" at bounding box center [279, 435] width 467 height 193
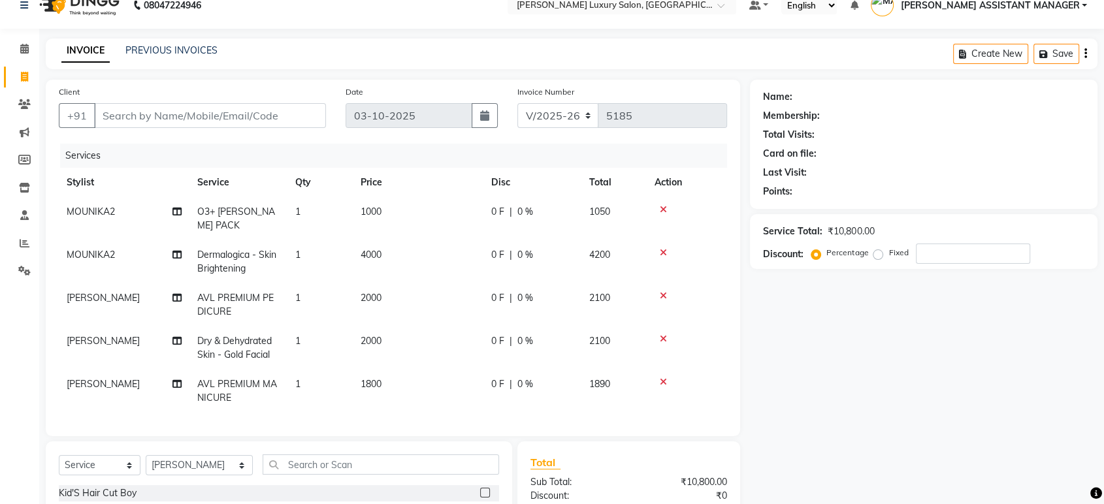
scroll to position [0, 0]
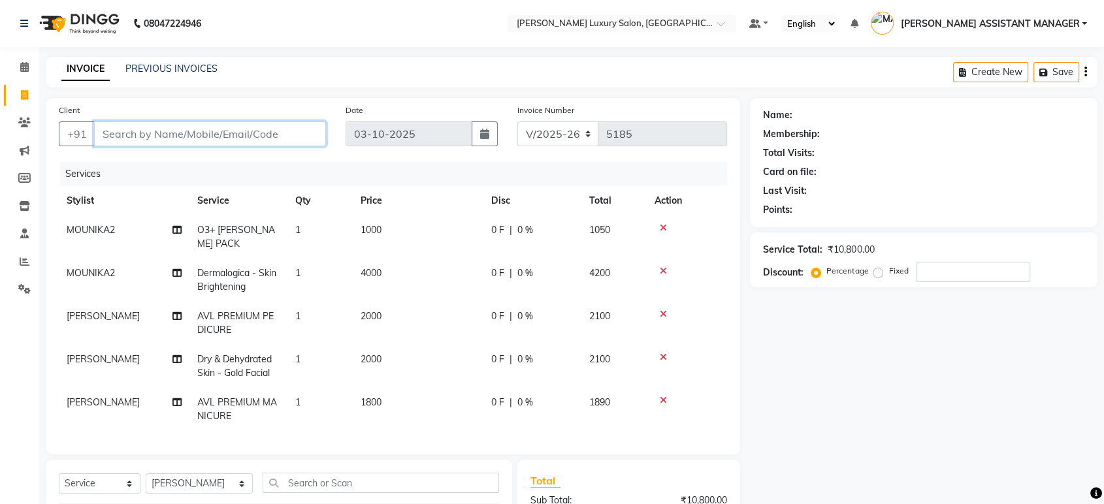
click at [215, 135] on input "Client" at bounding box center [210, 134] width 232 height 25
type input "8"
type input "0"
type input "8"
type input "6"
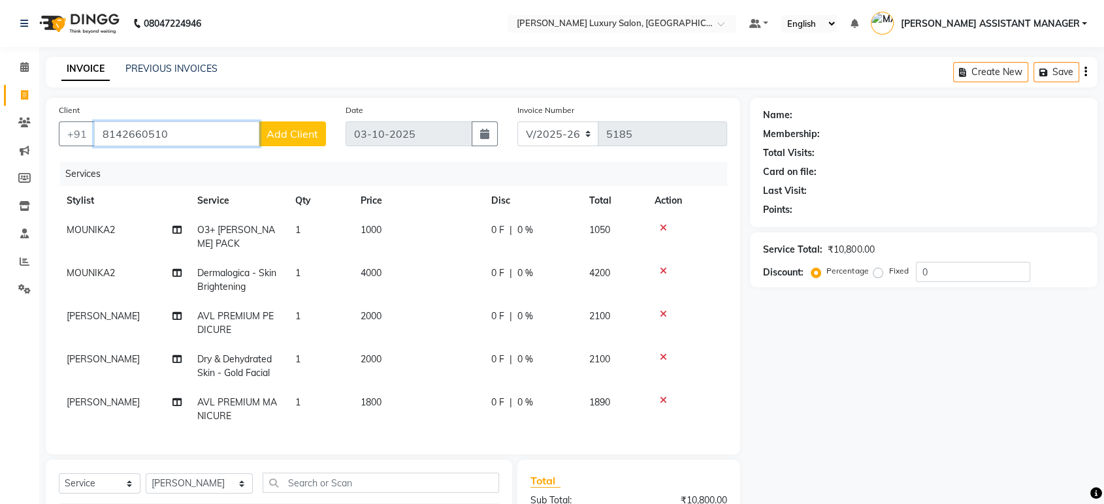
type input "8142660510"
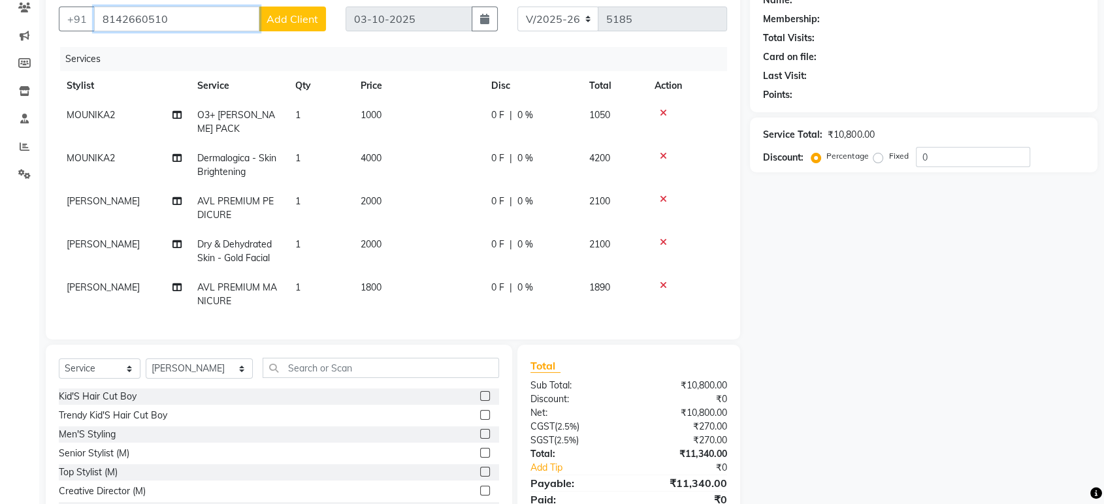
scroll to position [92, 0]
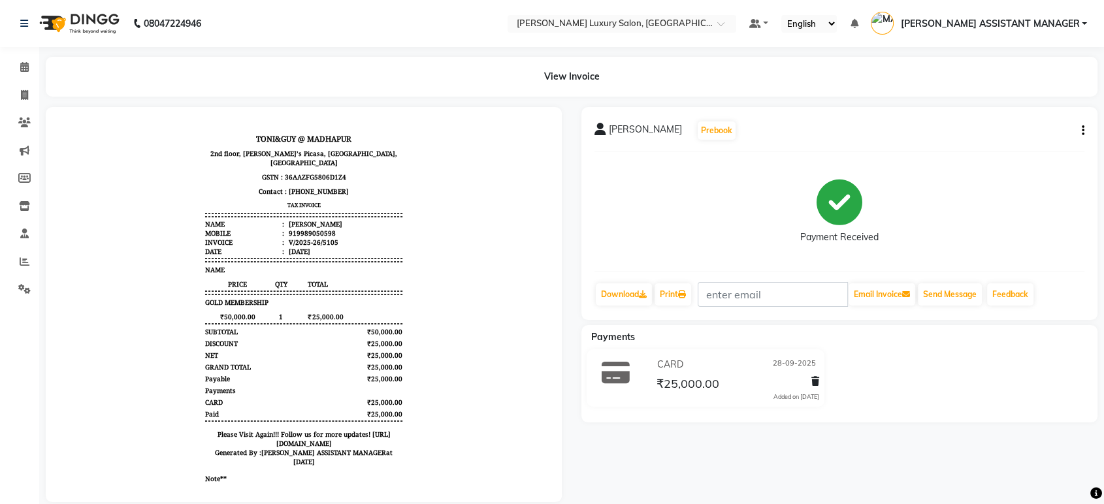
click at [1078, 129] on button "button" at bounding box center [1081, 131] width 8 height 14
click at [1030, 129] on div "Edit Invoice" at bounding box center [1036, 131] width 52 height 16
select select "service"
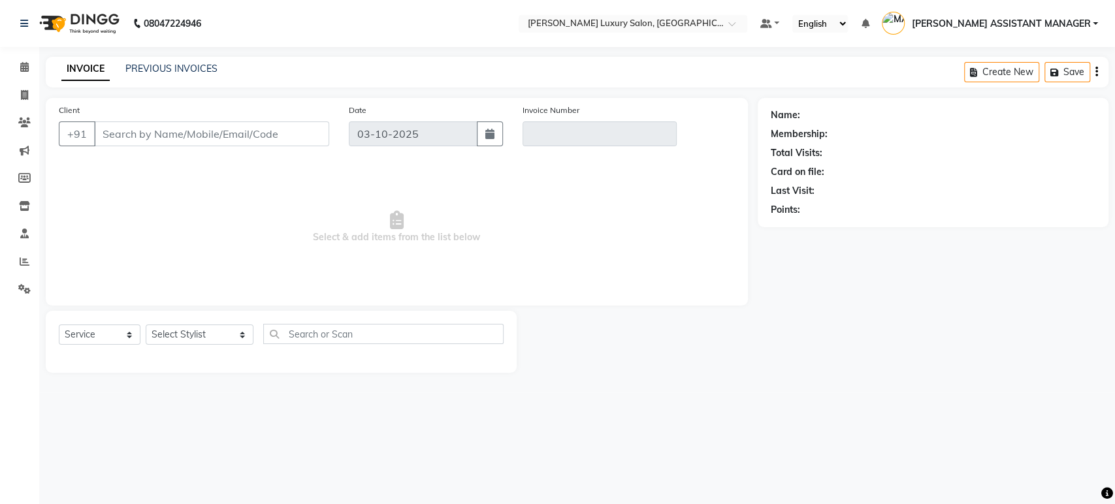
type input "9989050598"
type input "V/2025-26/5105"
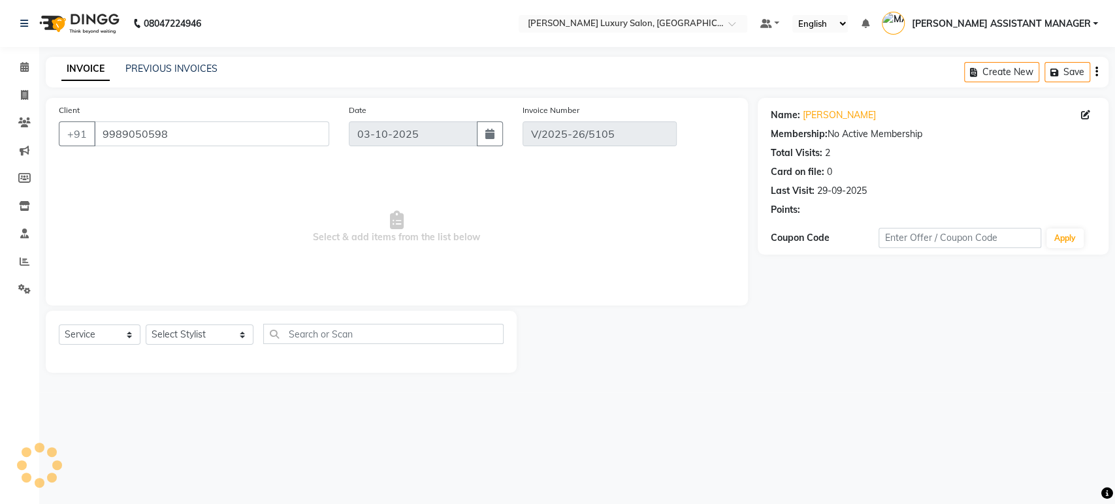
type input "28-09-2025"
select select "select"
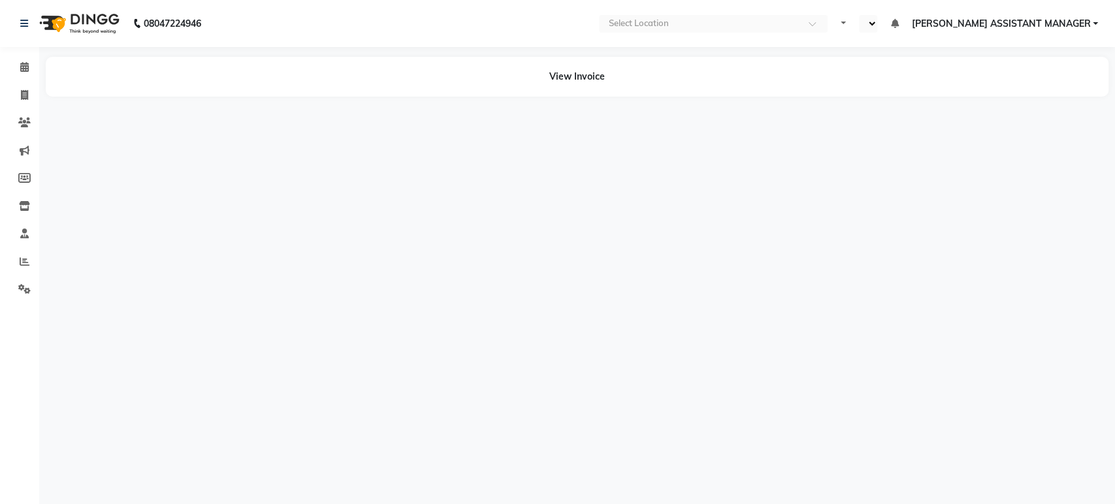
select select "en"
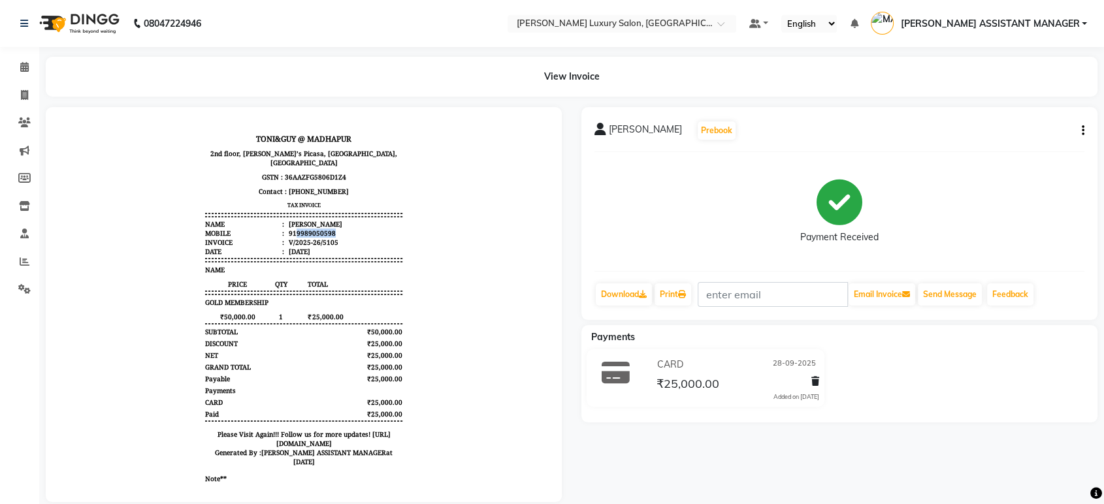
drag, startPoint x: 283, startPoint y: 221, endPoint x: 368, endPoint y: 216, distance: 85.1
click at [366, 220] on ul "Name : [PERSON_NAME] Mobile : 919989050598 Invoice : V/2025-26/5105 Date : [DAT…" at bounding box center [303, 238] width 197 height 37
click at [373, 220] on li "Name : [PERSON_NAME]" at bounding box center [303, 224] width 197 height 9
drag, startPoint x: 283, startPoint y: 221, endPoint x: 324, endPoint y: 221, distance: 41.2
click at [324, 229] on li "Mobile : 919989050598" at bounding box center [303, 233] width 197 height 9
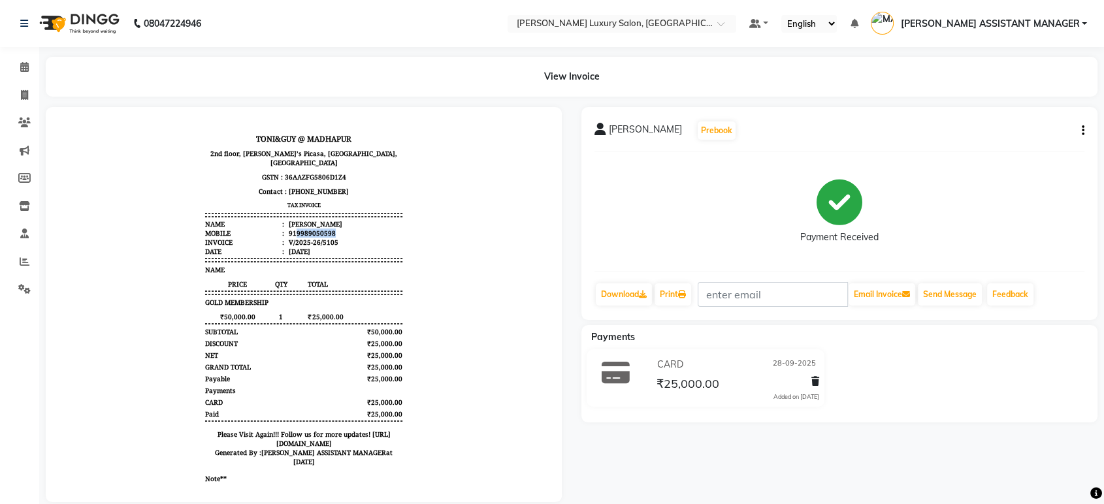
copy div "9989050598"
click at [22, 92] on icon at bounding box center [24, 95] width 7 height 10
select select "service"
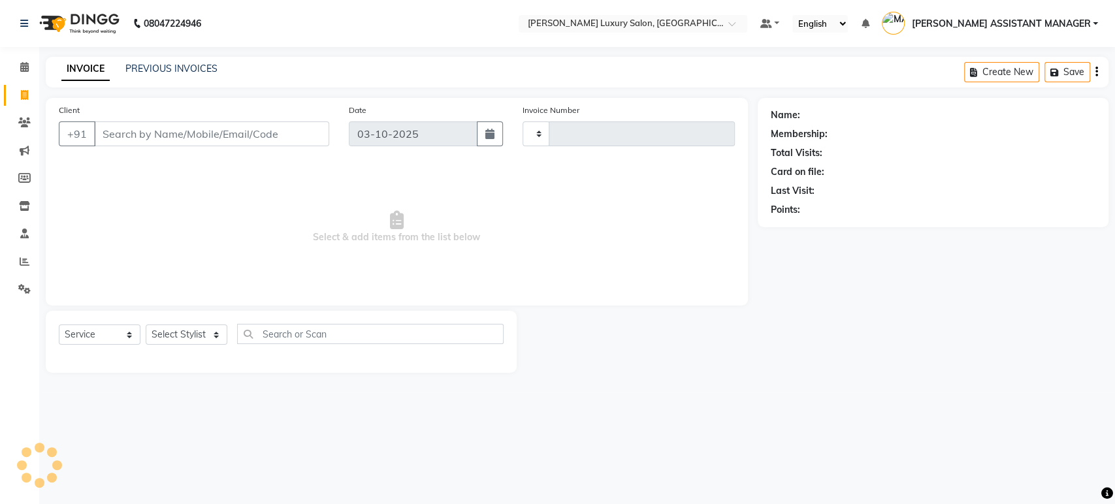
type input "5190"
select select "4712"
type input "9989050598"
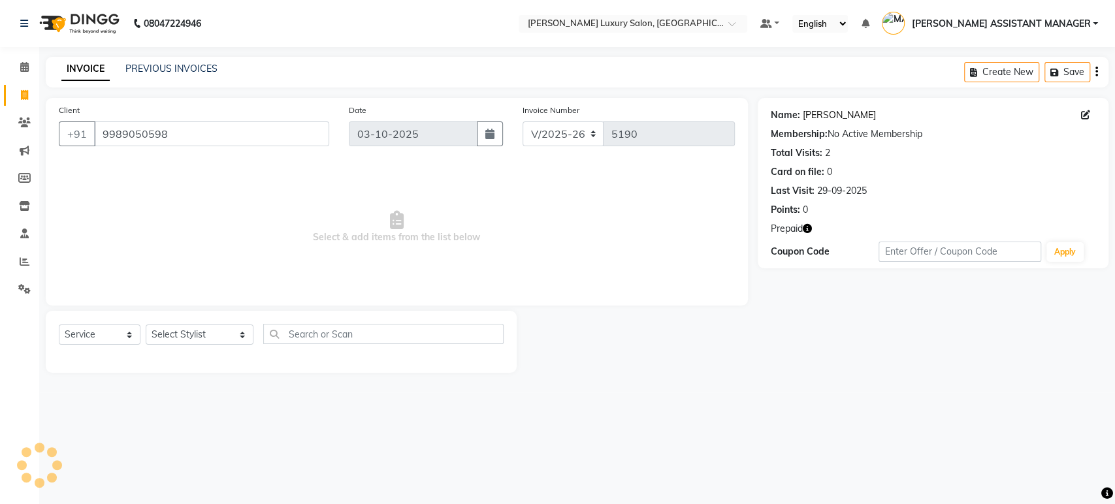
click at [819, 116] on link "[PERSON_NAME]" at bounding box center [839, 115] width 73 height 14
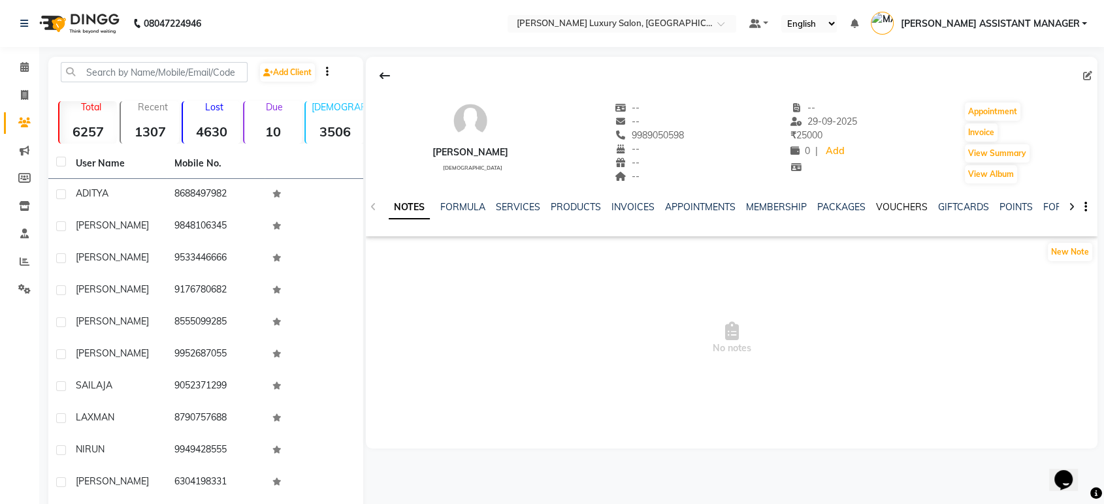
click at [896, 206] on link "VOUCHERS" at bounding box center [902, 207] width 52 height 12
